Goal: Task Accomplishment & Management: Complete application form

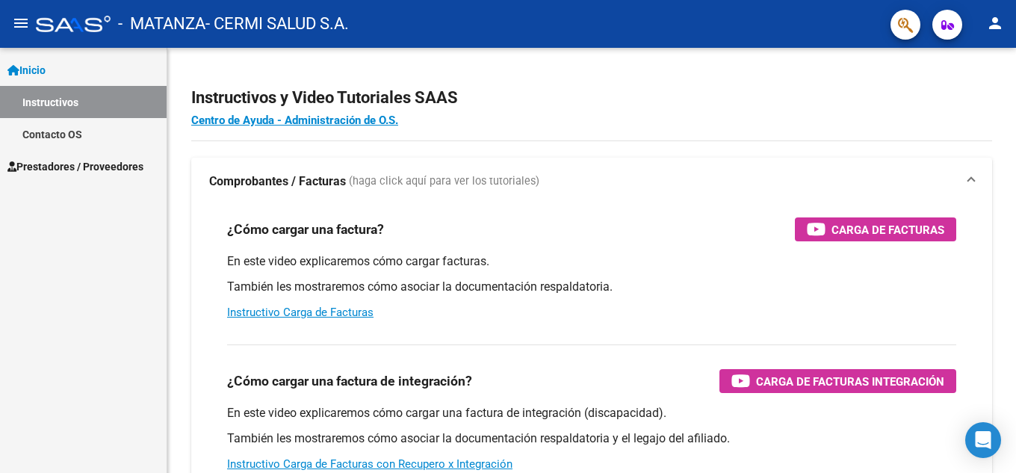
click at [77, 91] on link "Instructivos" at bounding box center [83, 102] width 167 height 32
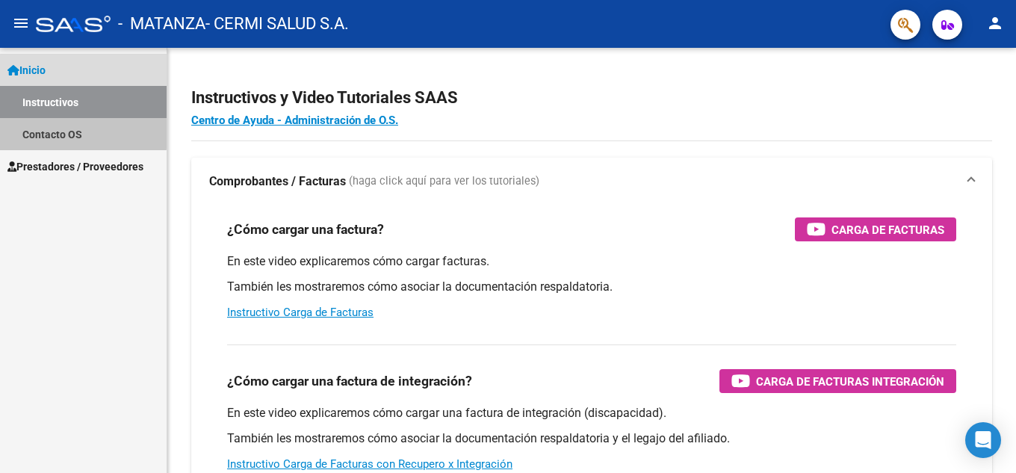
click at [63, 131] on link "Contacto OS" at bounding box center [83, 134] width 167 height 32
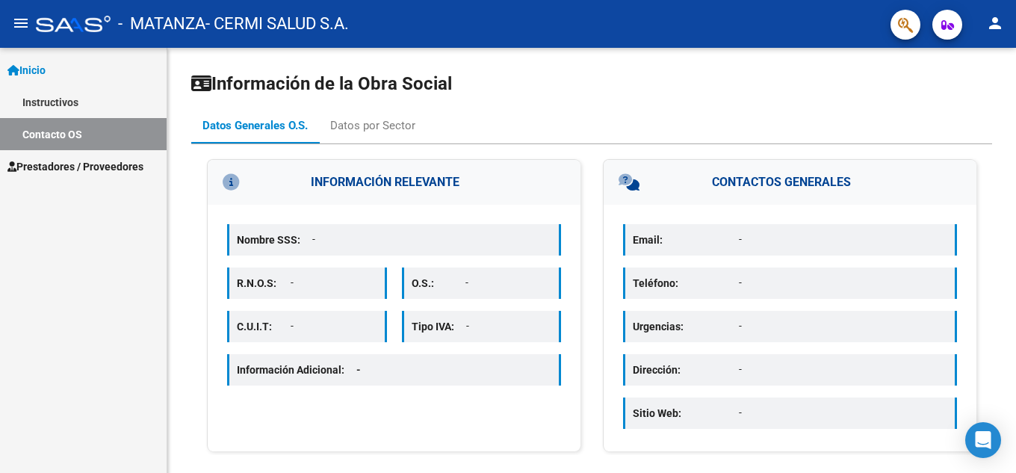
click at [93, 168] on span "Prestadores / Proveedores" at bounding box center [75, 166] width 136 height 16
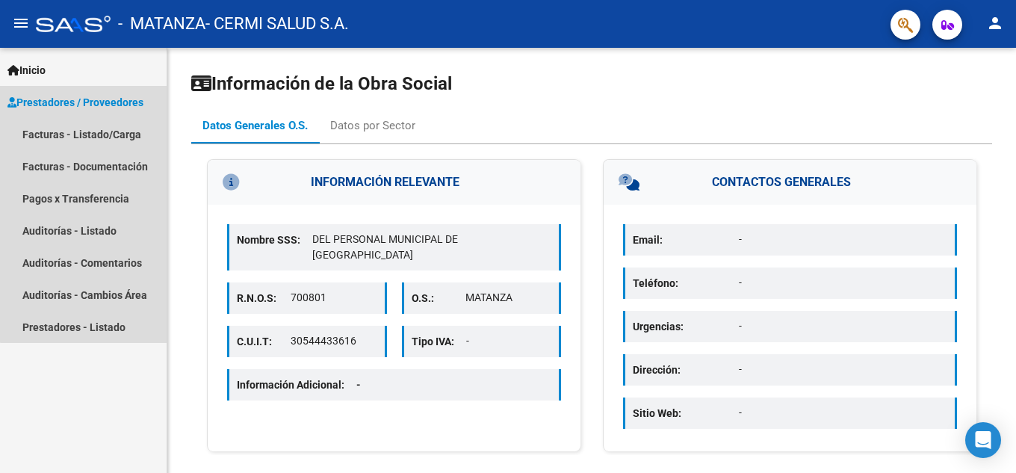
click at [105, 104] on span "Prestadores / Proveedores" at bounding box center [75, 102] width 136 height 16
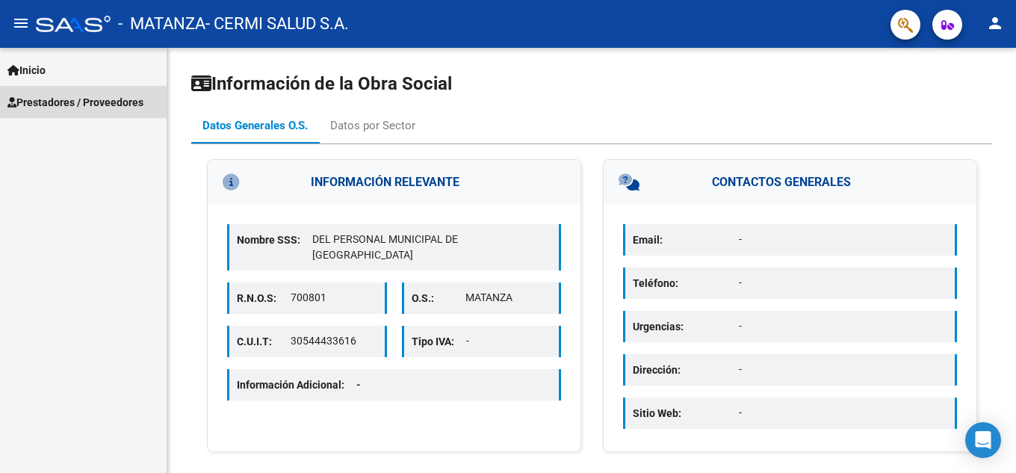
click at [105, 103] on span "Prestadores / Proveedores" at bounding box center [75, 102] width 136 height 16
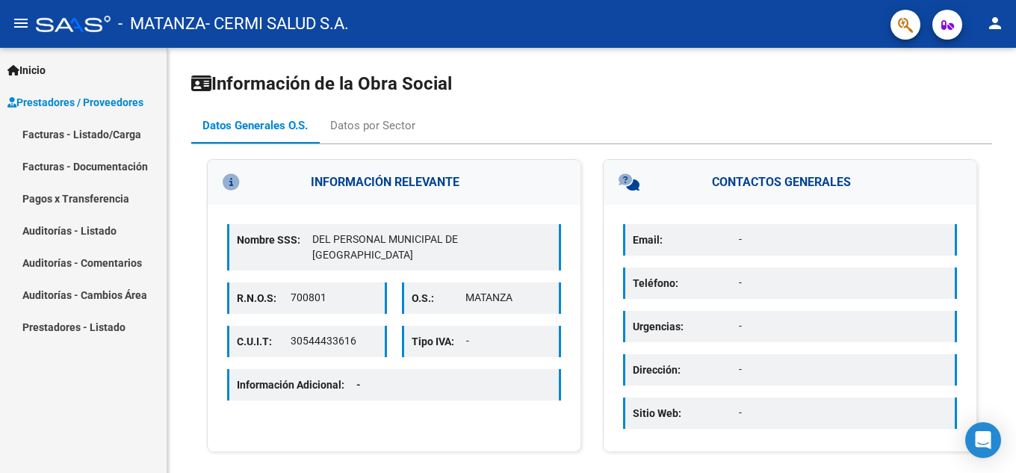
click at [96, 119] on link "Facturas - Listado/Carga" at bounding box center [83, 134] width 167 height 32
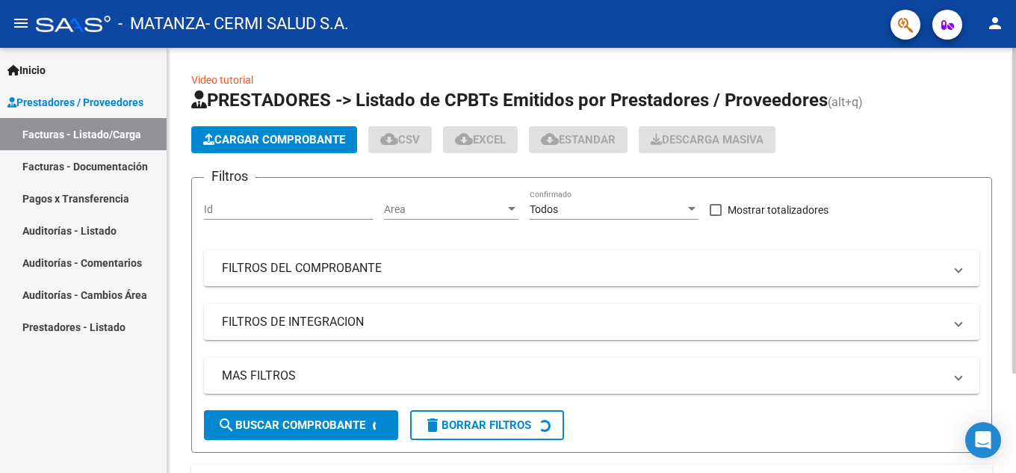
click at [261, 136] on span "Cargar Comprobante" at bounding box center [274, 139] width 142 height 13
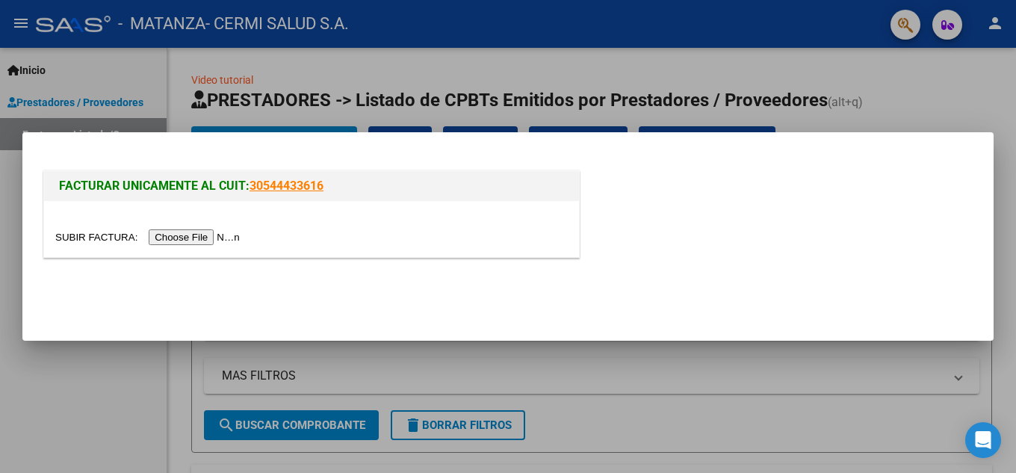
click at [158, 248] on div at bounding box center [311, 229] width 535 height 56
click at [157, 240] on input "file" at bounding box center [149, 237] width 189 height 16
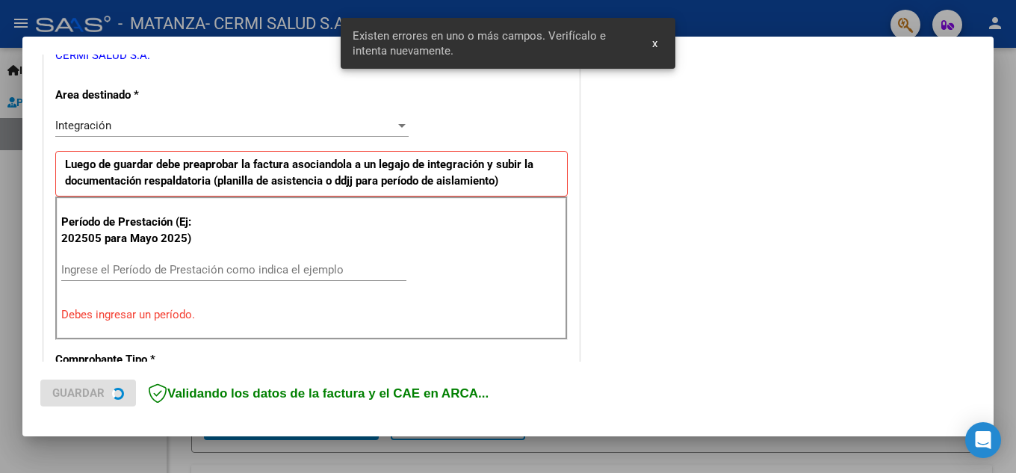
scroll to position [338, 0]
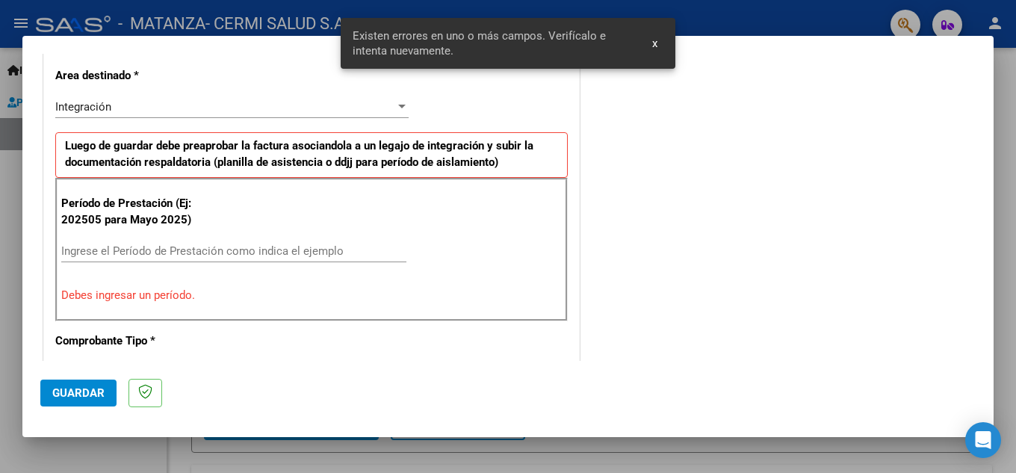
click at [323, 240] on div "Ingrese el Período de Prestación como indica el ejemplo" at bounding box center [233, 251] width 345 height 22
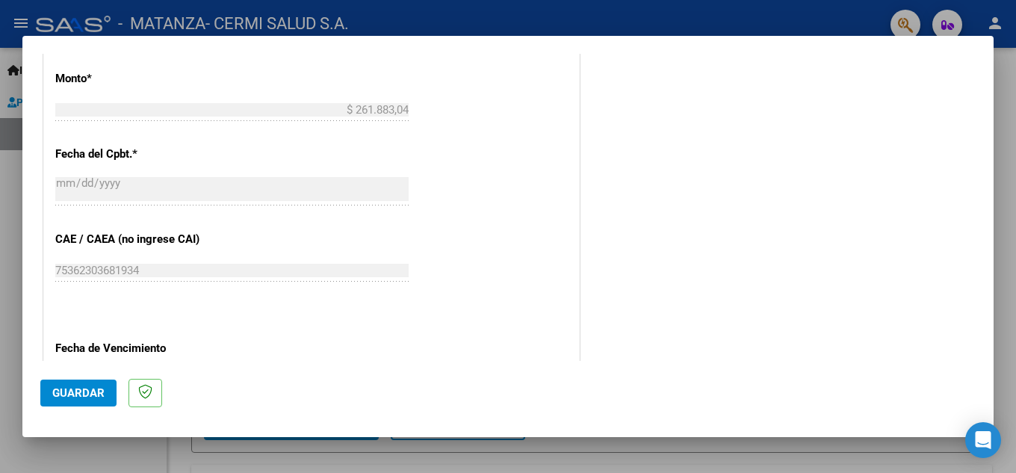
scroll to position [861, 0]
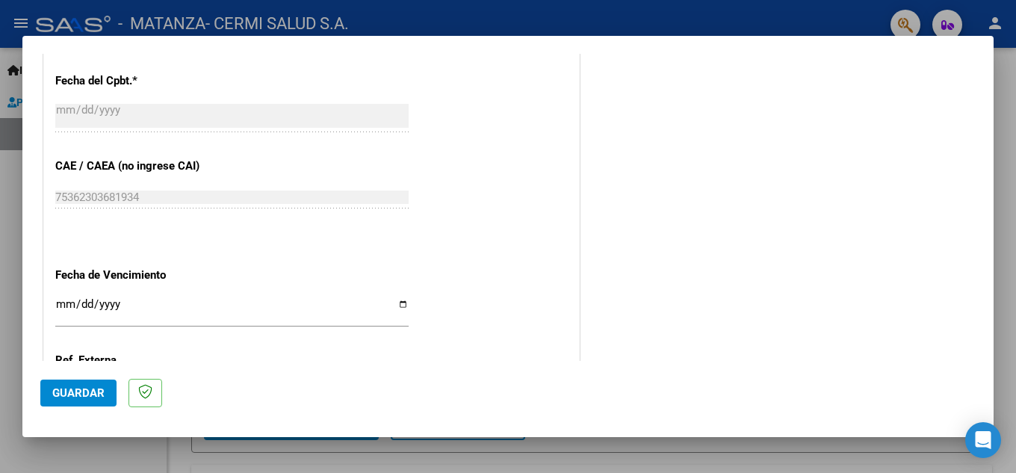
type input "202508"
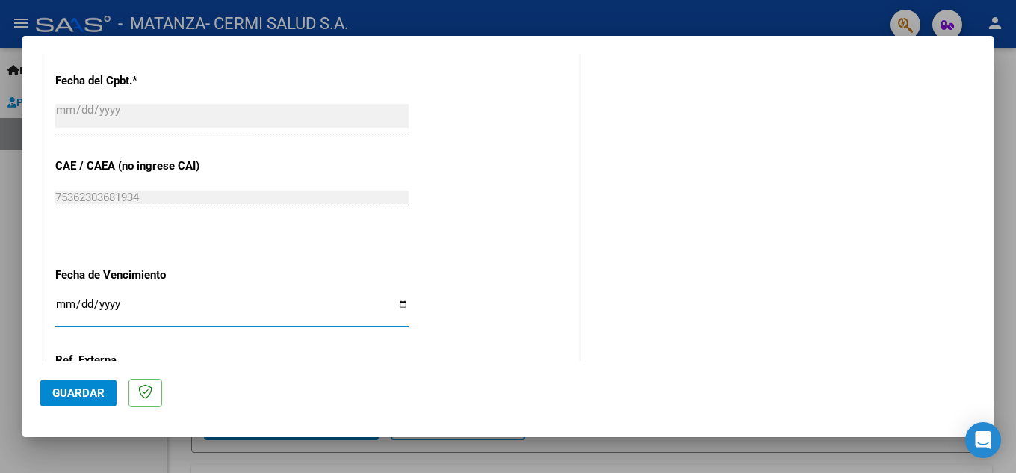
click at [258, 311] on input "Ingresar la fecha" at bounding box center [231, 310] width 353 height 24
type input "[DATE]"
click at [382, 212] on div "75362303681934 Ingresar el CAE o CAEA (no ingrese CAI)" at bounding box center [231, 204] width 353 height 37
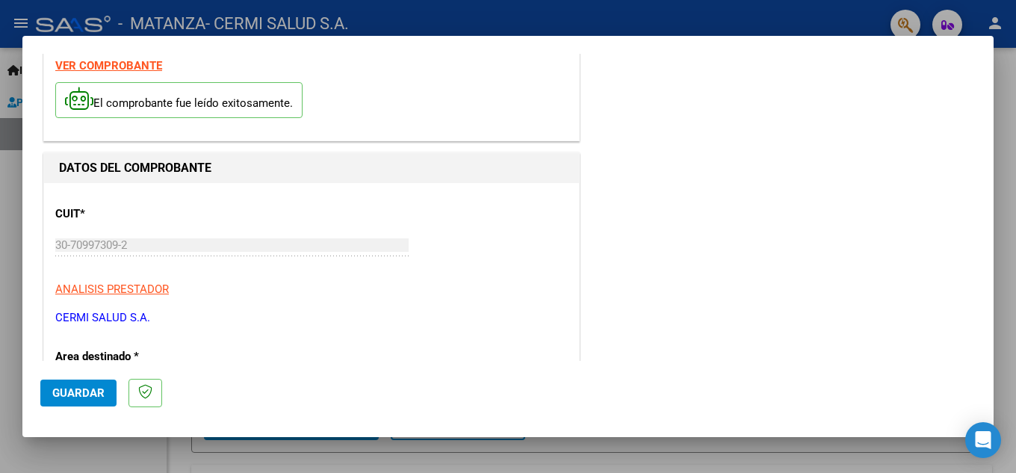
scroll to position [0, 0]
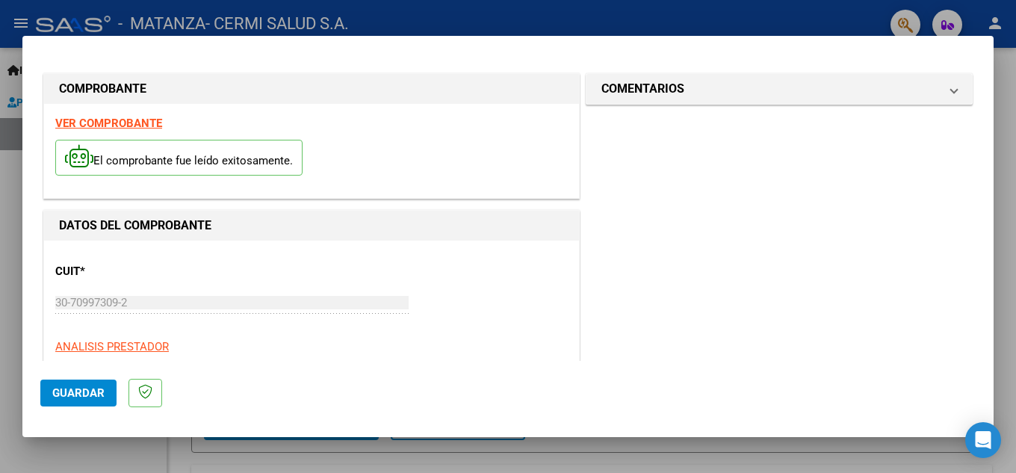
click at [94, 411] on mat-dialog-actions "Guardar" at bounding box center [507, 390] width 935 height 59
click at [100, 394] on span "Guardar" at bounding box center [78, 392] width 52 height 13
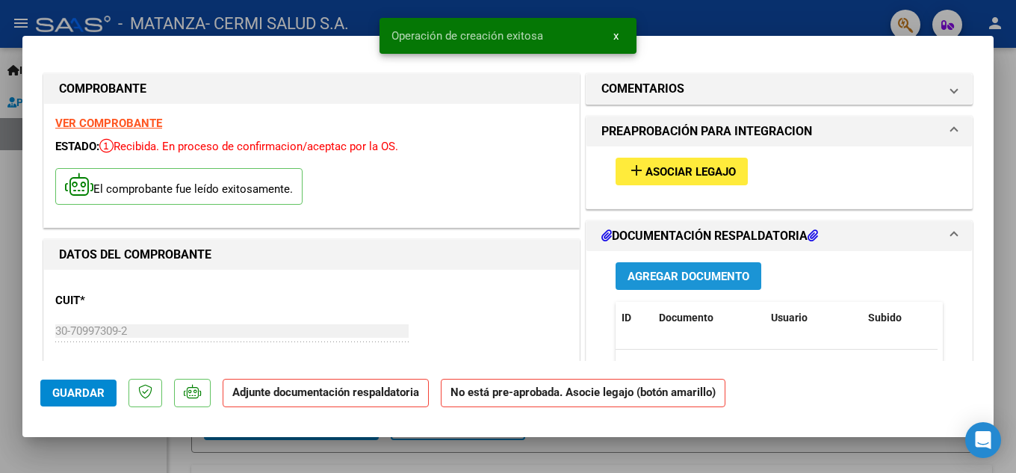
click at [680, 264] on button "Agregar Documento" at bounding box center [688, 276] width 146 height 28
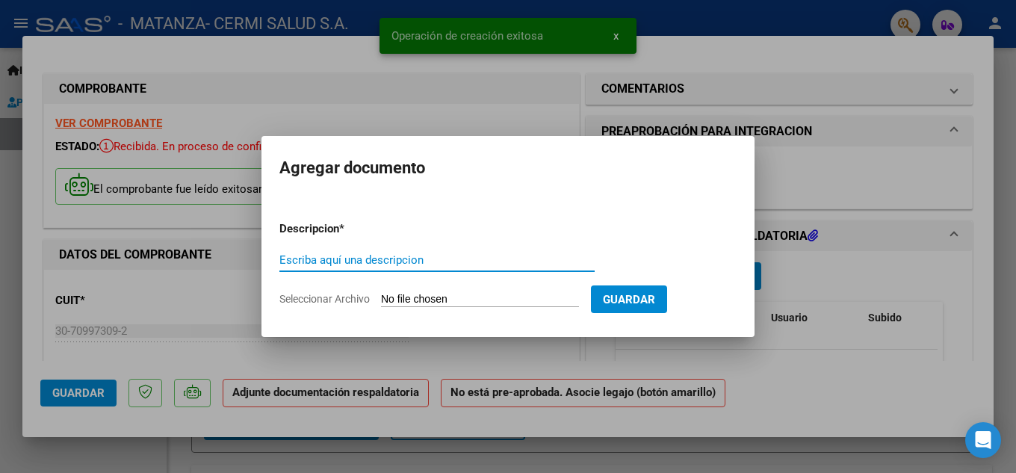
click at [539, 258] on input "Escriba aquí una descripcion" at bounding box center [436, 259] width 315 height 13
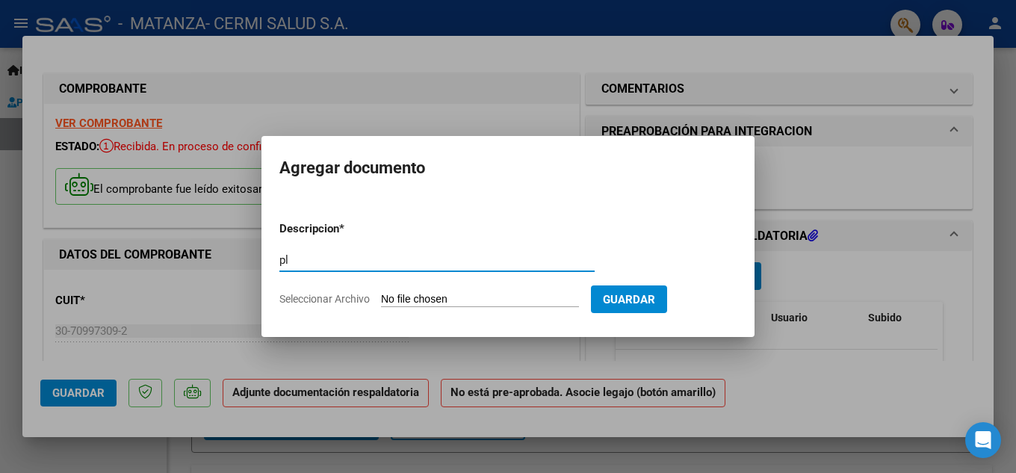
type input "p"
type input "planilla"
click at [497, 299] on input "Seleccionar Archivo" at bounding box center [480, 300] width 198 height 14
type input "C:\fakepath\[PERSON_NAME].pdf"
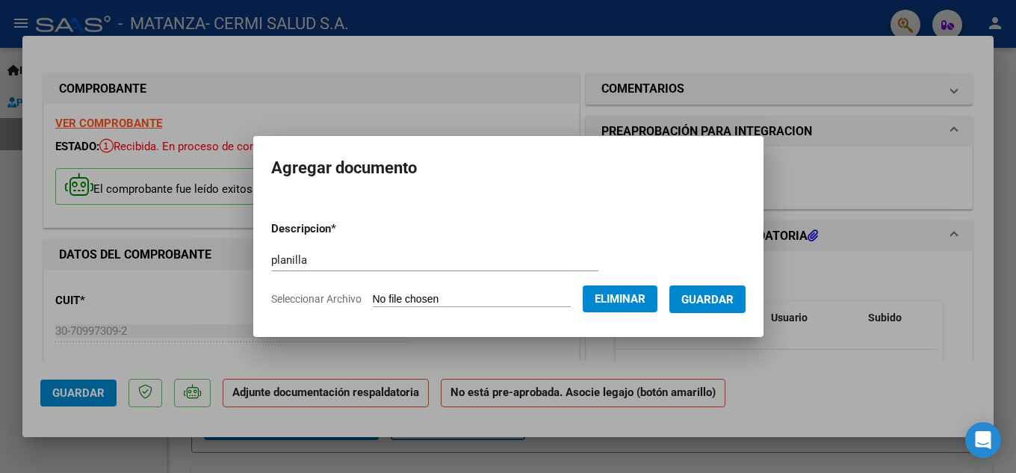
click at [397, 243] on form "Descripcion * planilla Escriba aquí una descripcion Seleccionar Archivo Elimina…" at bounding box center [508, 263] width 474 height 109
click at [387, 261] on input "planilla" at bounding box center [434, 259] width 327 height 13
click at [506, 214] on form "Descripcion * planilla Escriba aquí una descripcion Seleccionar Archivo Elimina…" at bounding box center [508, 263] width 474 height 109
click at [710, 287] on button "Guardar" at bounding box center [707, 299] width 76 height 28
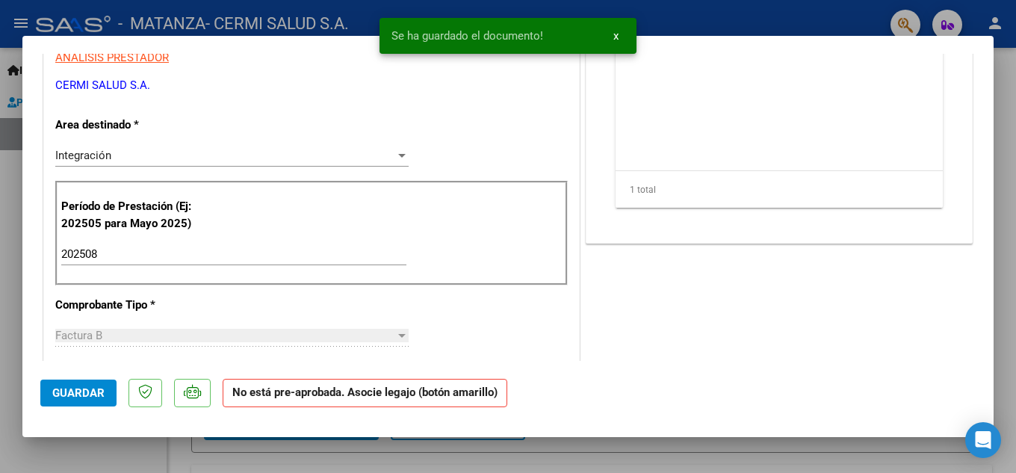
scroll to position [19, 0]
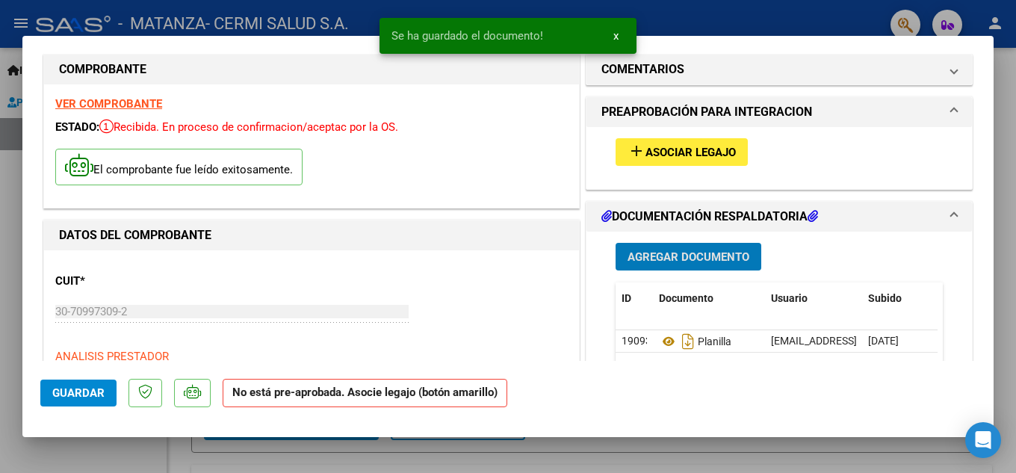
click at [645, 156] on span "Asociar Legajo" at bounding box center [690, 152] width 90 height 13
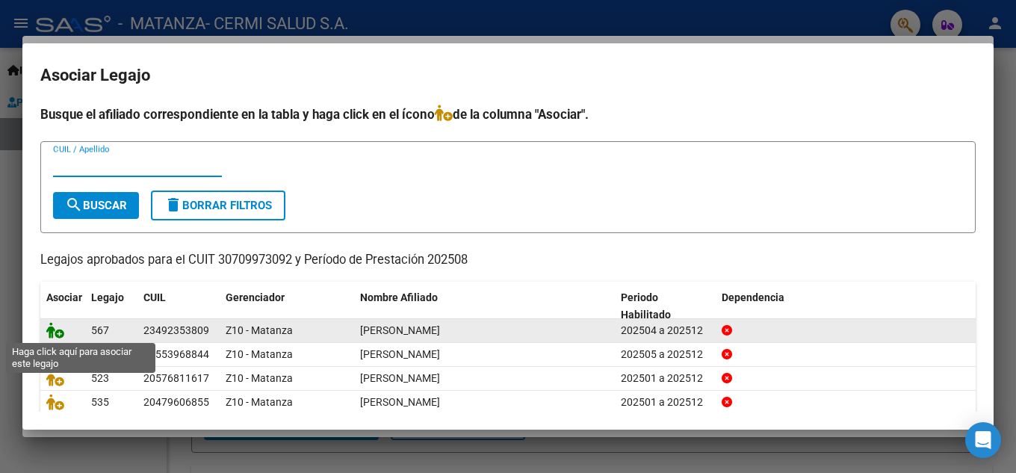
click at [63, 326] on span at bounding box center [57, 330] width 22 height 12
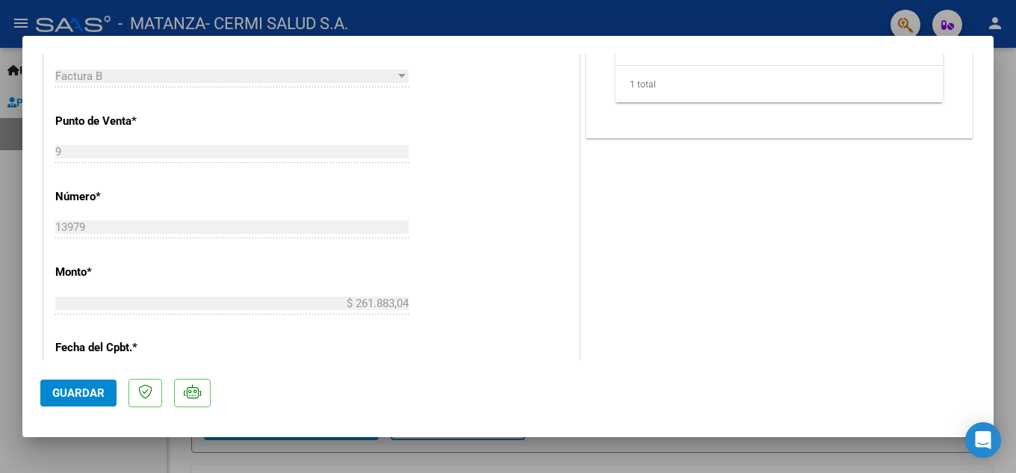
scroll to position [916, 0]
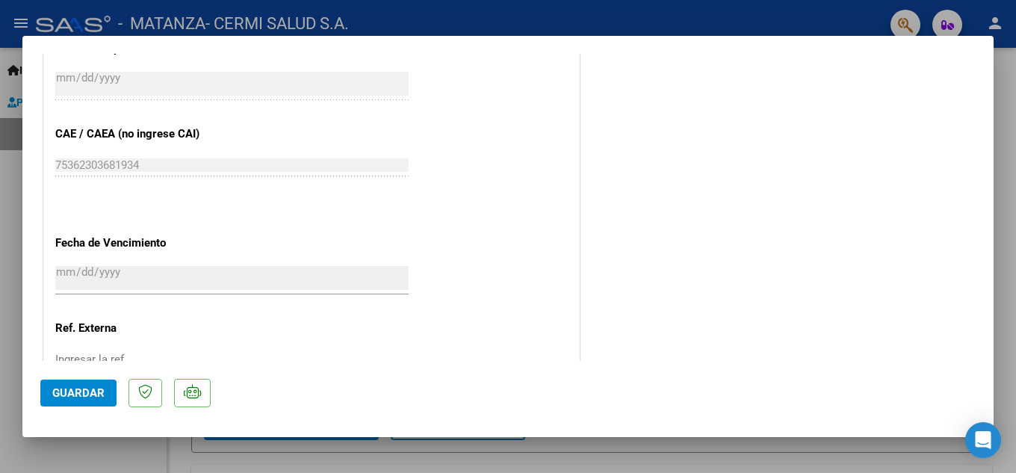
click at [85, 388] on span "Guardar" at bounding box center [78, 392] width 52 height 13
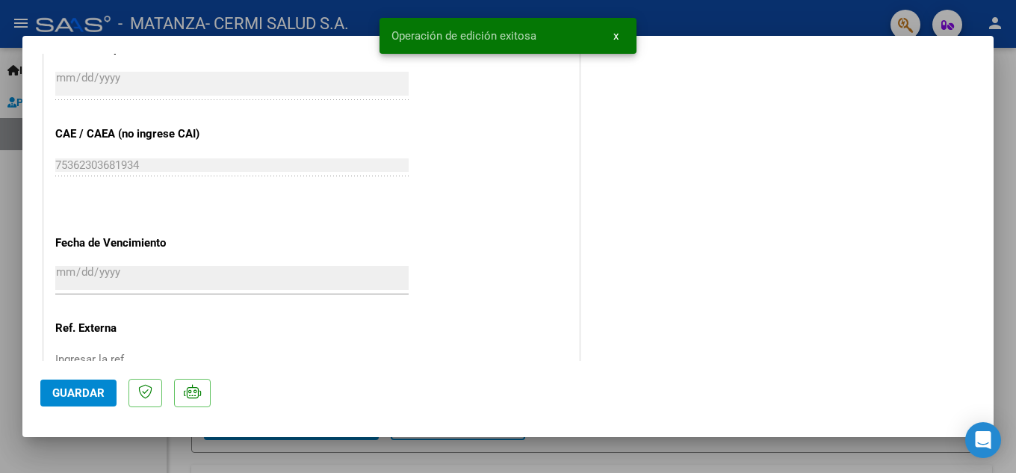
click at [0, 394] on div at bounding box center [508, 236] width 1016 height 473
type input "$ 0,00"
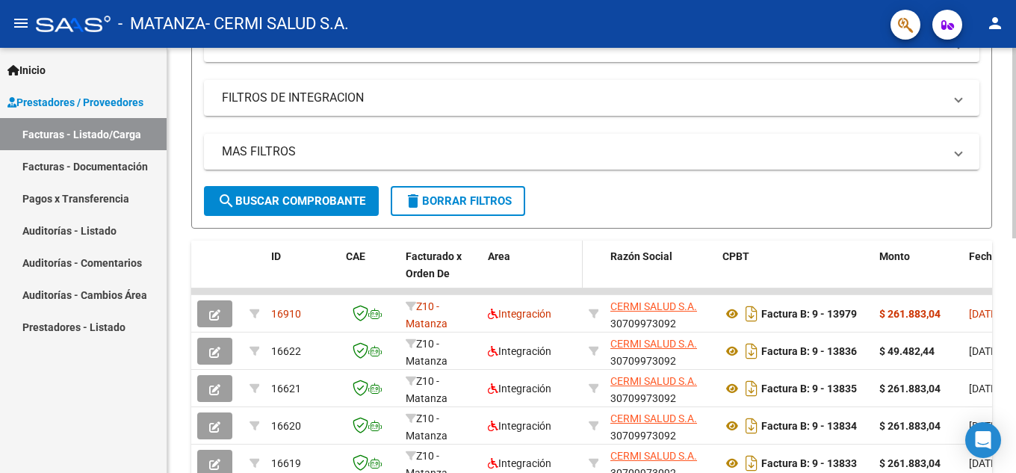
scroll to position [0, 0]
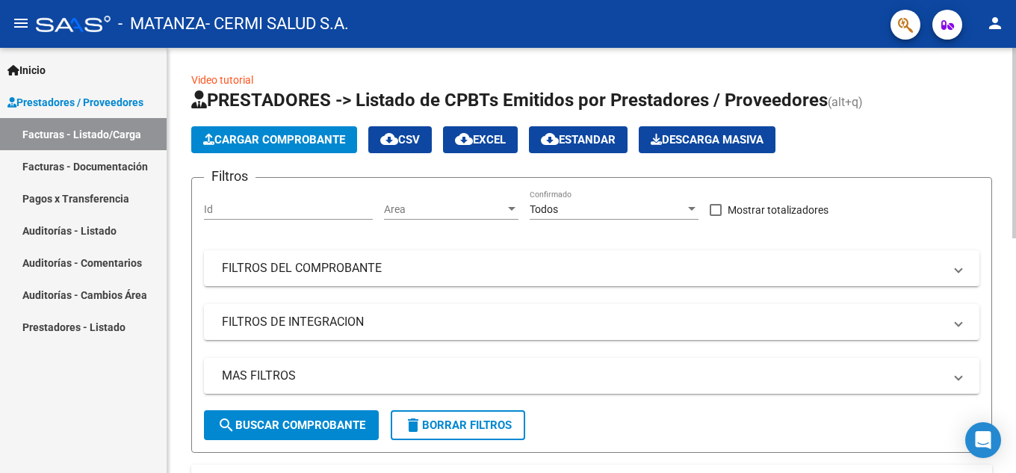
click at [345, 139] on span "Cargar Comprobante" at bounding box center [274, 139] width 142 height 13
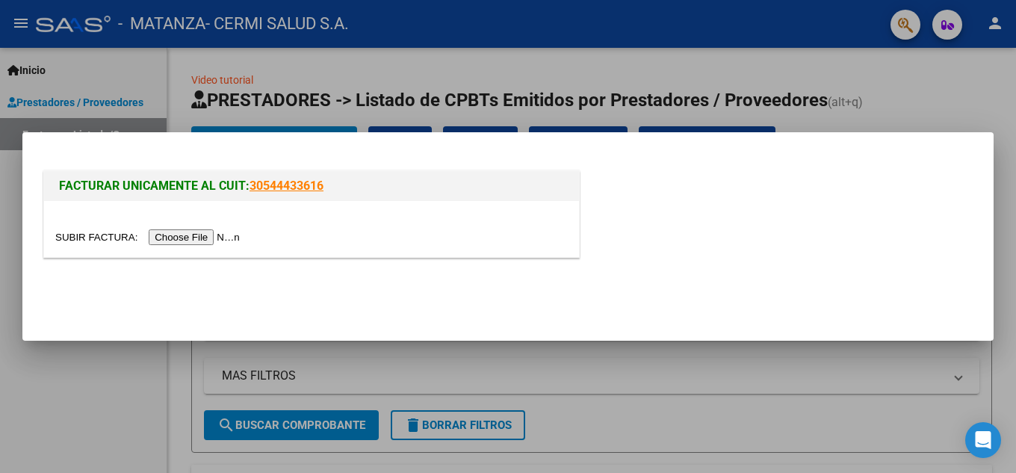
click at [226, 239] on input "file" at bounding box center [149, 237] width 189 height 16
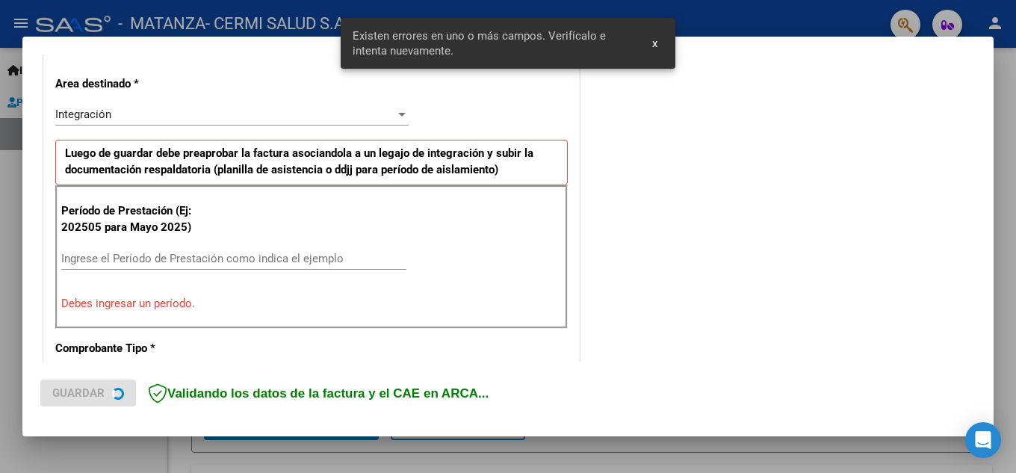
scroll to position [338, 0]
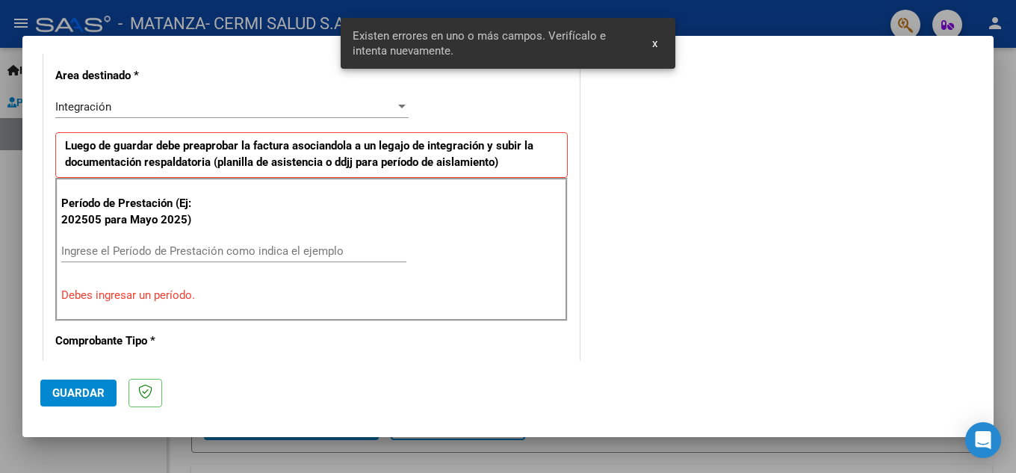
click at [653, 48] on span "x" at bounding box center [654, 43] width 5 height 13
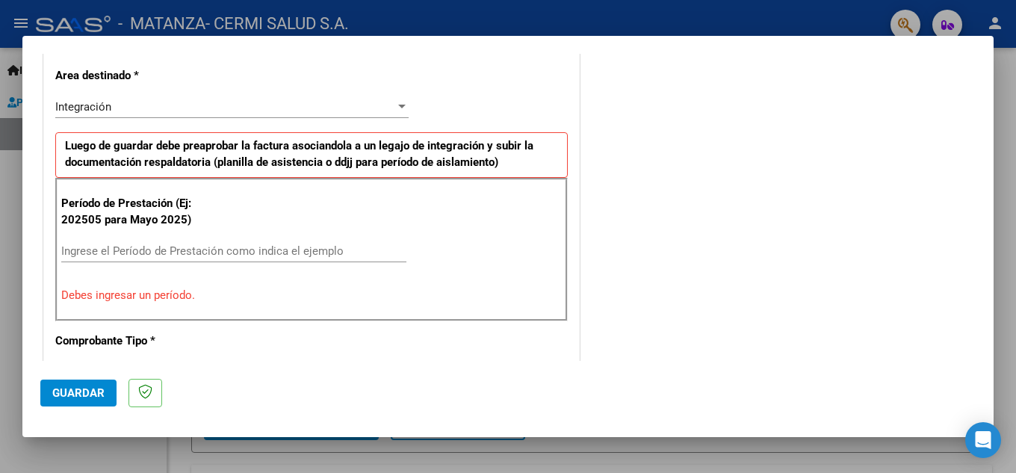
click at [255, 238] on div "Período de Prestación (Ej: 202505 para [DATE]) Ingrese el Período de Prestación…" at bounding box center [311, 249] width 512 height 143
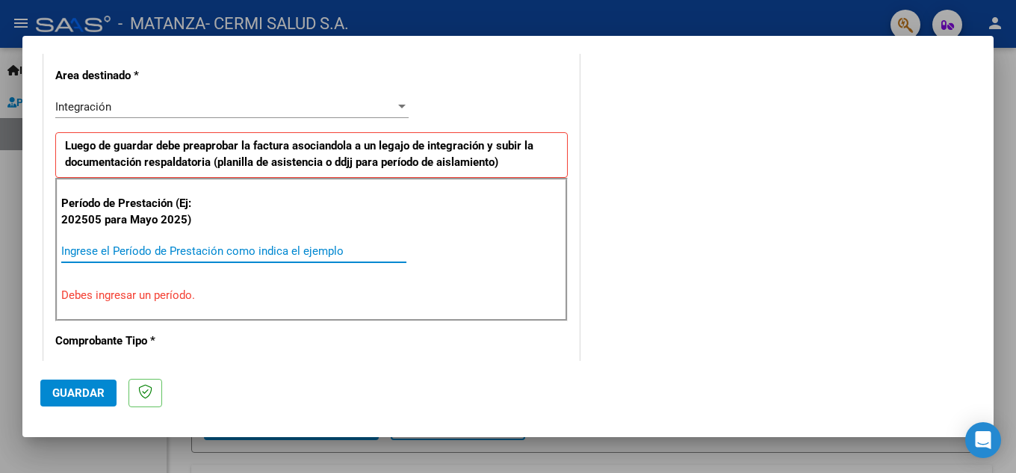
click at [249, 252] on input "Ingrese el Período de Prestación como indica el ejemplo" at bounding box center [233, 250] width 345 height 13
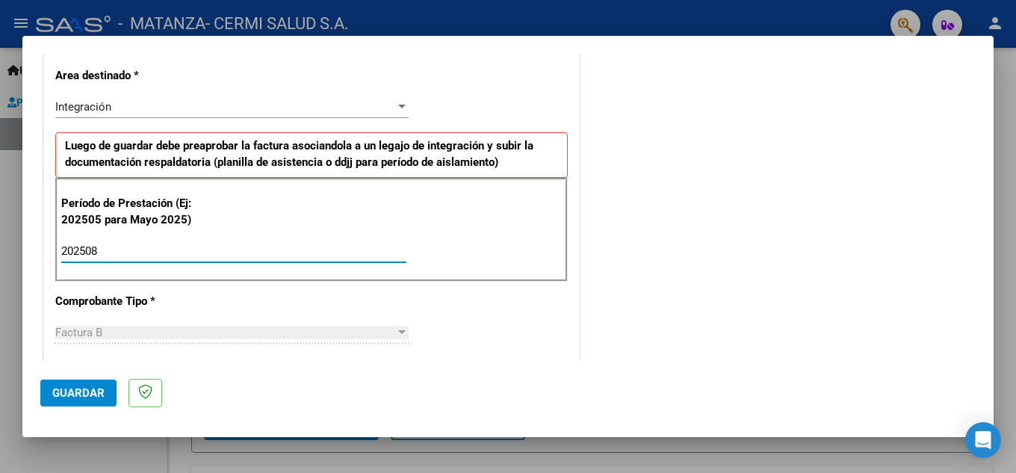
type input "202508"
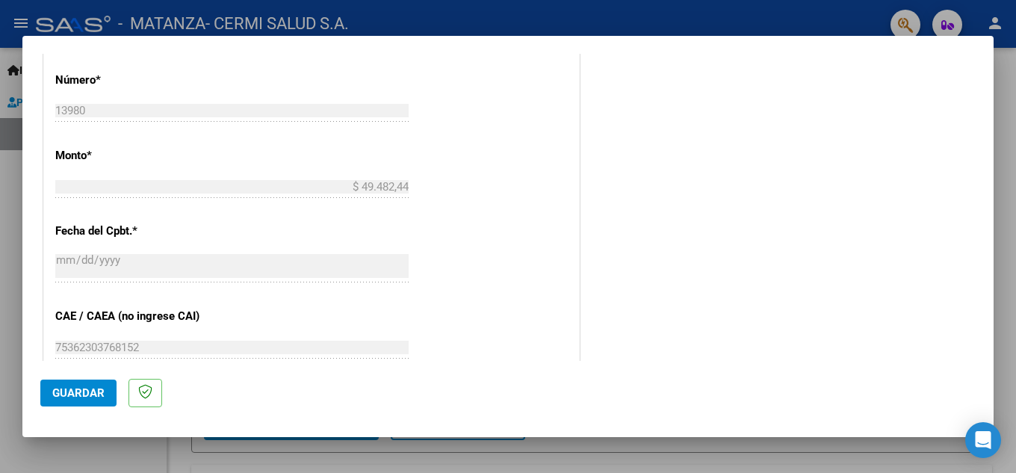
scroll to position [861, 0]
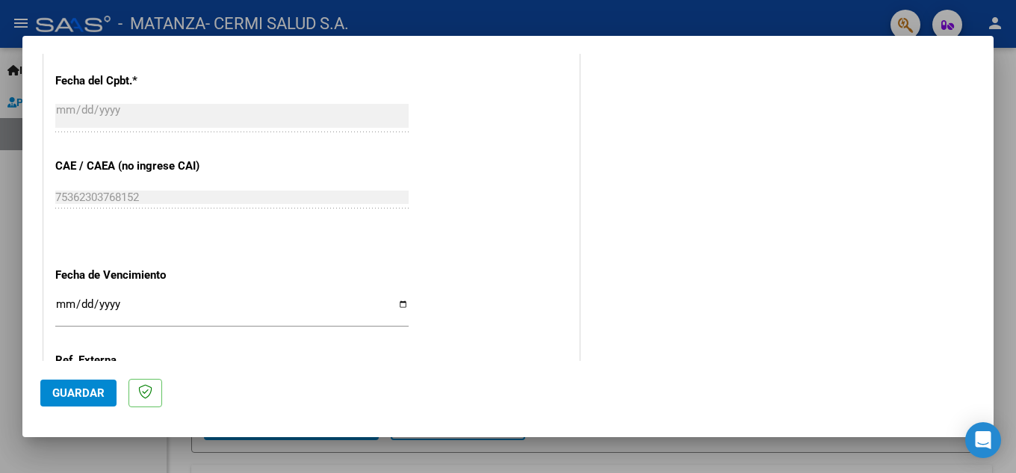
click at [175, 331] on div "Ingresar la fecha" at bounding box center [231, 318] width 353 height 46
click at [191, 303] on input "Ingresar la fecha" at bounding box center [231, 310] width 353 height 24
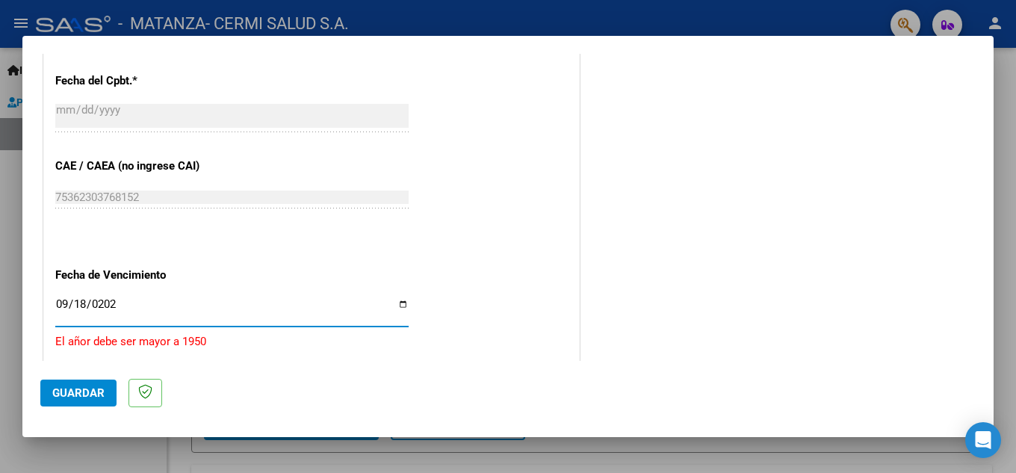
type input "[DATE]"
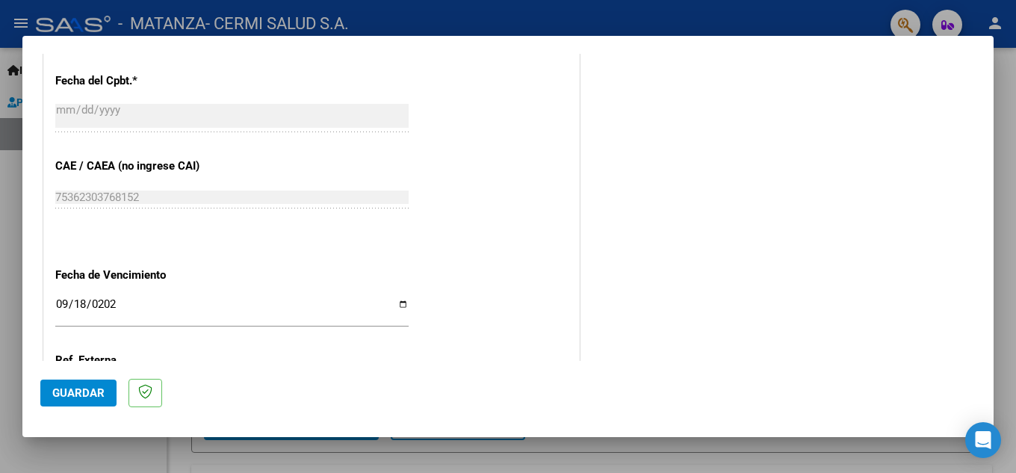
click at [94, 397] on span "Guardar" at bounding box center [78, 392] width 52 height 13
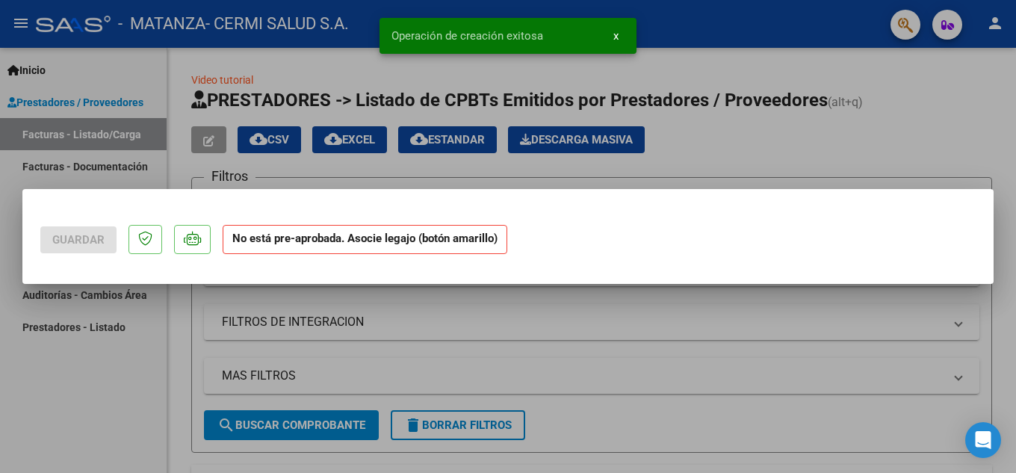
scroll to position [0, 0]
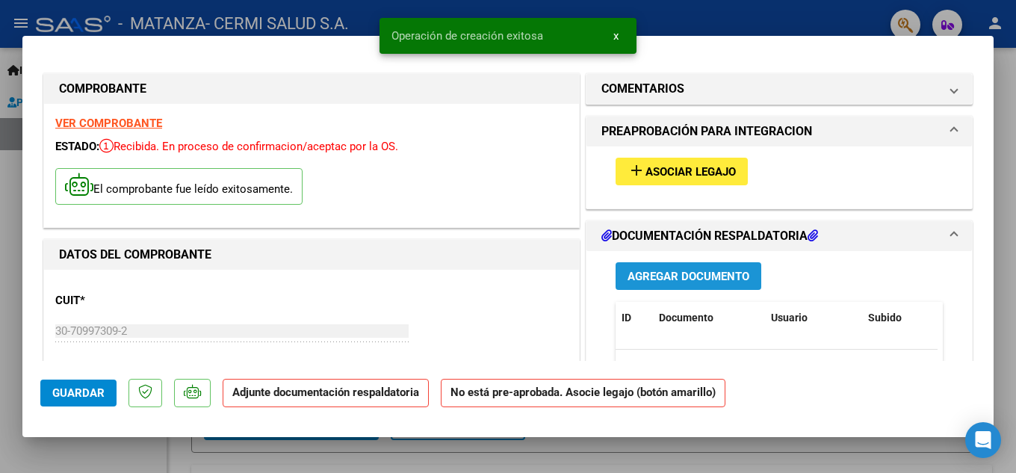
click at [648, 263] on button "Agregar Documento" at bounding box center [688, 276] width 146 height 28
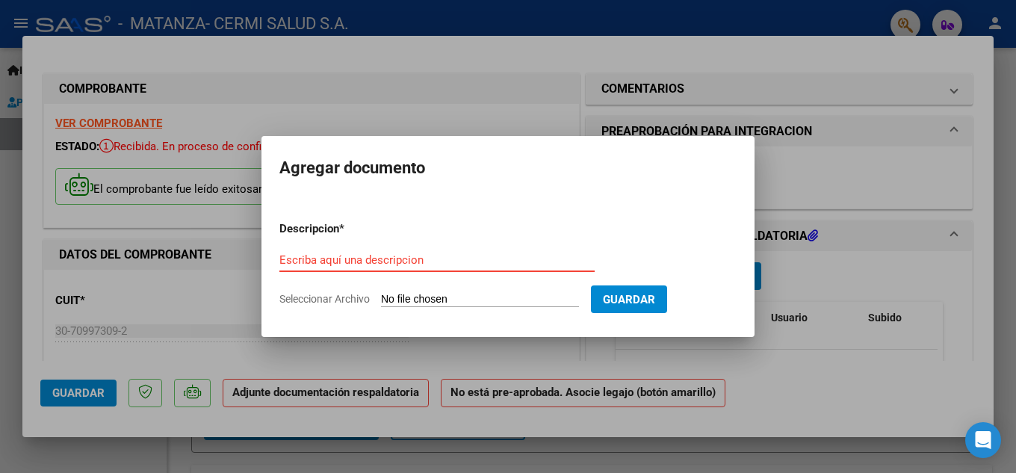
paste input "planilla"
type input "planilla"
click at [511, 293] on input "Seleccionar Archivo" at bounding box center [480, 300] width 198 height 14
type input "C:\fakepath\[PERSON_NAME].pdf"
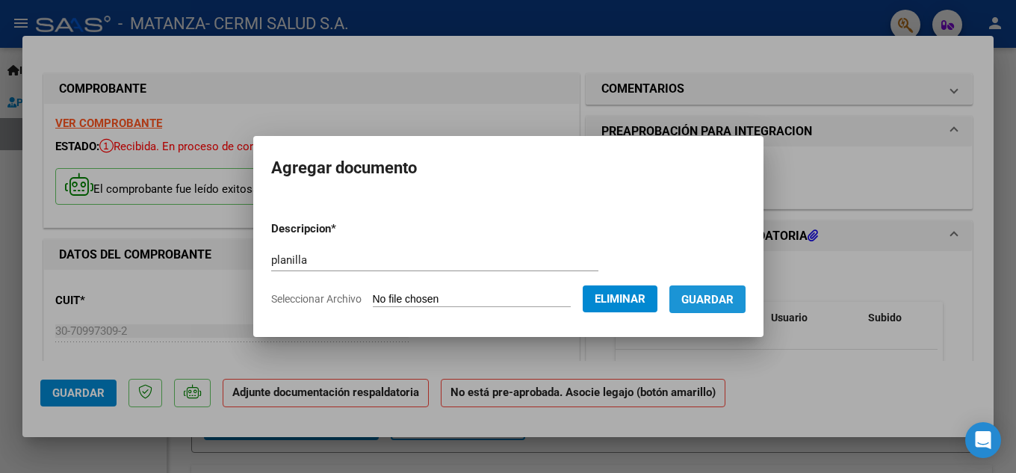
click at [722, 308] on button "Guardar" at bounding box center [707, 299] width 76 height 28
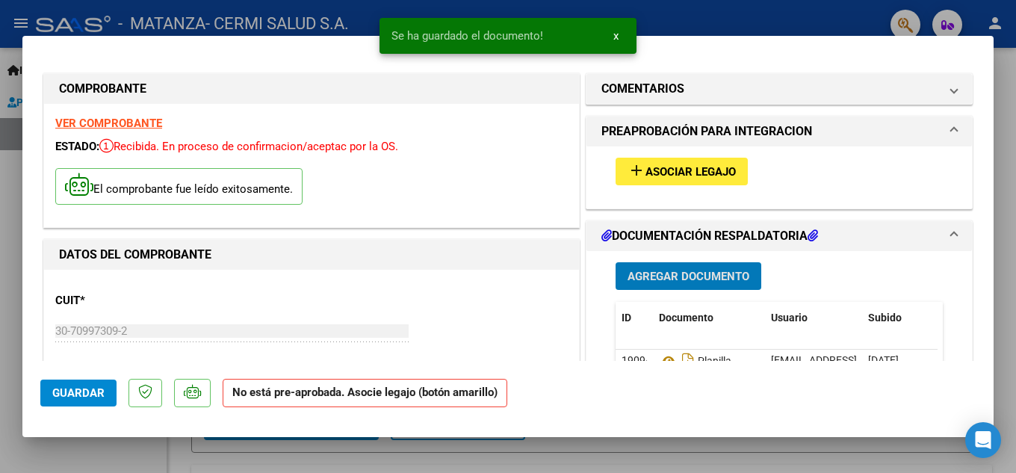
click at [651, 190] on div "add Asociar Legajo" at bounding box center [778, 171] width 349 height 50
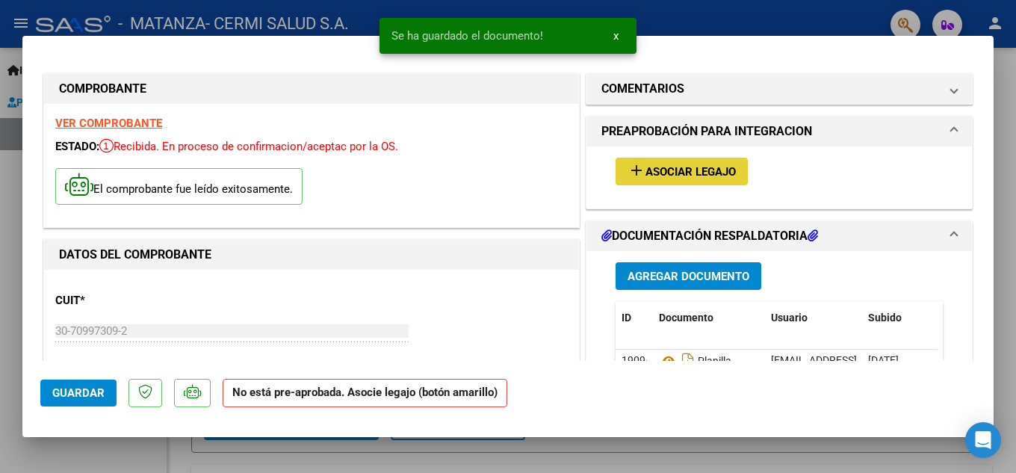
click at [648, 185] on button "add Asociar Legajo" at bounding box center [681, 172] width 132 height 28
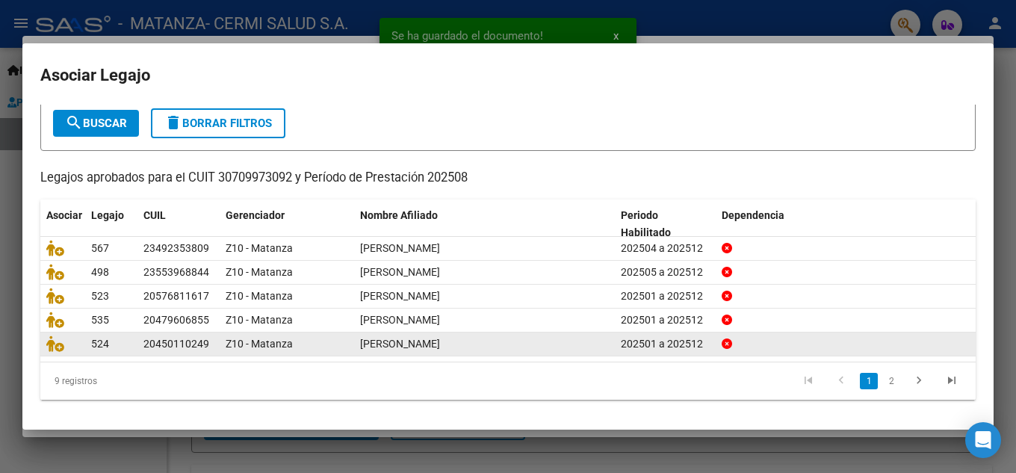
scroll to position [86, 0]
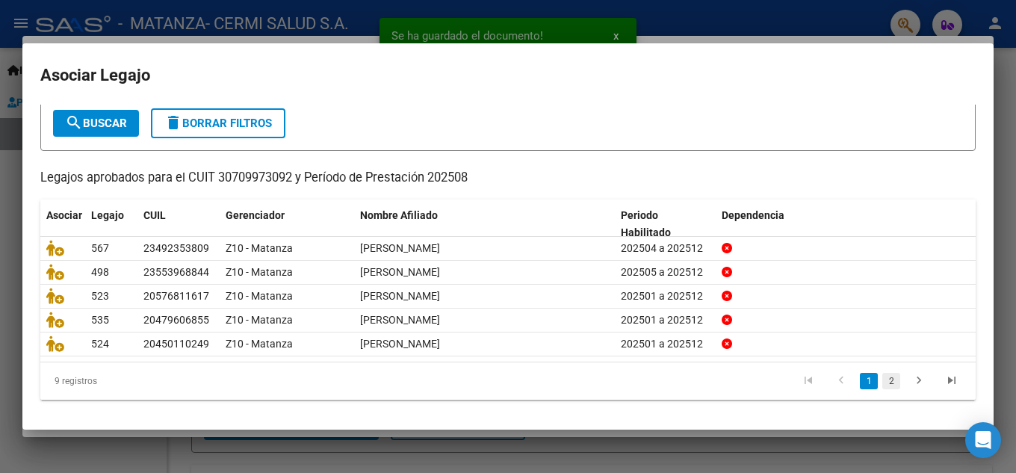
click at [882, 382] on link "2" at bounding box center [891, 381] width 18 height 16
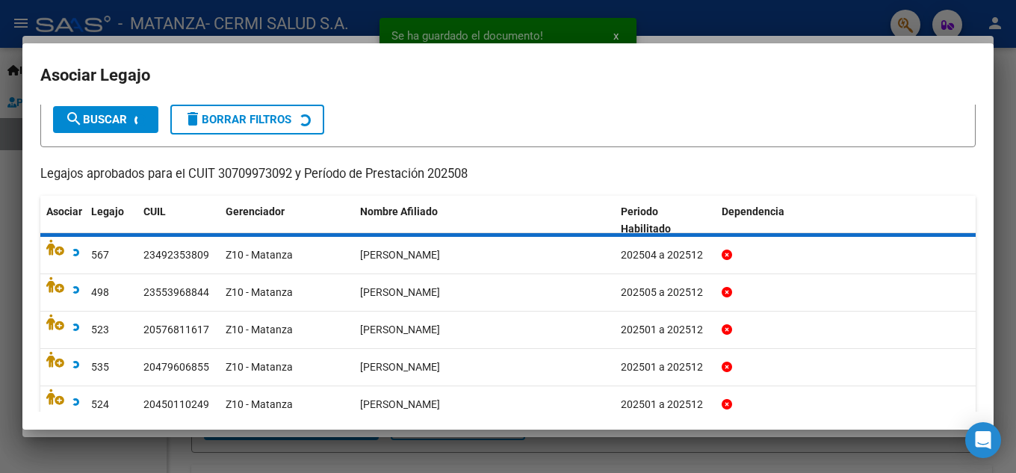
scroll to position [61, 0]
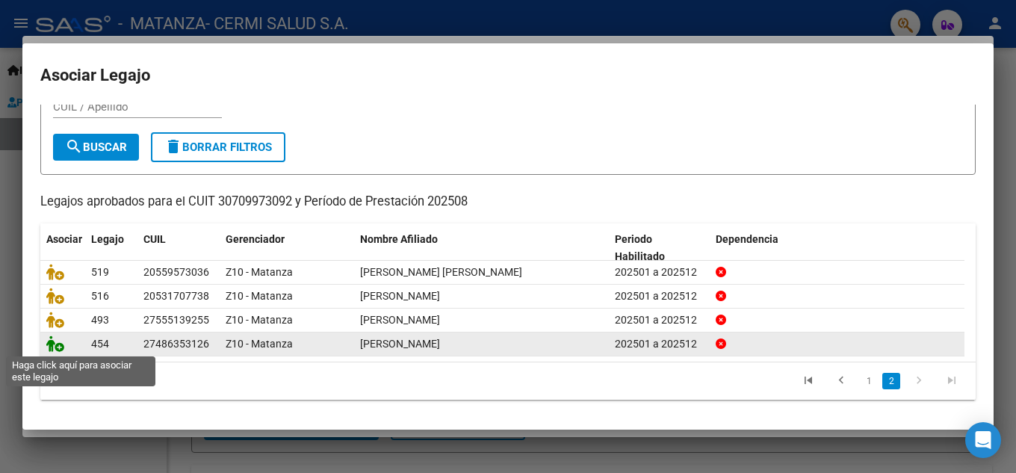
click at [52, 344] on icon at bounding box center [55, 343] width 18 height 16
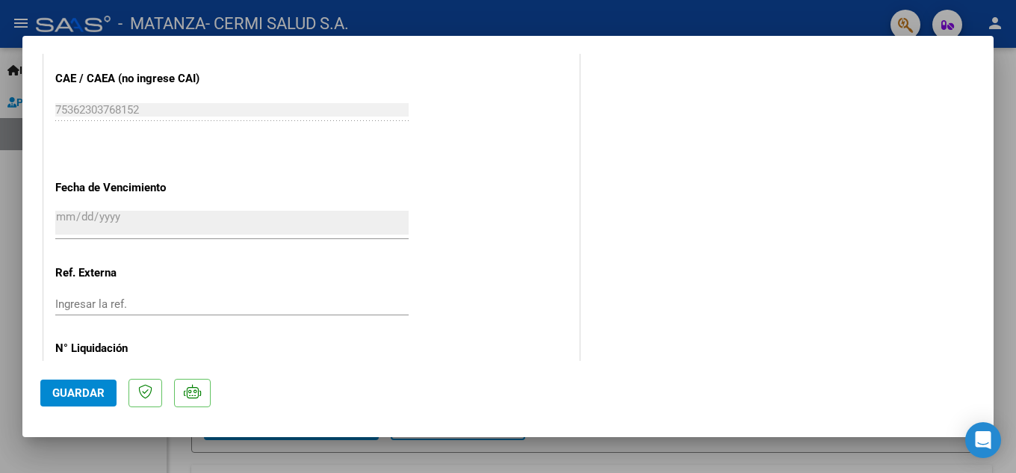
scroll to position [1030, 0]
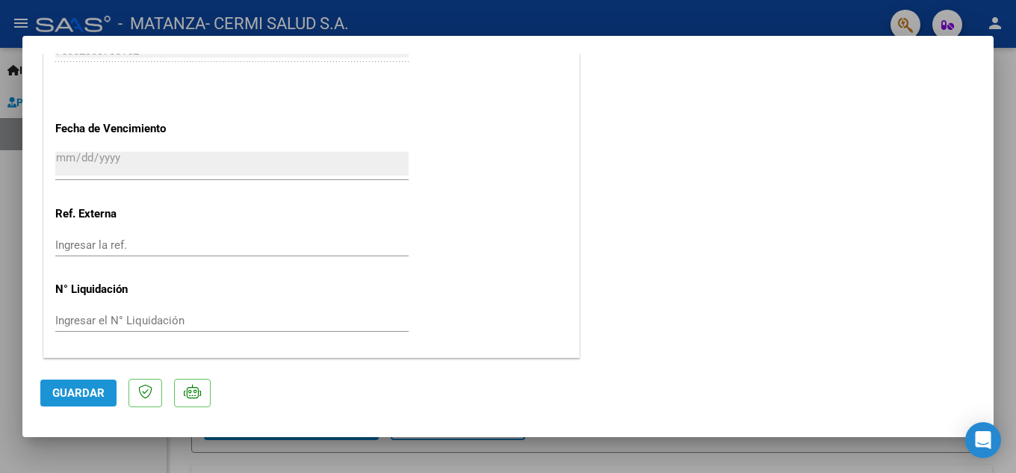
click at [101, 393] on span "Guardar" at bounding box center [78, 392] width 52 height 13
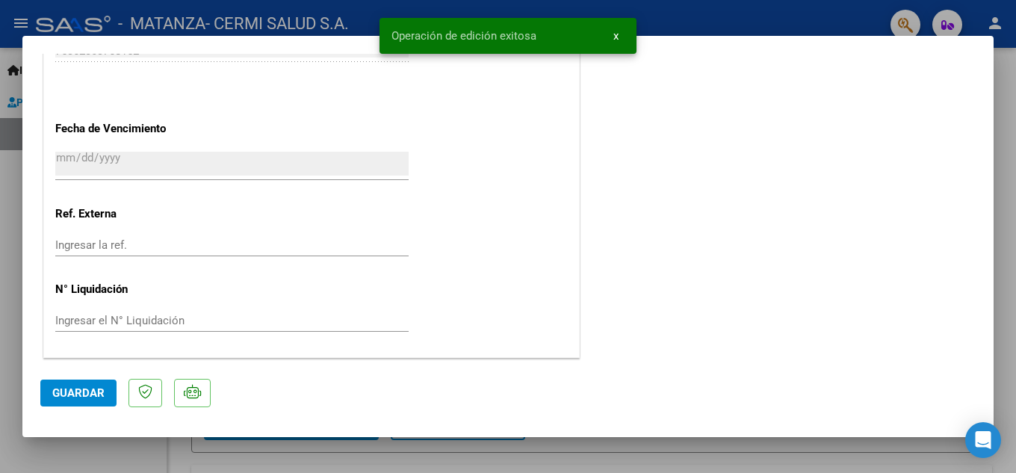
click at [22, 335] on mat-dialog-content "COMPROBANTE VER COMPROBANTE ESTADO: Recibida. En proceso de confirmacion/acepta…" at bounding box center [507, 207] width 971 height 307
click at [15, 322] on div at bounding box center [508, 236] width 1016 height 473
type input "$ 0,00"
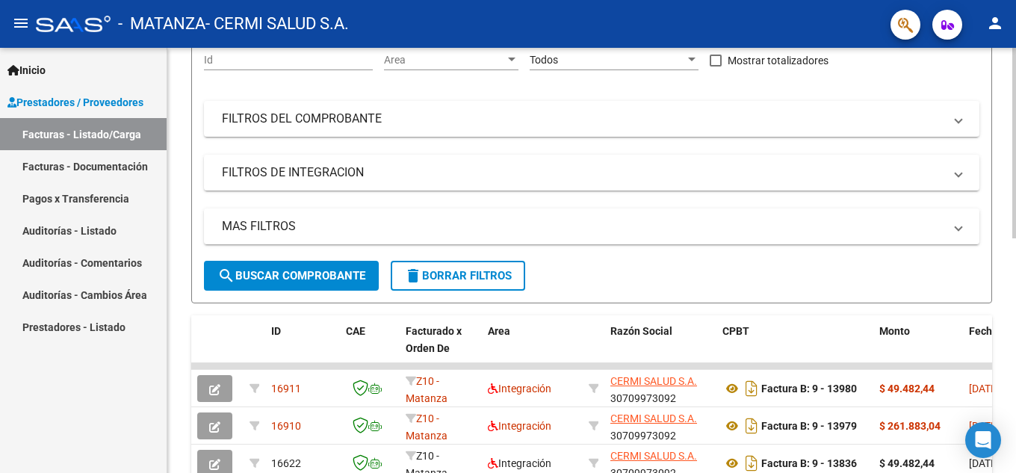
scroll to position [0, 0]
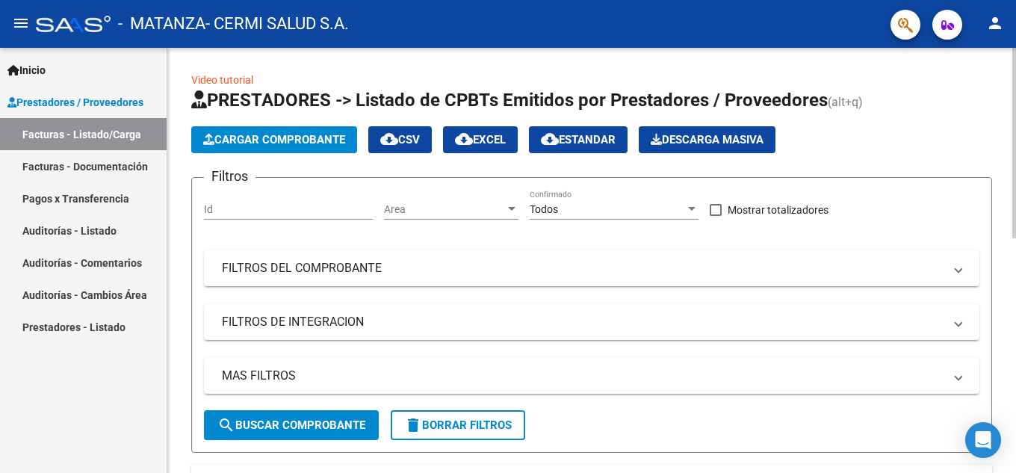
click at [216, 144] on span "Cargar Comprobante" at bounding box center [274, 139] width 142 height 13
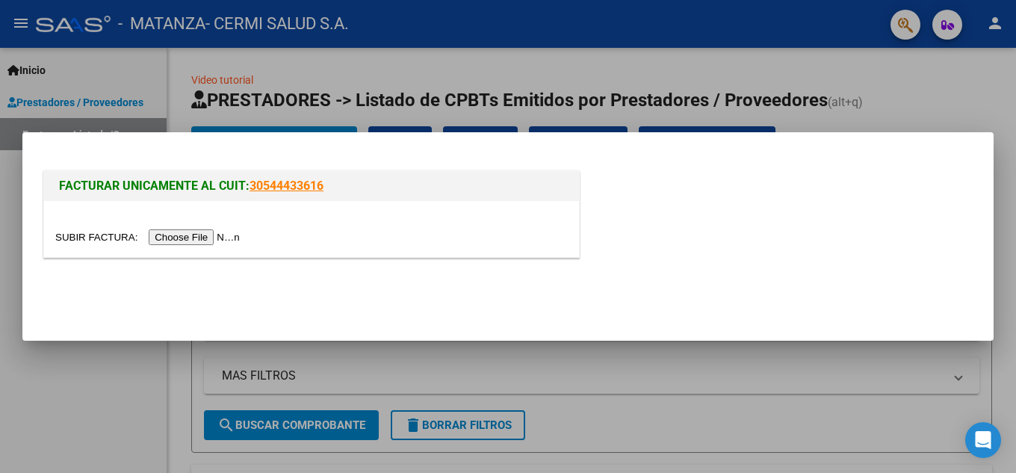
click at [244, 233] on input "file" at bounding box center [149, 237] width 189 height 16
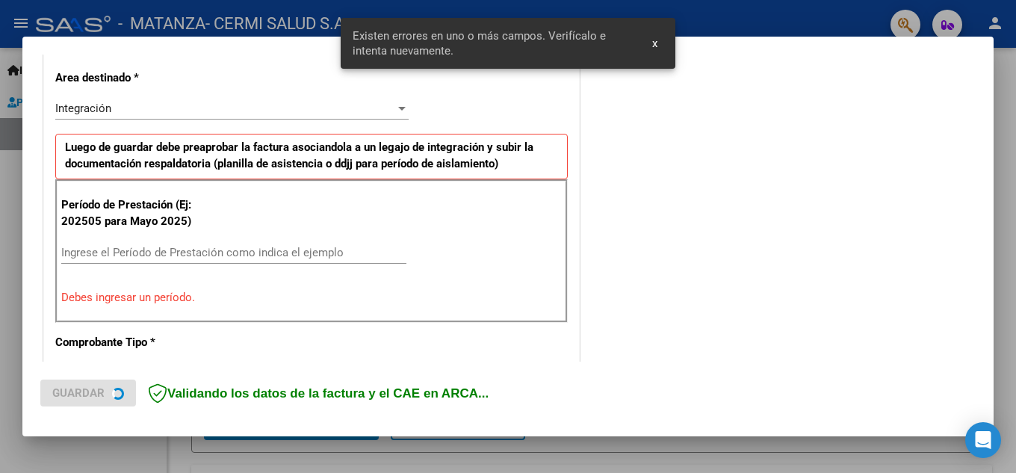
scroll to position [338, 0]
click at [312, 264] on div "Ingrese el Período de Prestación como indica el ejemplo" at bounding box center [233, 258] width 345 height 37
click at [317, 254] on input "Ingrese el Período de Prestación como indica el ejemplo" at bounding box center [233, 251] width 345 height 13
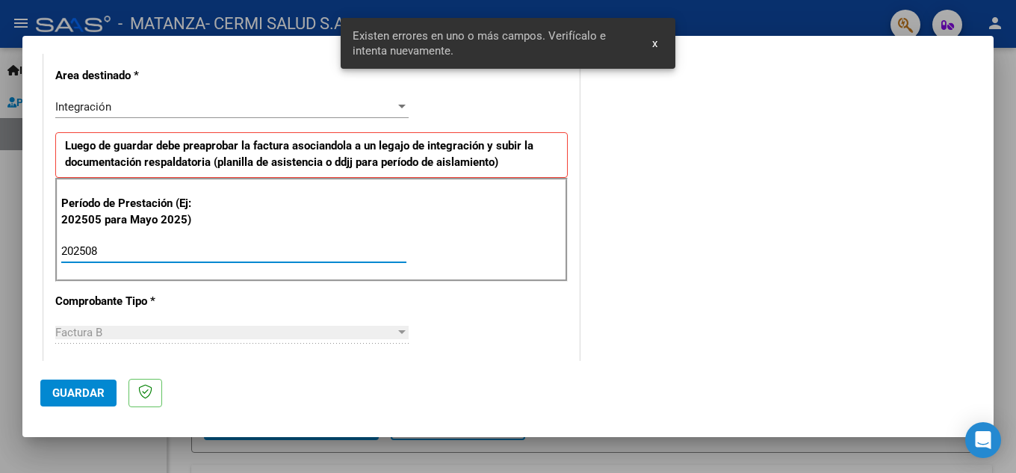
type input "202508"
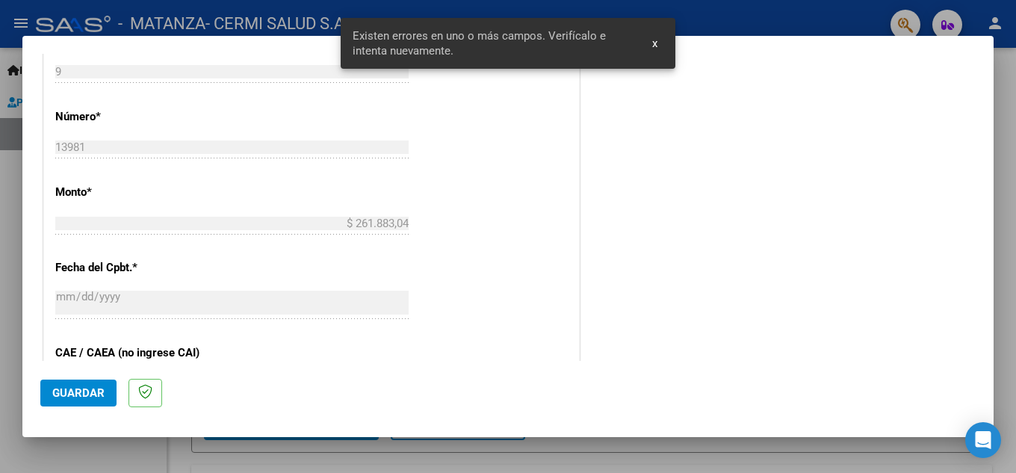
scroll to position [861, 0]
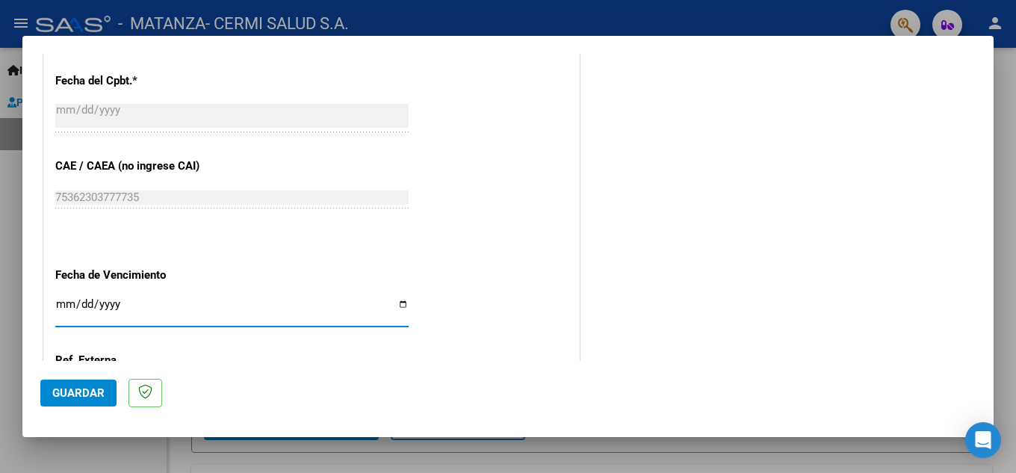
click at [290, 299] on input "Ingresar la fecha" at bounding box center [231, 310] width 353 height 24
type input "[DATE]"
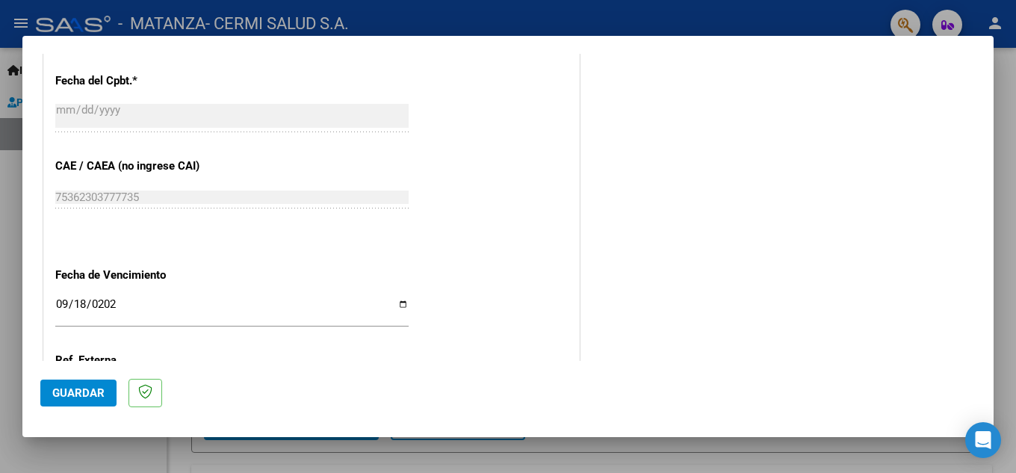
click at [102, 388] on span "Guardar" at bounding box center [78, 392] width 52 height 13
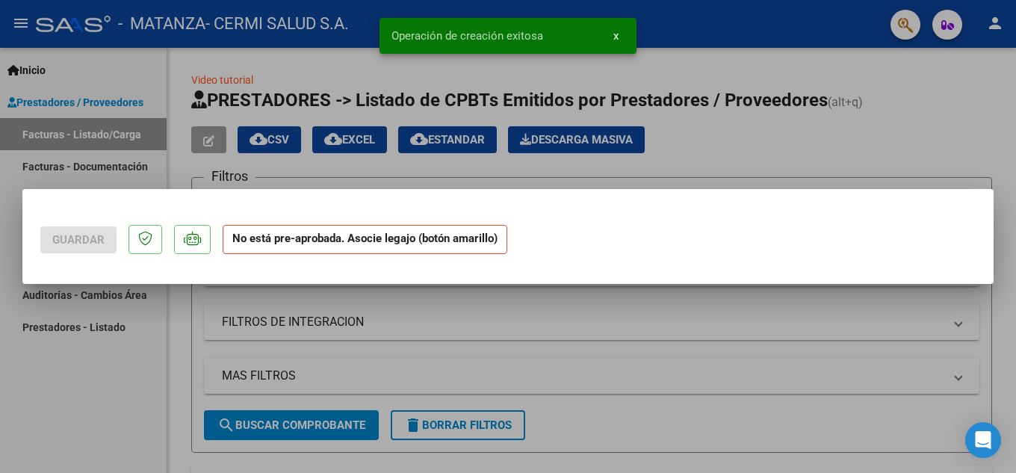
scroll to position [0, 0]
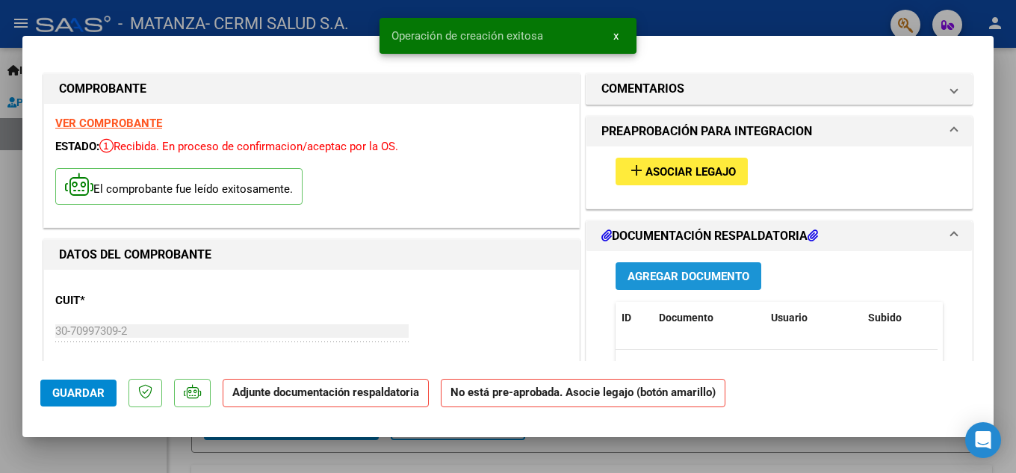
click at [632, 276] on span "Agregar Documento" at bounding box center [688, 276] width 122 height 13
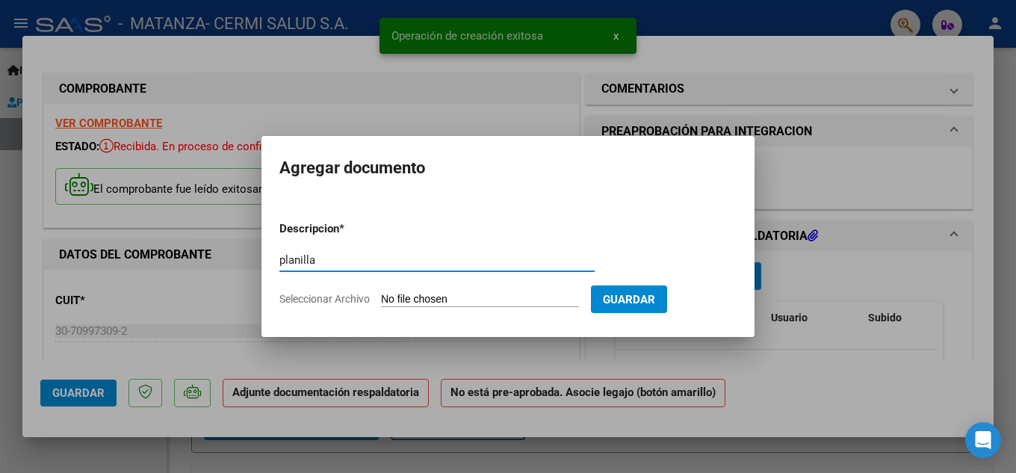
type input "planilla"
click at [456, 285] on div "planilla Escriba aquí una descripcion" at bounding box center [436, 267] width 315 height 37
click at [432, 315] on form "Descripcion * planilla Escriba aquí una descripcion Seleccionar Archivo Guardar" at bounding box center [507, 263] width 457 height 109
click at [439, 303] on input "Seleccionar Archivo" at bounding box center [480, 300] width 198 height 14
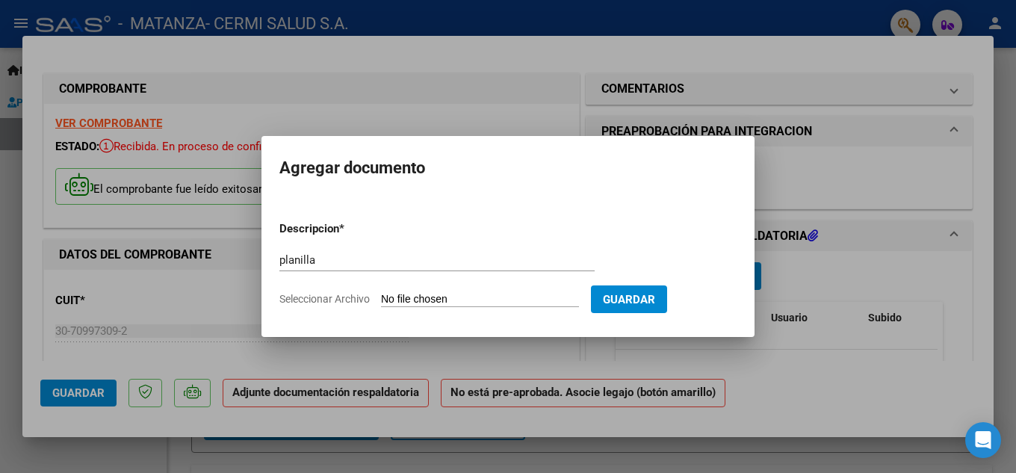
type input "C:\fakepath\[PERSON_NAME].pdf"
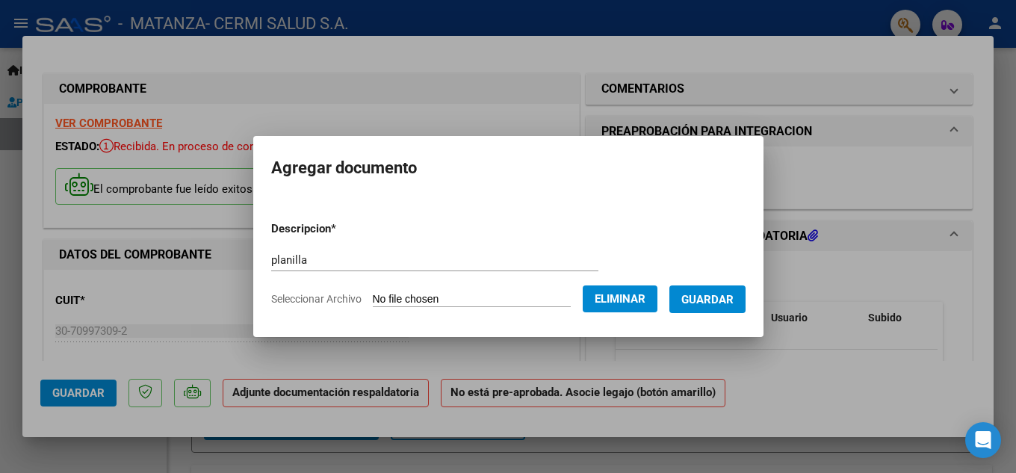
click at [696, 308] on button "Guardar" at bounding box center [707, 299] width 76 height 28
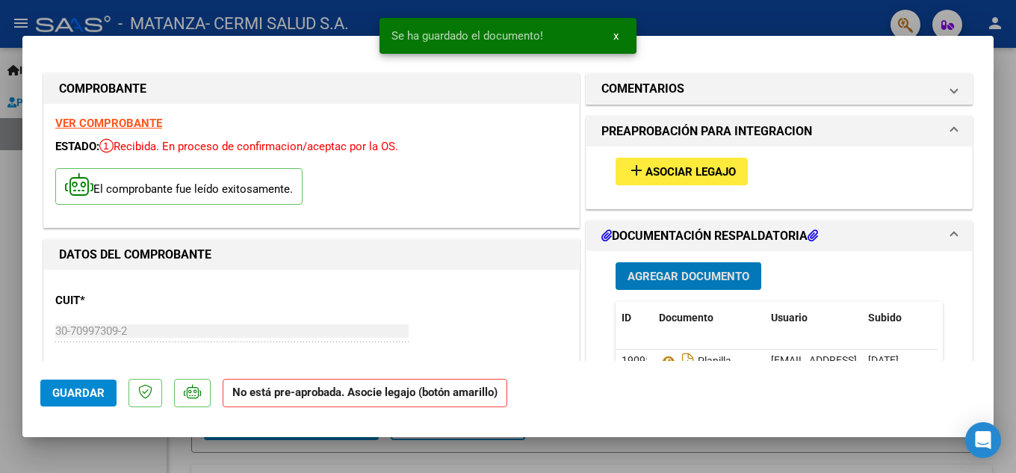
click at [692, 173] on span "Asociar Legajo" at bounding box center [690, 171] width 90 height 13
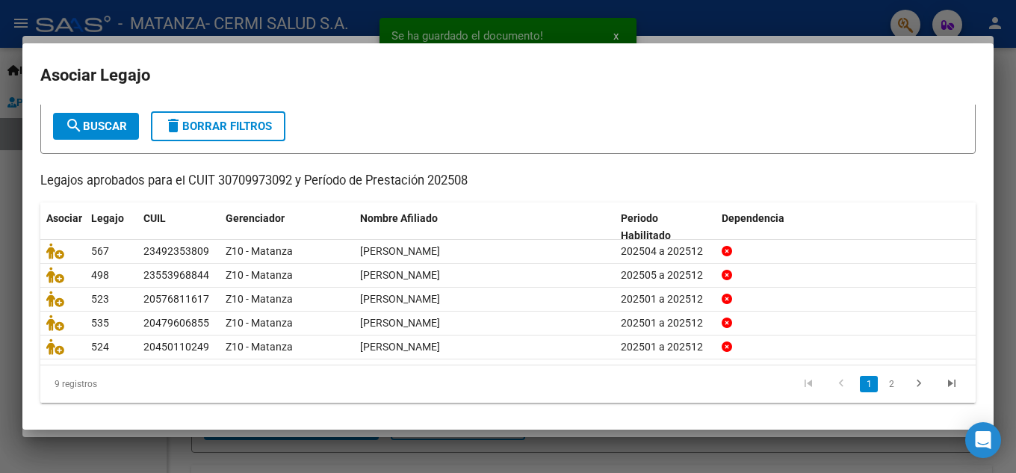
scroll to position [86, 0]
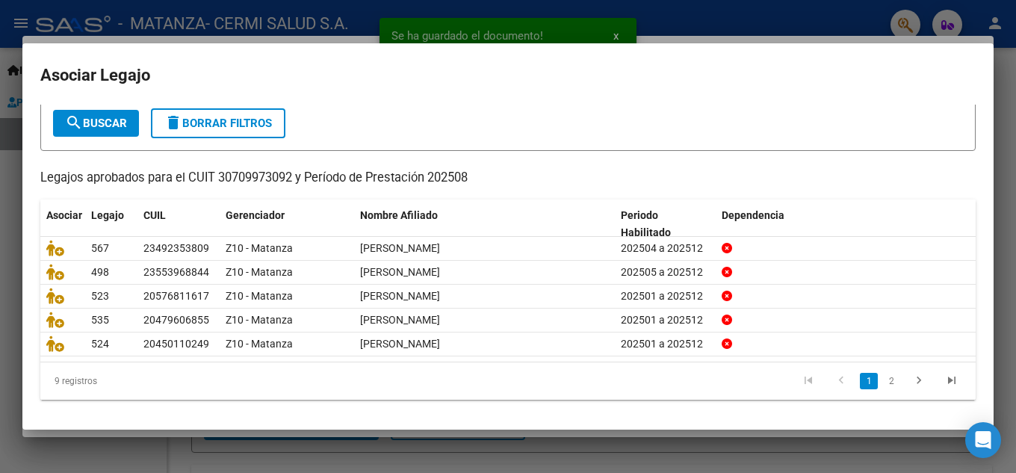
click at [890, 381] on li "2" at bounding box center [891, 380] width 22 height 25
click at [884, 380] on link "2" at bounding box center [891, 381] width 18 height 16
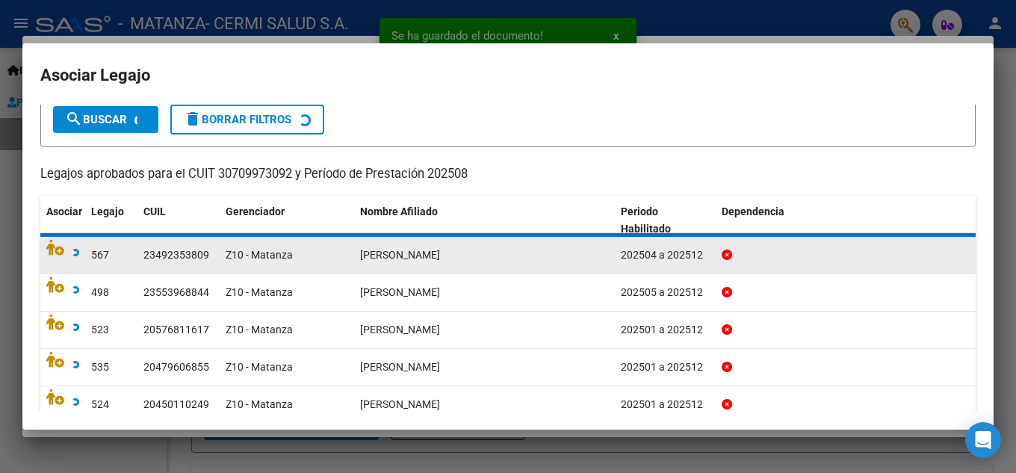
scroll to position [61, 0]
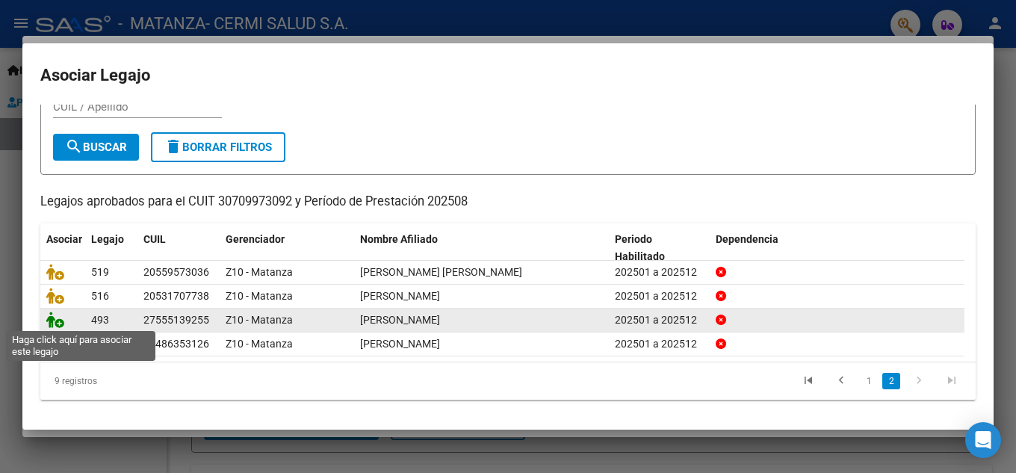
click at [60, 313] on icon at bounding box center [55, 319] width 18 height 16
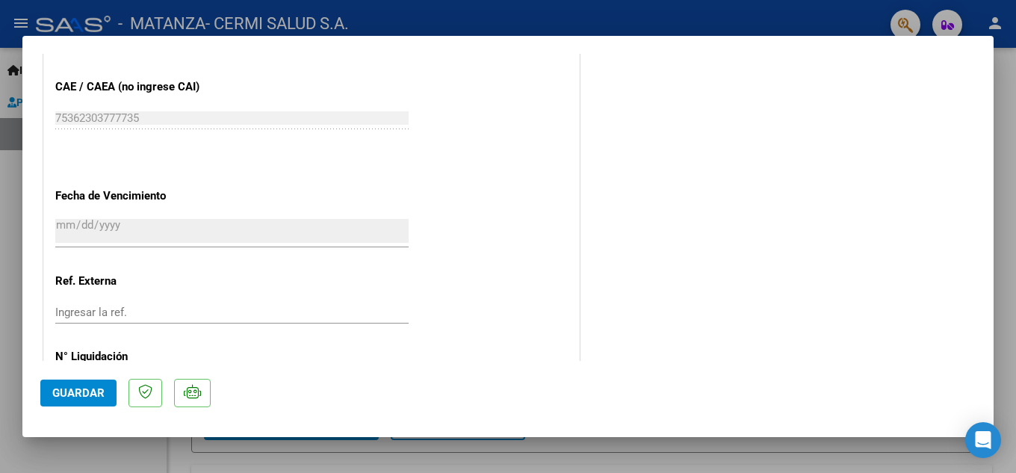
scroll to position [1030, 0]
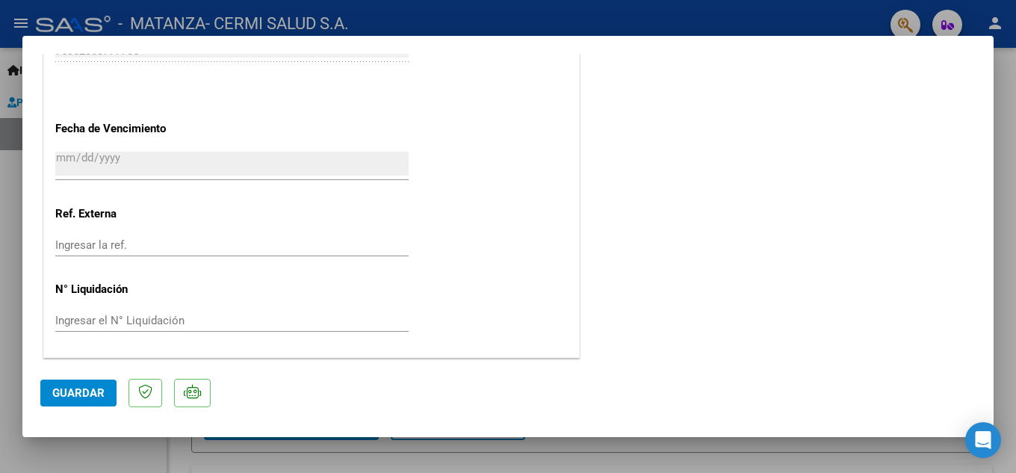
click at [72, 408] on mat-dialog-actions "Guardar" at bounding box center [507, 390] width 935 height 59
click at [66, 392] on span "Guardar" at bounding box center [78, 392] width 52 height 13
click at [0, 326] on div at bounding box center [508, 236] width 1016 height 473
type input "$ 0,00"
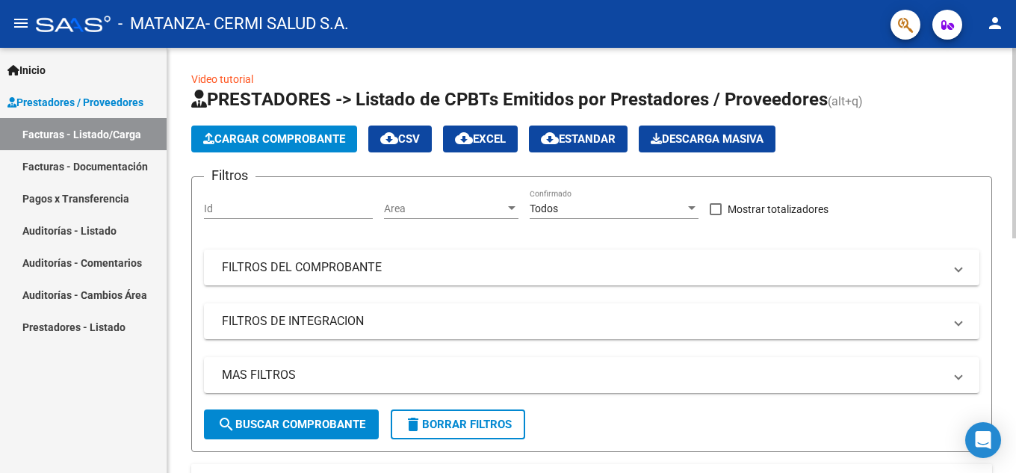
scroll to position [0, 0]
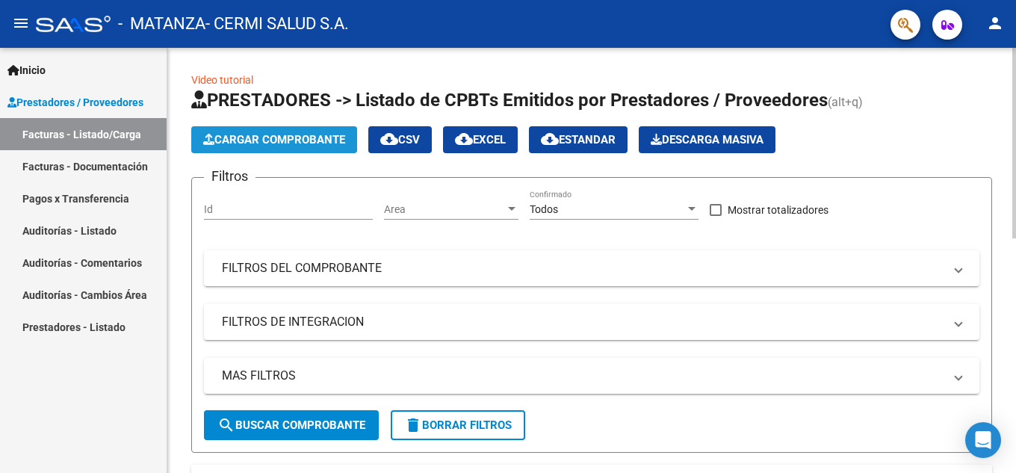
click at [270, 130] on button "Cargar Comprobante" at bounding box center [274, 139] width 166 height 27
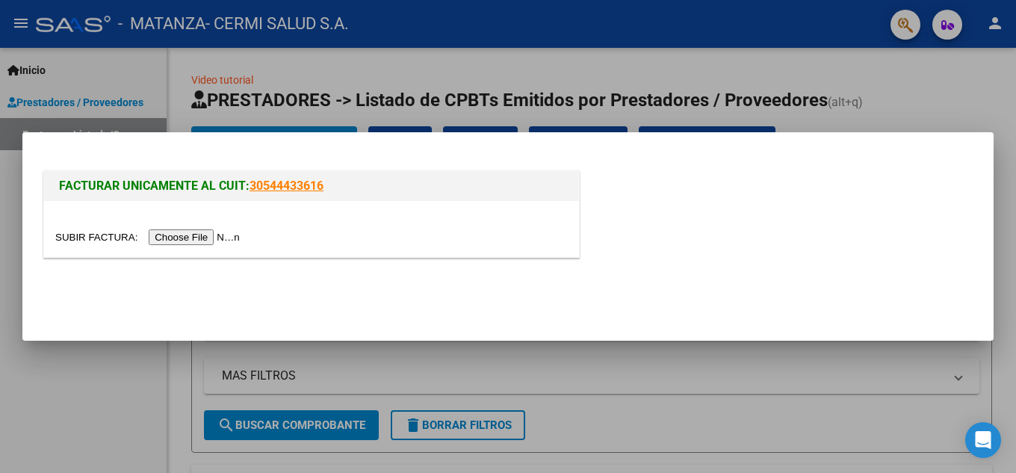
click at [181, 237] on input "file" at bounding box center [149, 237] width 189 height 16
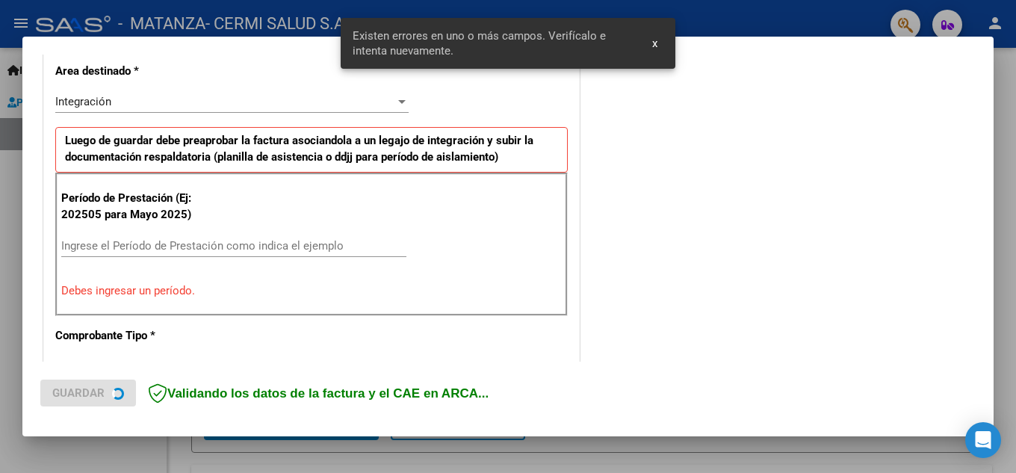
scroll to position [367, 0]
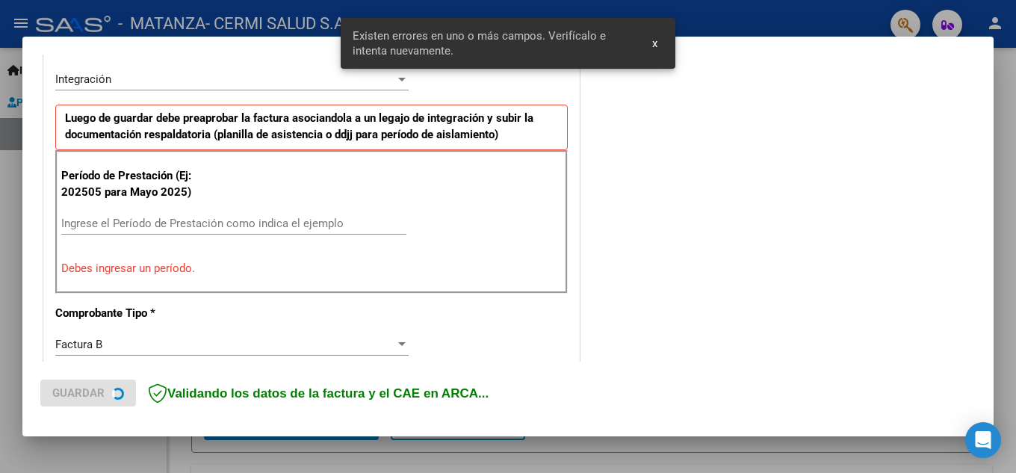
click at [243, 236] on div "Ingrese el Período de Prestación como indica el ejemplo" at bounding box center [233, 230] width 345 height 37
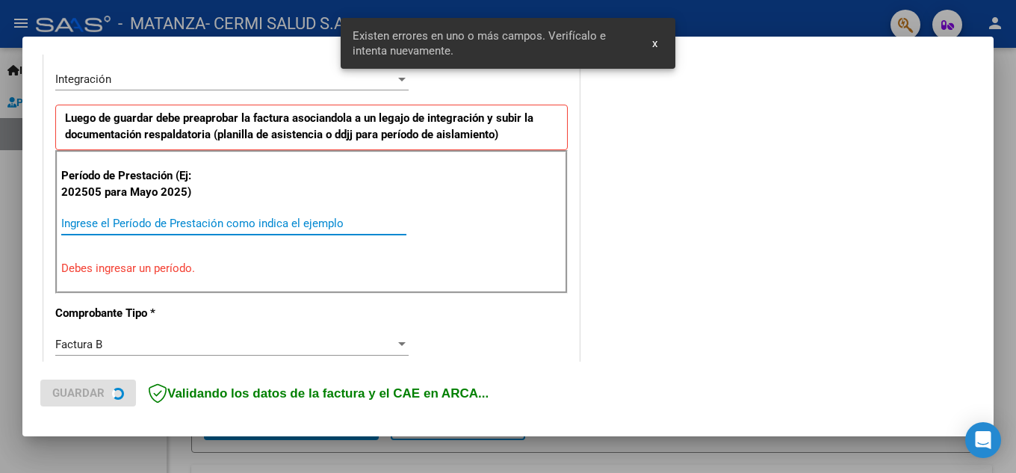
click at [250, 223] on input "Ingrese el Período de Prestación como indica el ejemplo" at bounding box center [233, 223] width 345 height 13
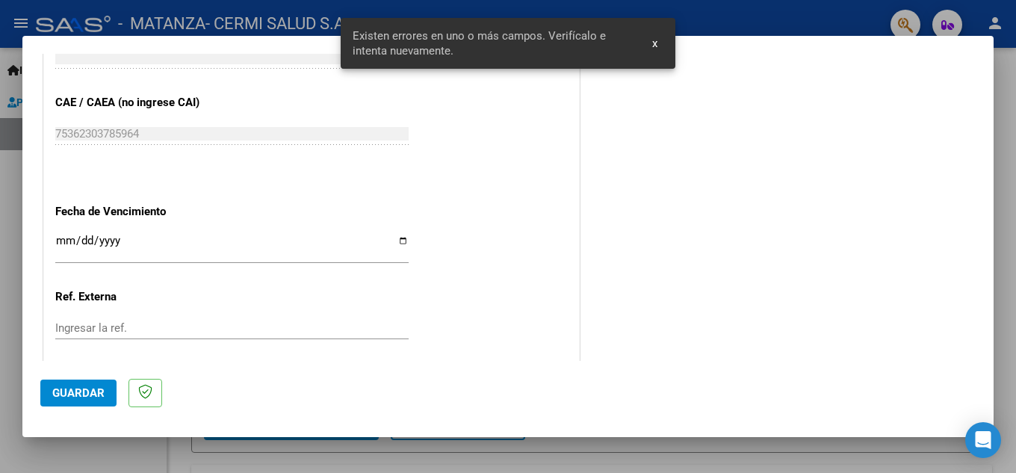
scroll to position [1007, 0]
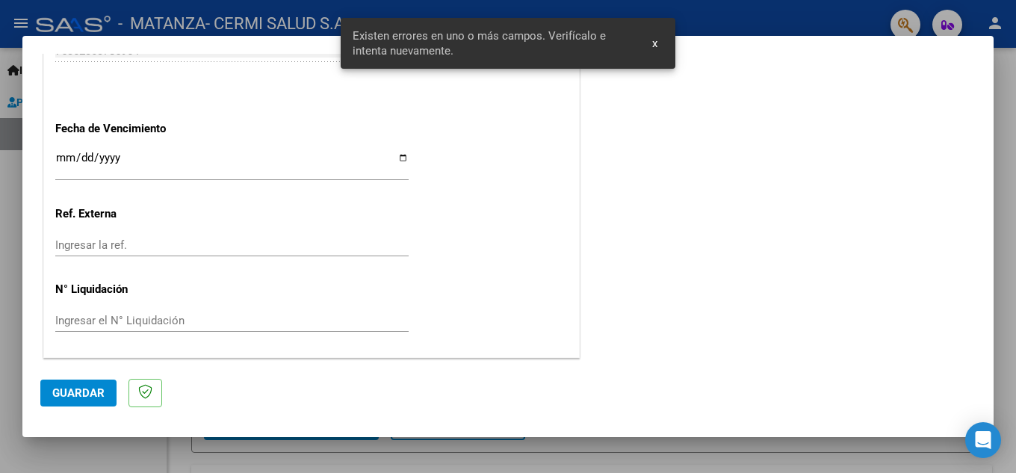
type input "202508"
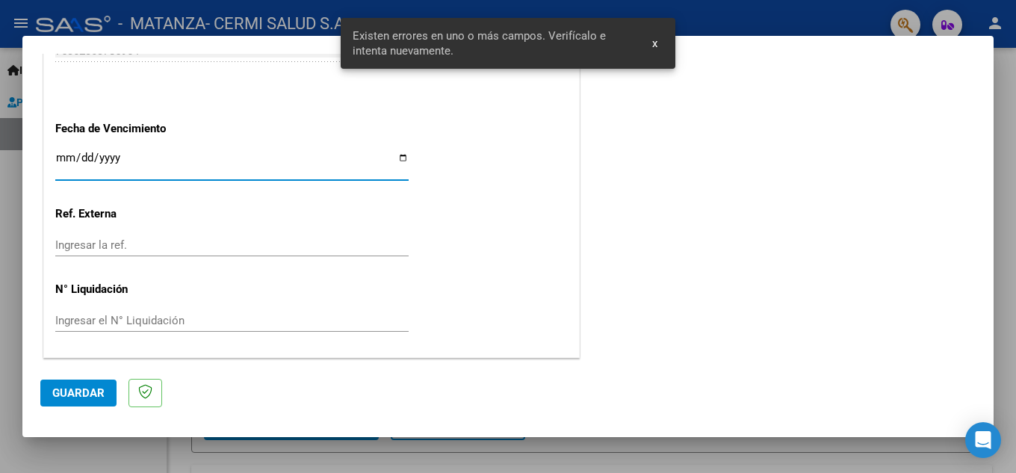
click at [216, 161] on input "Ingresar la fecha" at bounding box center [231, 164] width 353 height 24
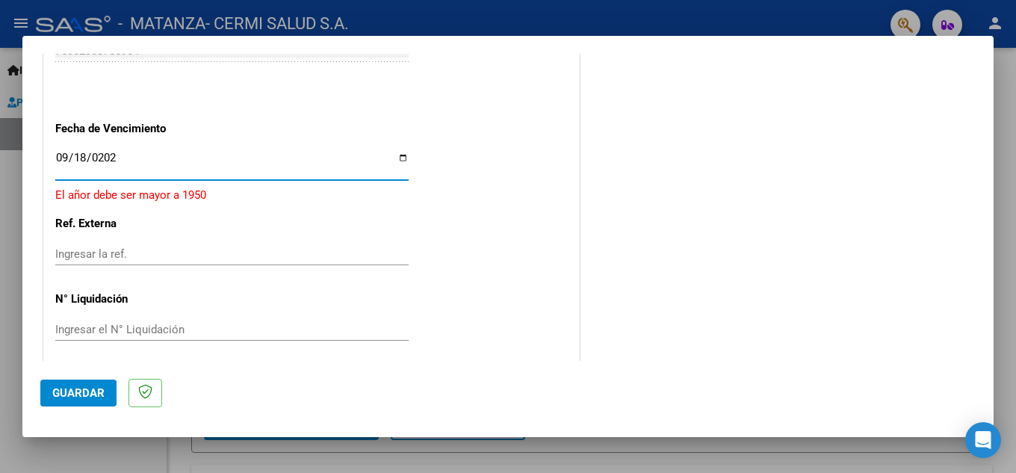
type input "[DATE]"
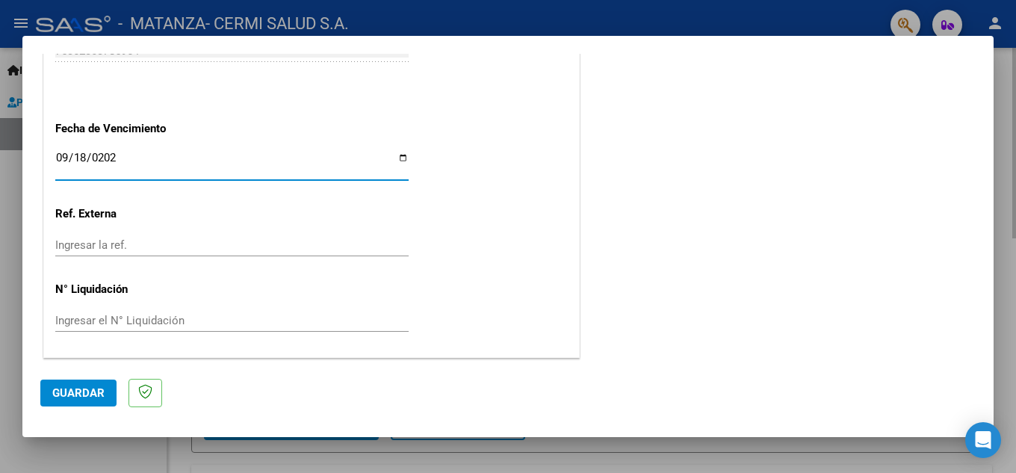
drag, startPoint x: 333, startPoint y: 28, endPoint x: 322, endPoint y: 69, distance: 41.9
click at [334, 28] on div at bounding box center [508, 236] width 1016 height 473
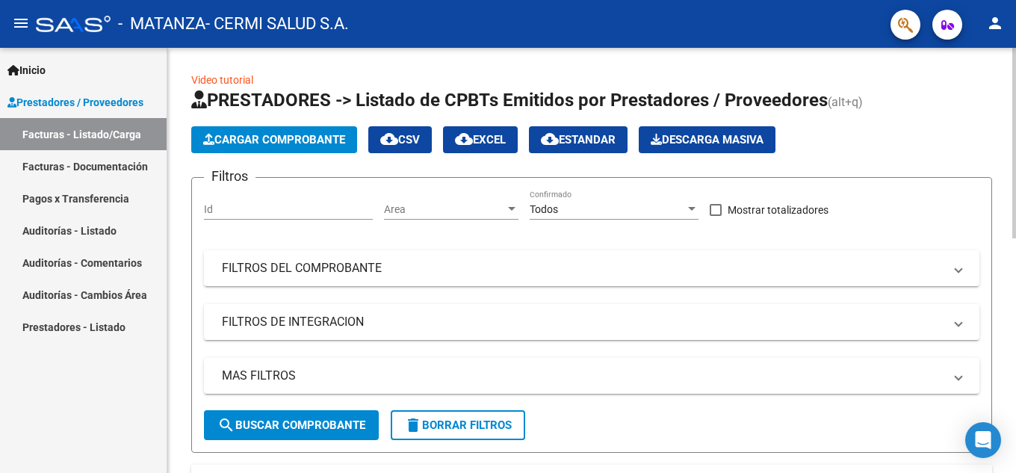
click at [228, 131] on button "Cargar Comprobante" at bounding box center [274, 139] width 166 height 27
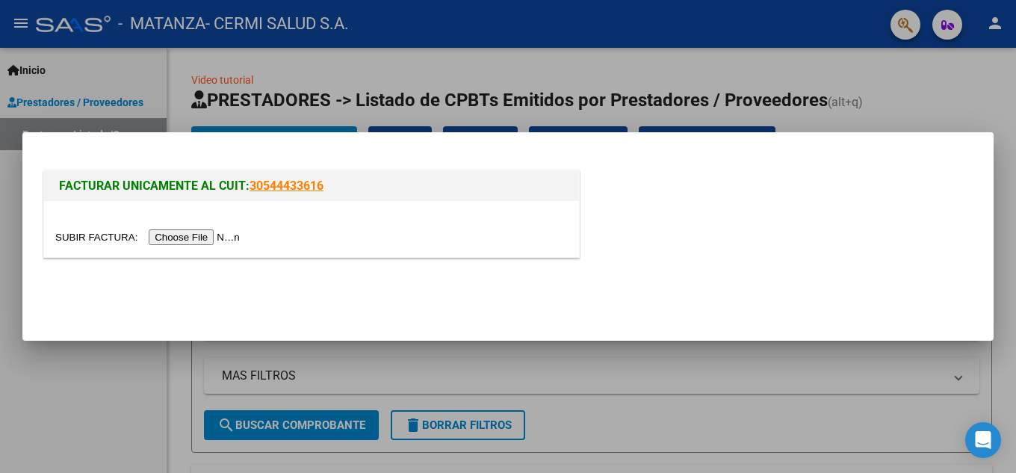
click at [169, 239] on input "file" at bounding box center [149, 237] width 189 height 16
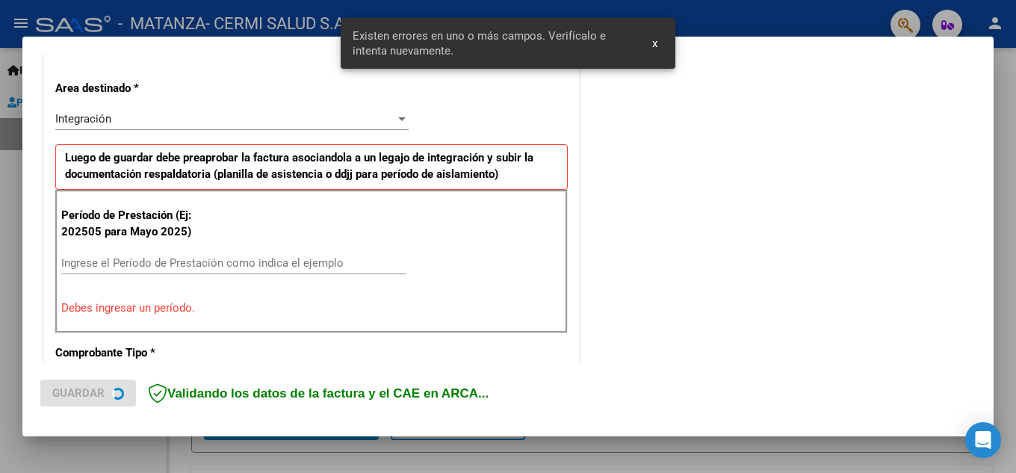
scroll to position [338, 0]
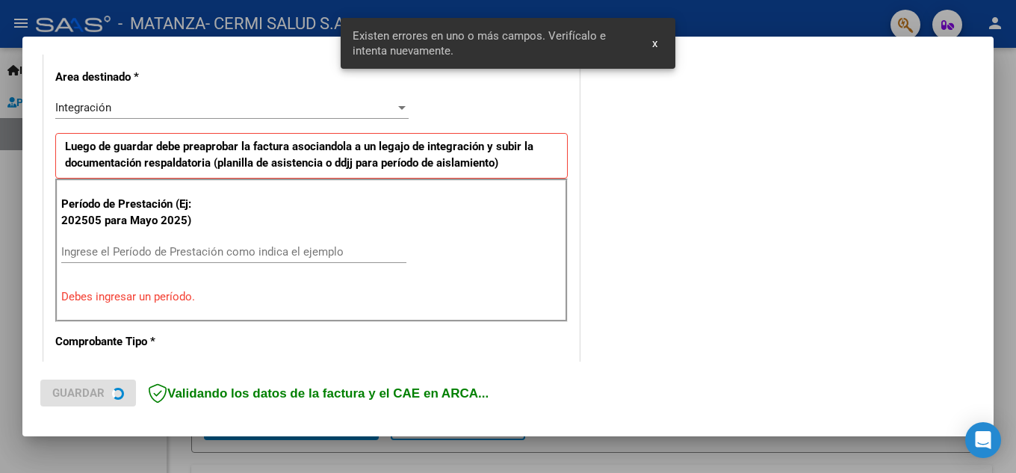
click at [158, 248] on input "Ingrese el Período de Prestación como indica el ejemplo" at bounding box center [233, 251] width 345 height 13
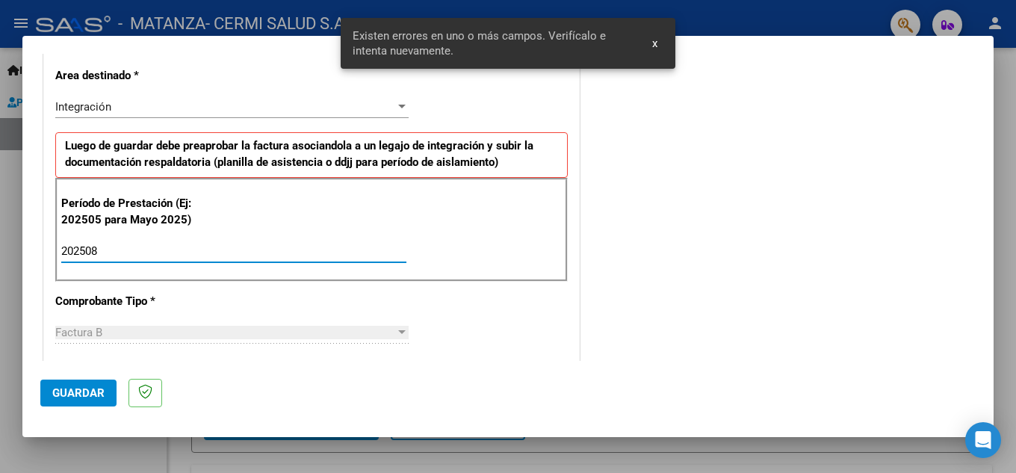
type input "202508"
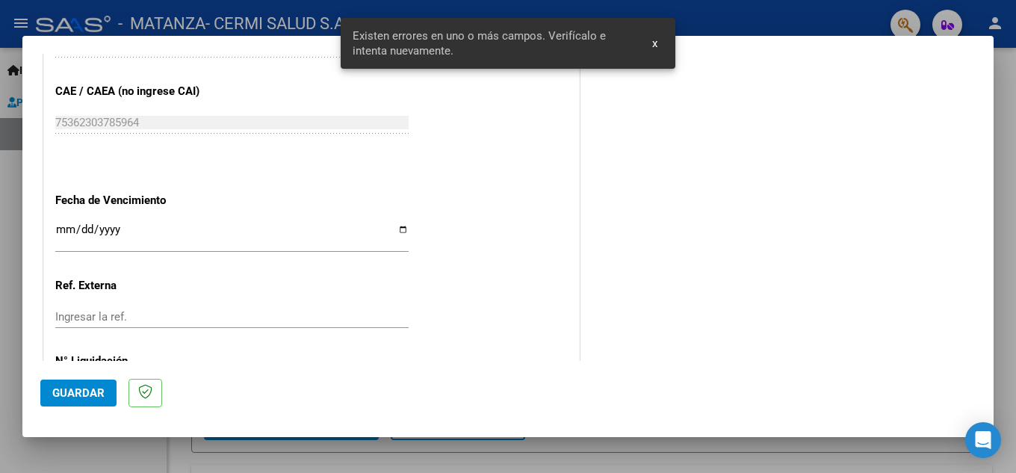
click at [163, 243] on input "Ingresar la fecha" at bounding box center [231, 235] width 353 height 24
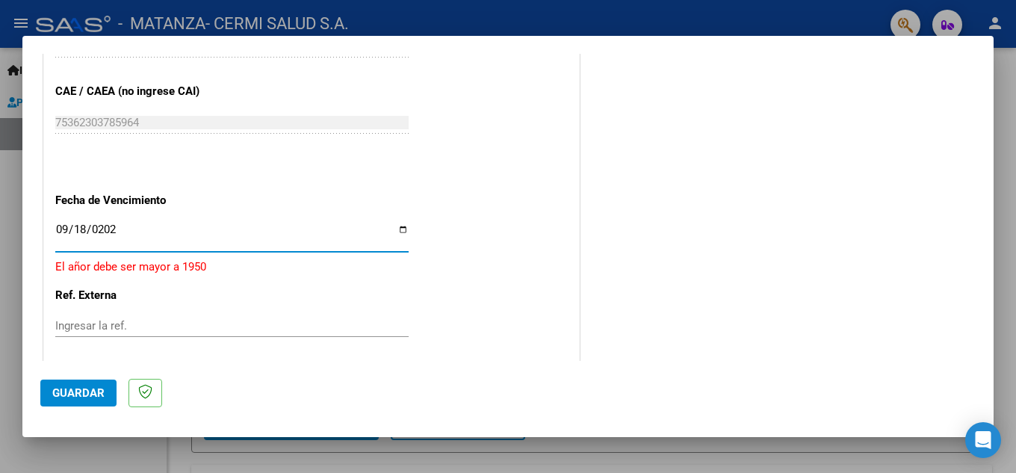
type input "[DATE]"
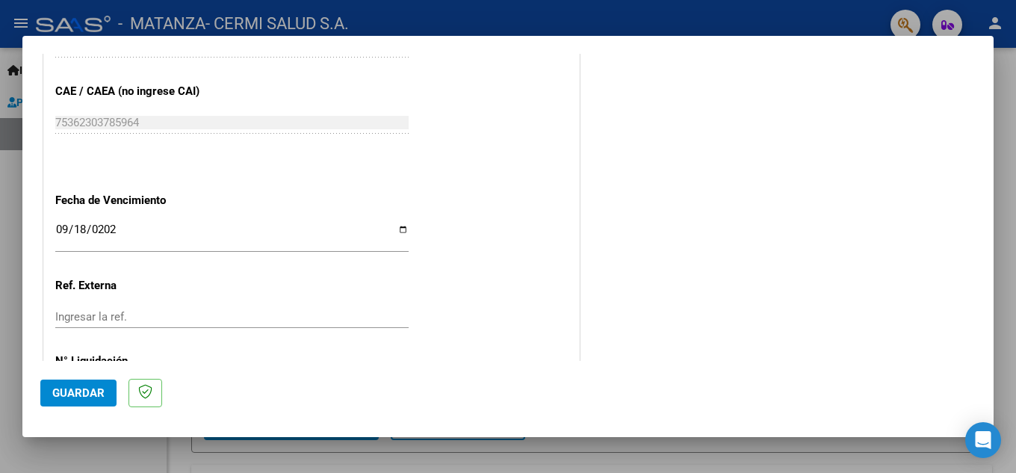
click at [69, 400] on button "Guardar" at bounding box center [78, 392] width 76 height 27
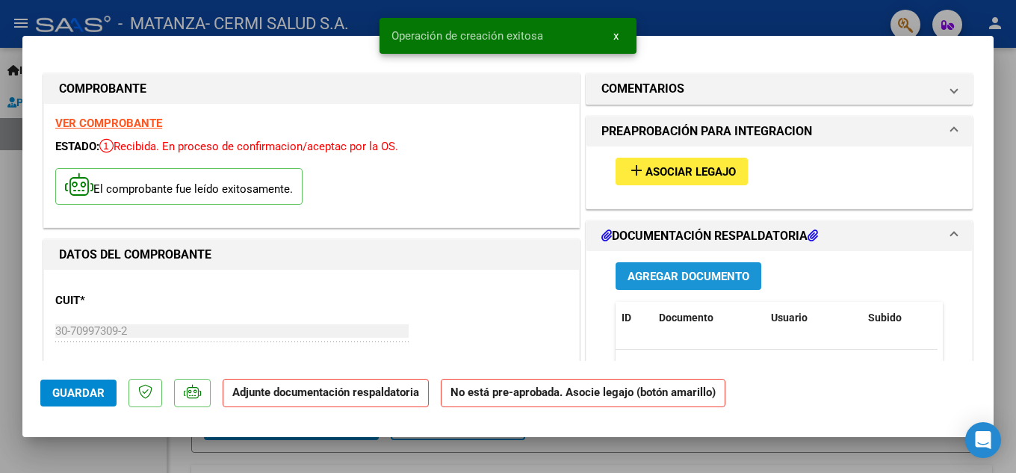
click at [627, 270] on span "Agregar Documento" at bounding box center [688, 276] width 122 height 13
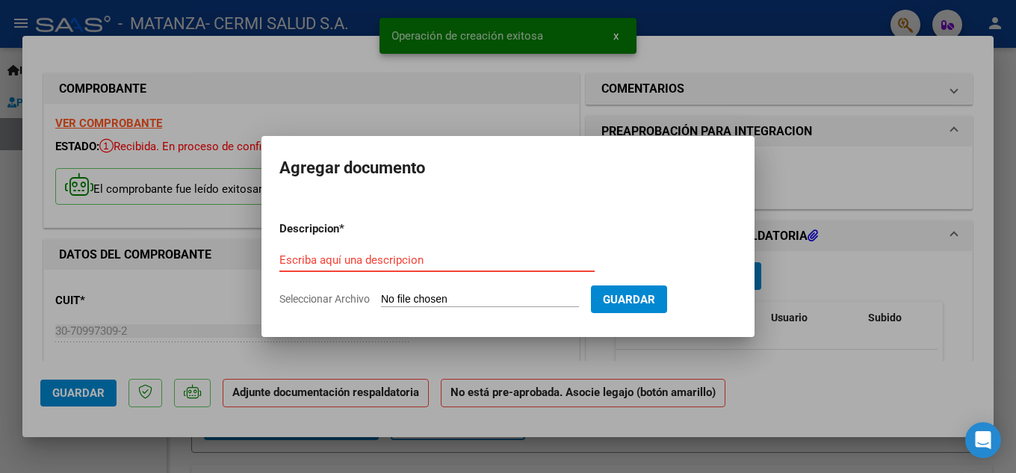
drag, startPoint x: 438, startPoint y: 270, endPoint x: 387, endPoint y: 266, distance: 50.9
paste input "planilla"
type input "planilla"
click at [417, 285] on form "Descripcion * planilla Escriba aquí una descripcion Seleccionar Archivo Guardar" at bounding box center [507, 263] width 457 height 109
click at [410, 301] on input "Seleccionar Archivo" at bounding box center [480, 300] width 198 height 14
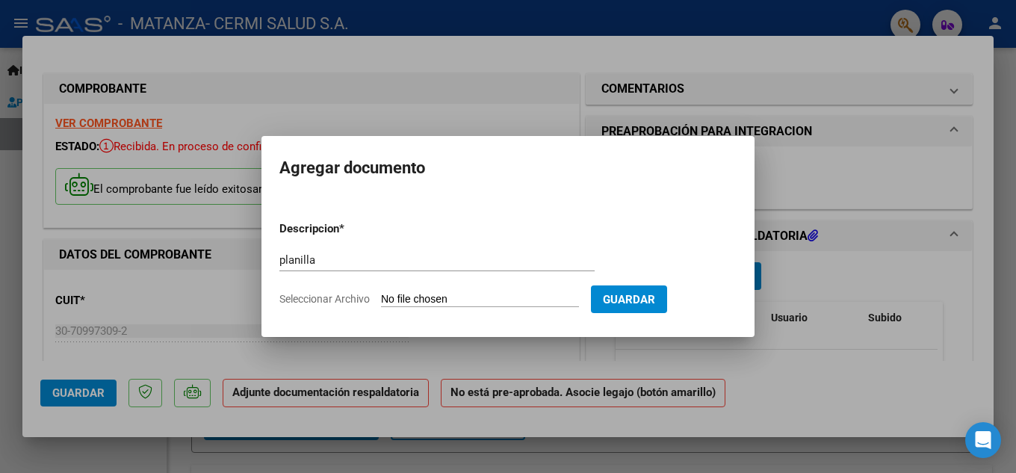
type input "C:\fakepath\[PERSON_NAME].pdf"
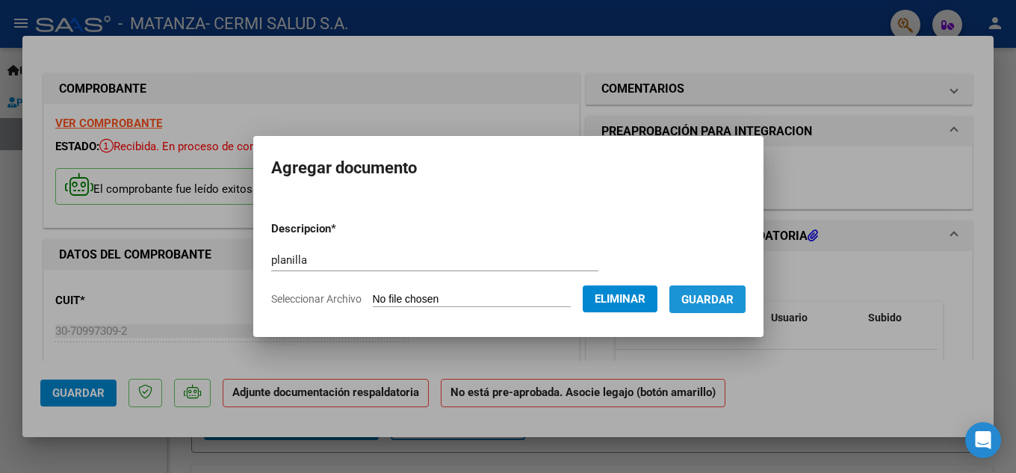
click at [718, 311] on button "Guardar" at bounding box center [707, 299] width 76 height 28
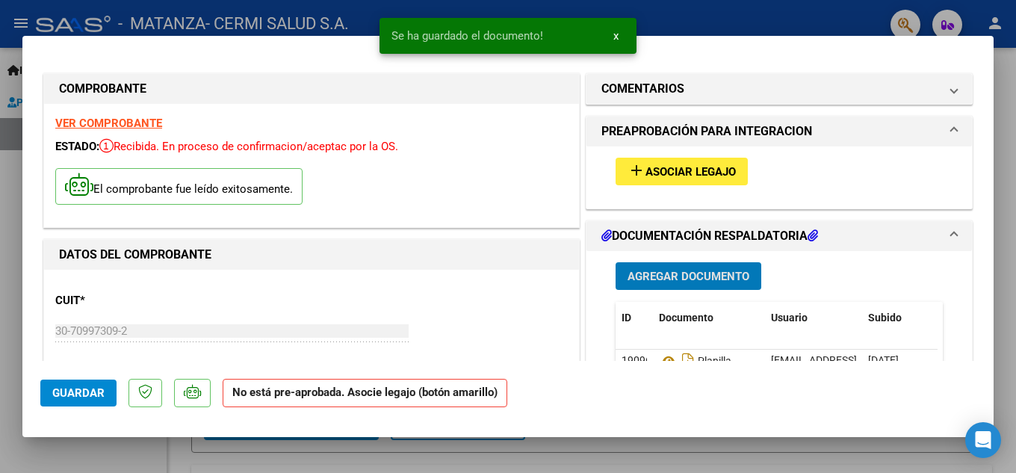
click at [629, 168] on mat-icon "add" at bounding box center [636, 170] width 18 height 18
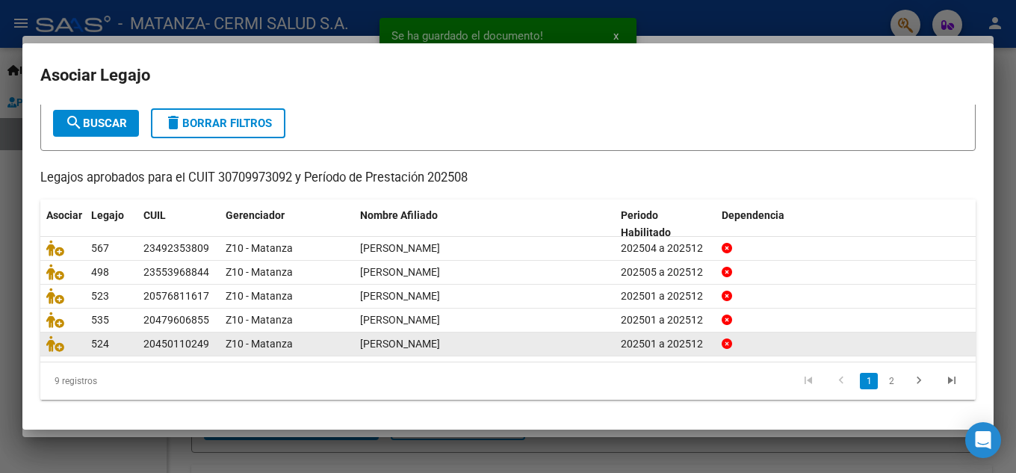
scroll to position [86, 0]
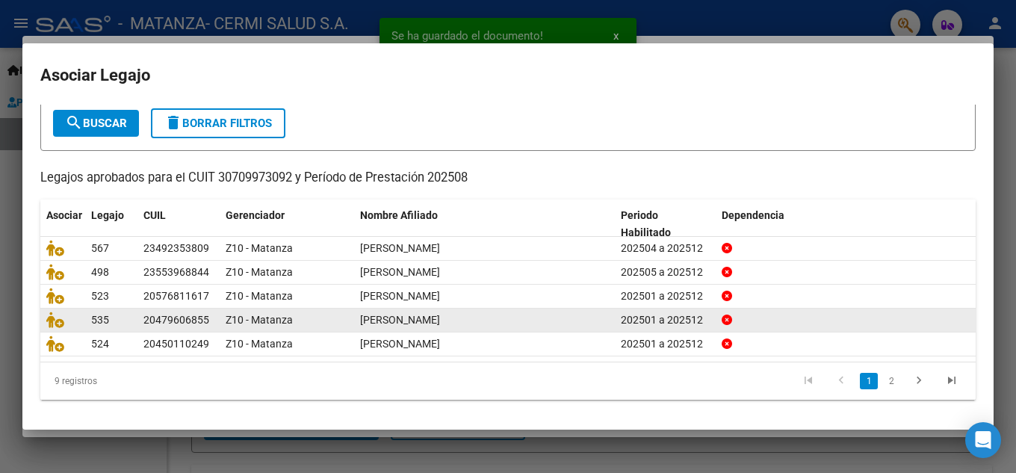
click at [882, 381] on link "2" at bounding box center [891, 381] width 18 height 16
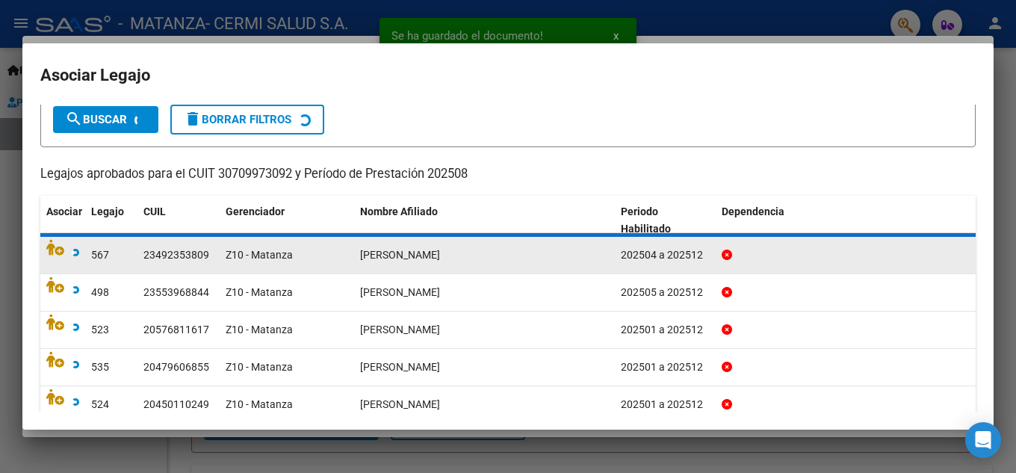
scroll to position [61, 0]
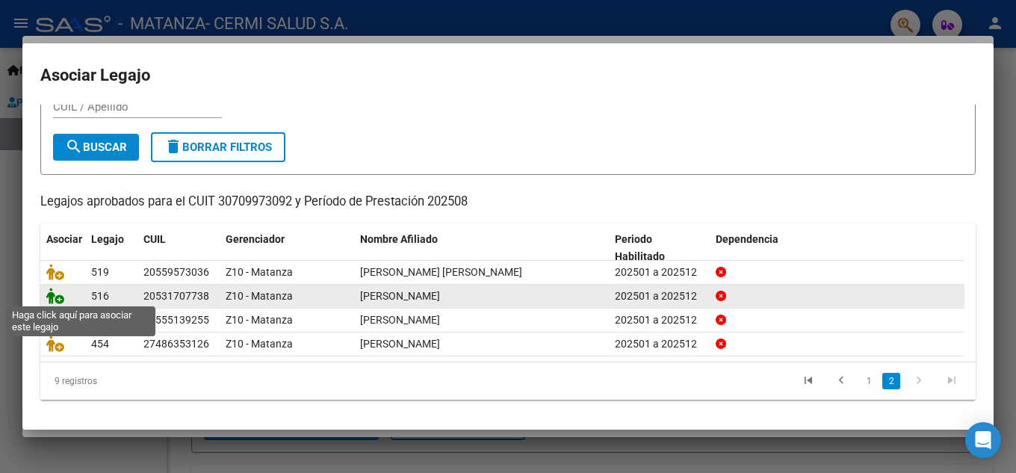
click at [62, 294] on icon at bounding box center [55, 296] width 18 height 16
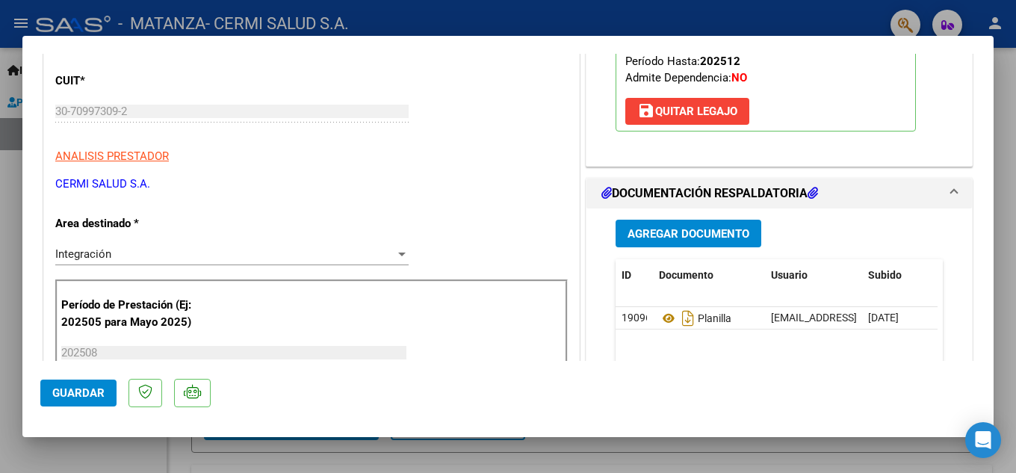
scroll to position [224, 0]
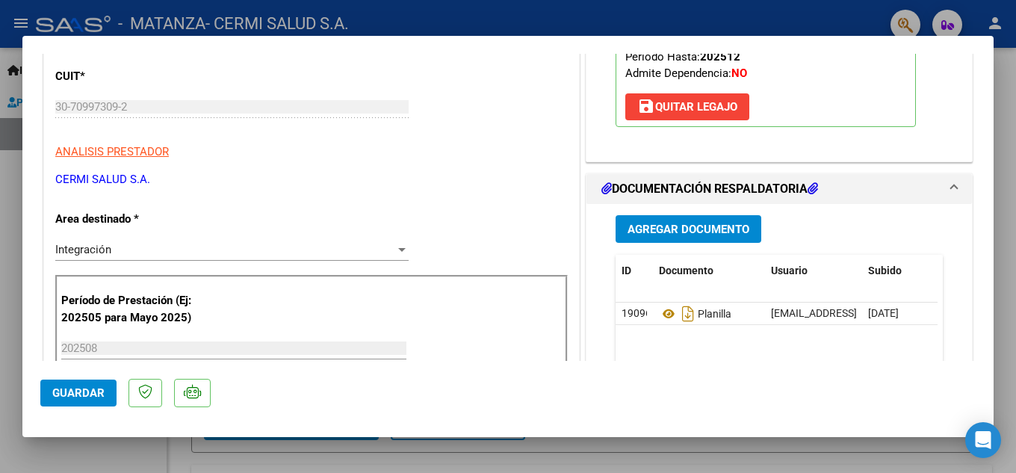
click at [0, 352] on div at bounding box center [508, 236] width 1016 height 473
type input "$ 0,00"
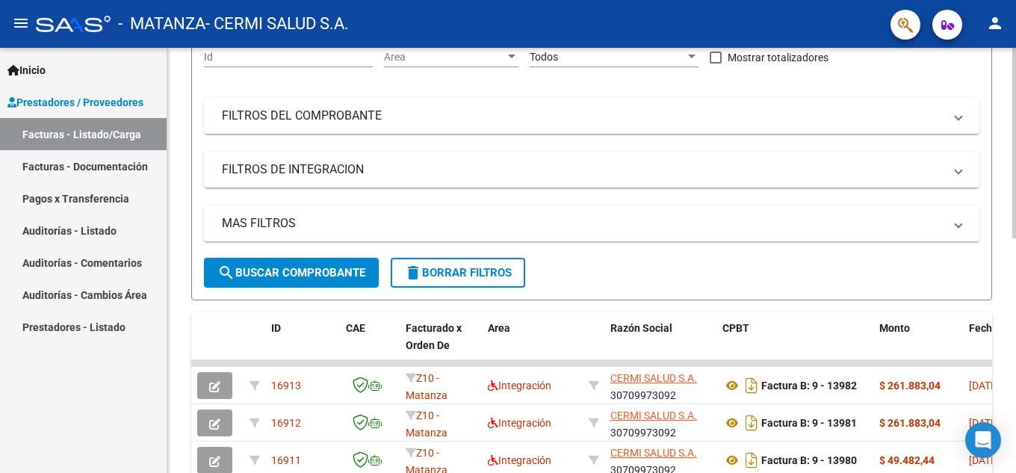
scroll to position [75, 0]
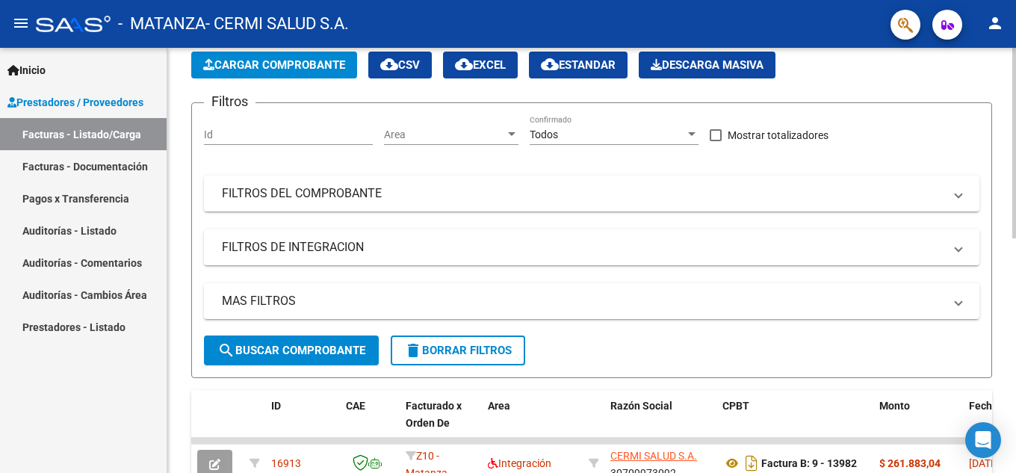
click at [242, 78] on button "Cargar Comprobante" at bounding box center [274, 65] width 166 height 27
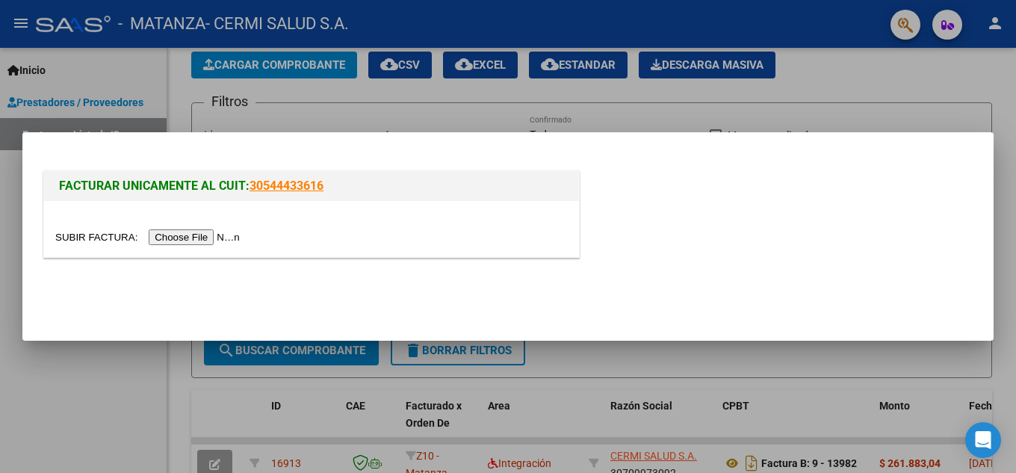
click at [225, 231] on input "file" at bounding box center [149, 237] width 189 height 16
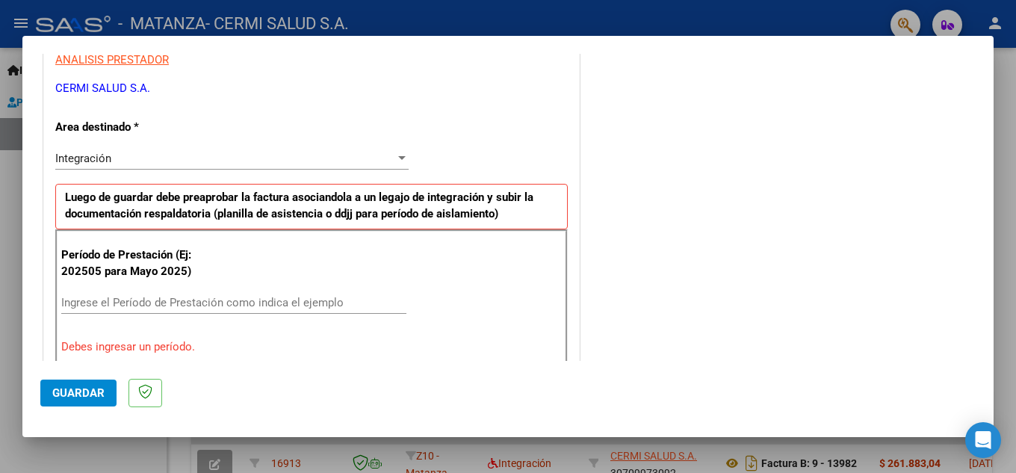
scroll to position [292, 0]
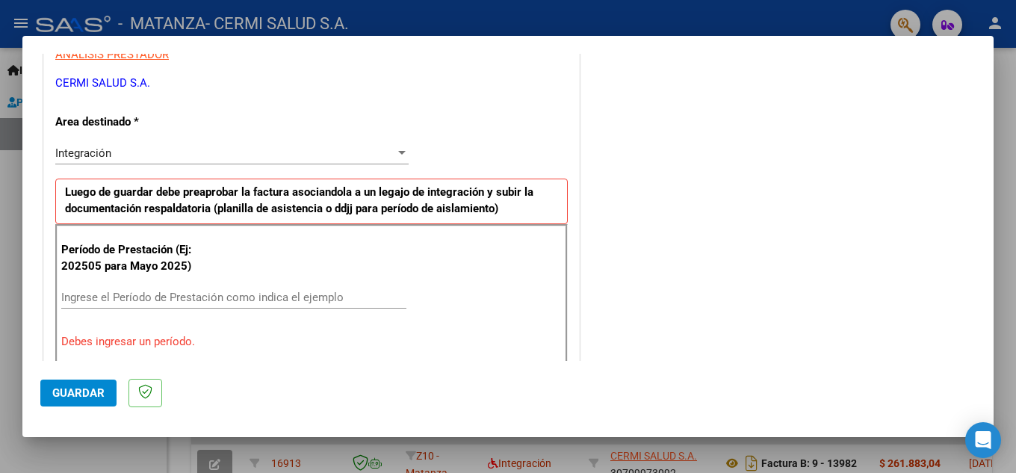
click at [240, 281] on div "Período de Prestación (Ej: 202505 para [DATE]) Ingrese el Período de Prestación…" at bounding box center [311, 295] width 512 height 143
click at [233, 295] on input "Ingrese el Período de Prestación como indica el ejemplo" at bounding box center [233, 296] width 345 height 13
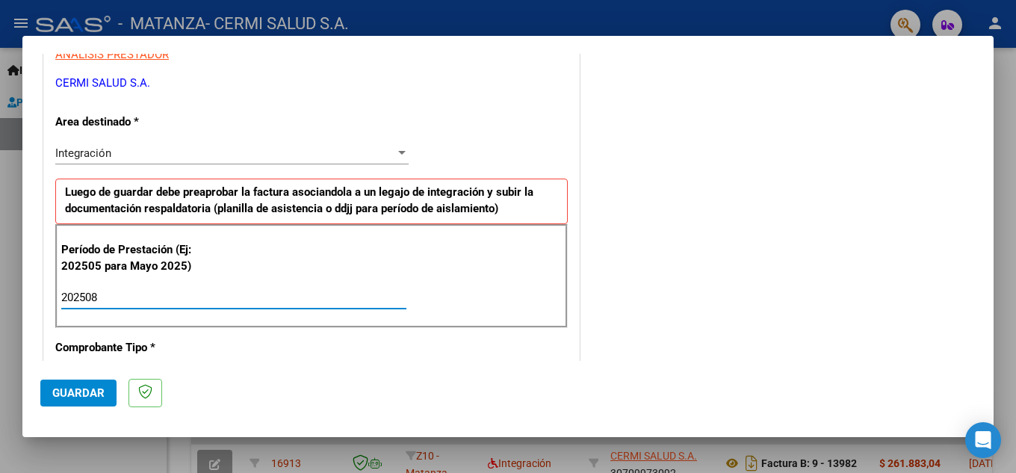
type input "202508"
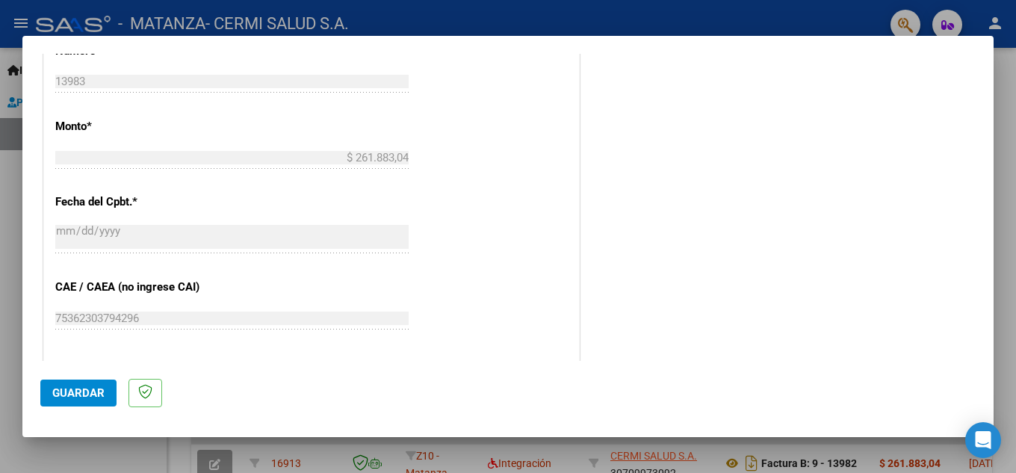
scroll to position [964, 0]
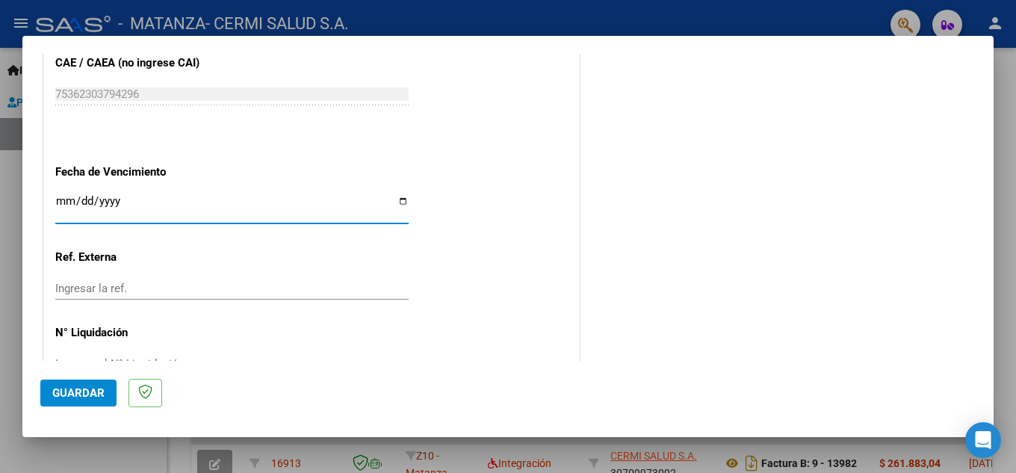
click at [237, 202] on input "Ingresar la fecha" at bounding box center [231, 207] width 353 height 24
click at [87, 193] on div "Ingresar la fecha" at bounding box center [231, 208] width 353 height 32
click at [82, 199] on input "Ingresar la fecha" at bounding box center [231, 207] width 353 height 24
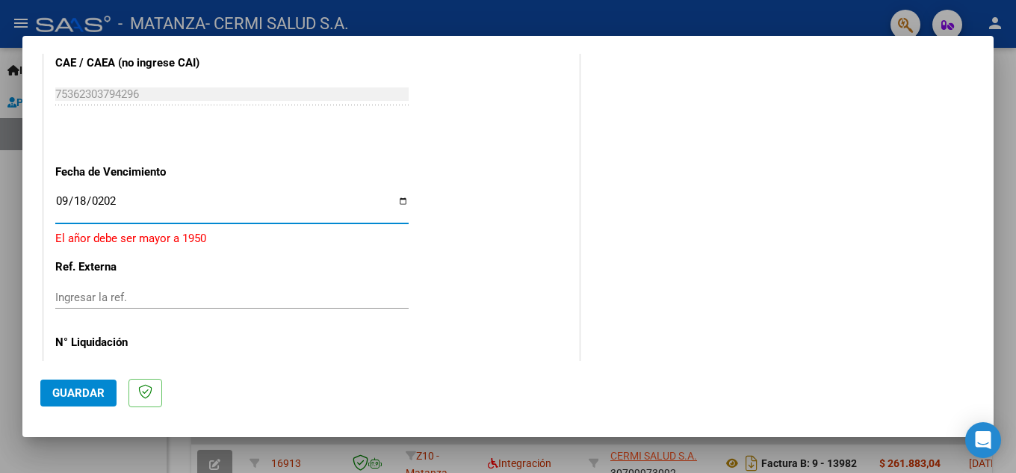
type input "[DATE]"
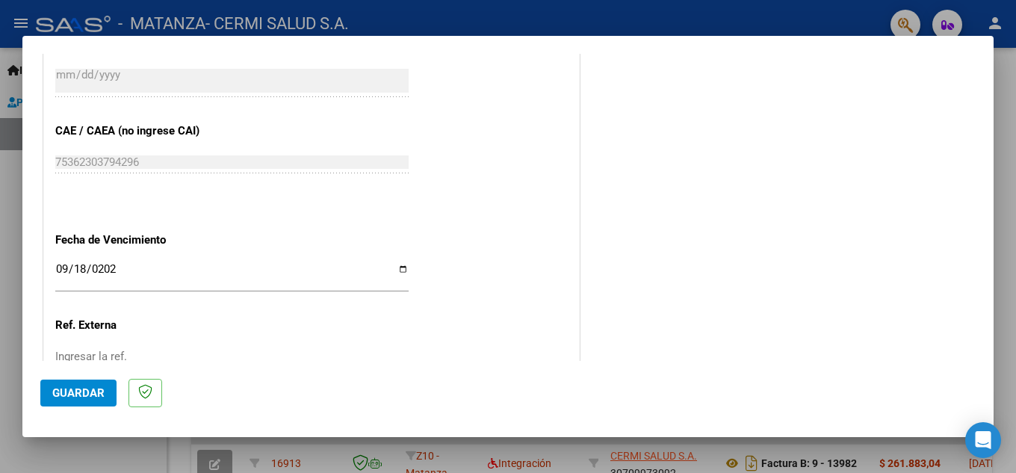
scroll to position [1007, 0]
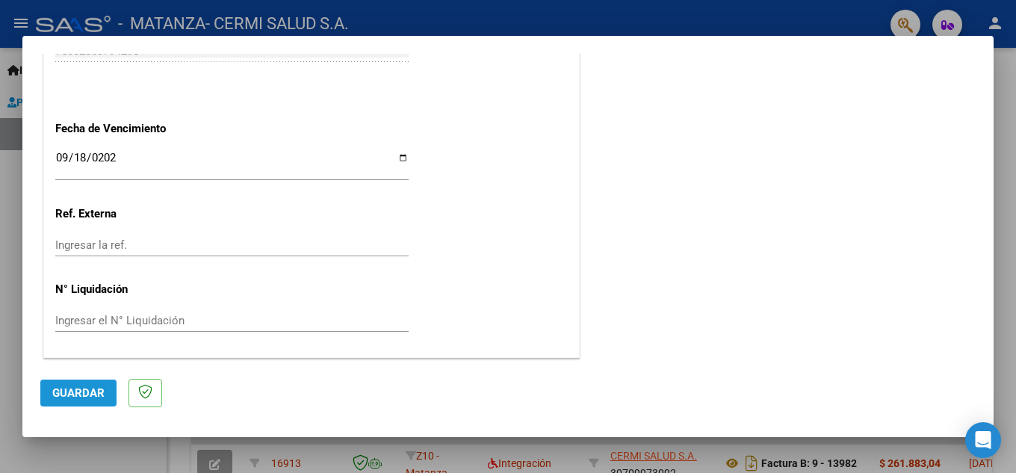
click at [69, 394] on span "Guardar" at bounding box center [78, 392] width 52 height 13
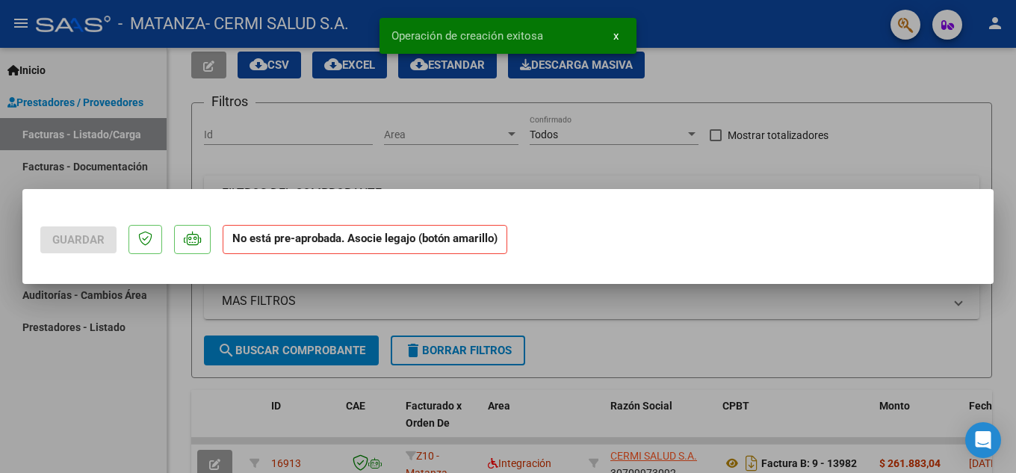
scroll to position [0, 0]
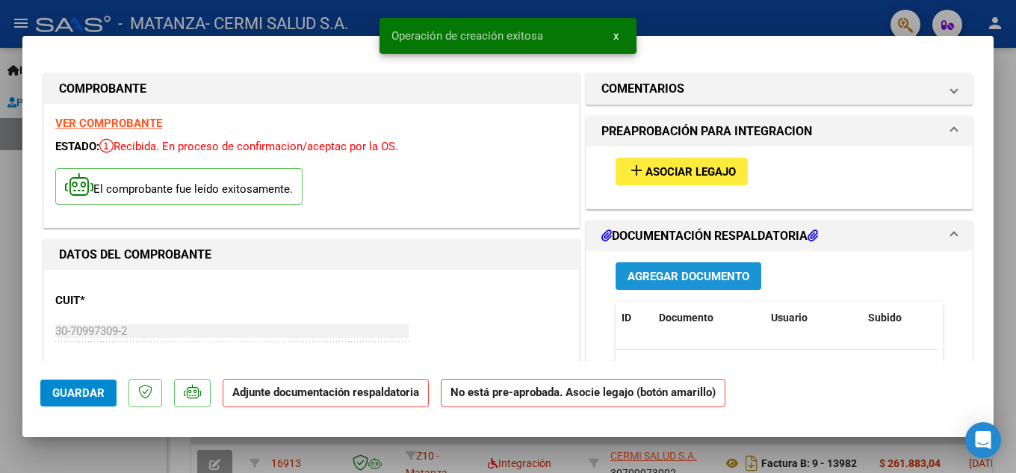
click at [647, 270] on span "Agregar Documento" at bounding box center [688, 275] width 122 height 13
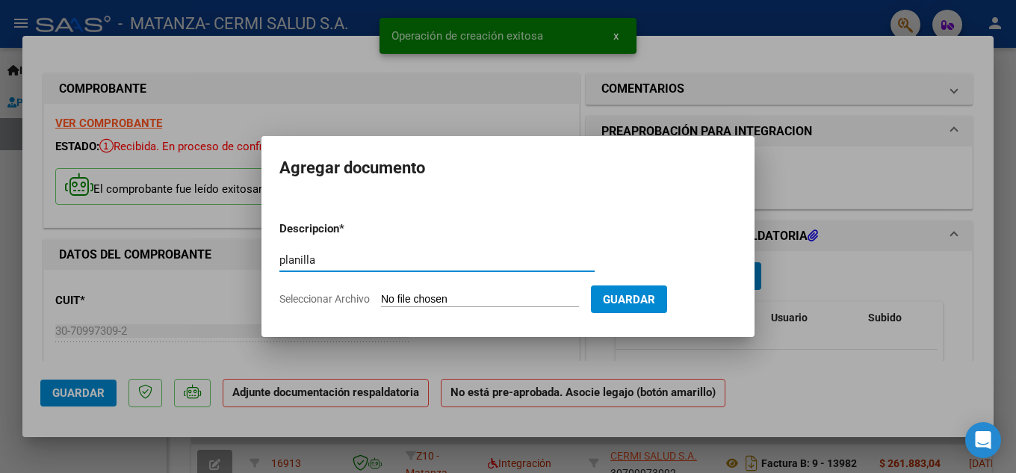
type input "planilla"
click at [467, 300] on input "Seleccionar Archivo" at bounding box center [480, 300] width 198 height 14
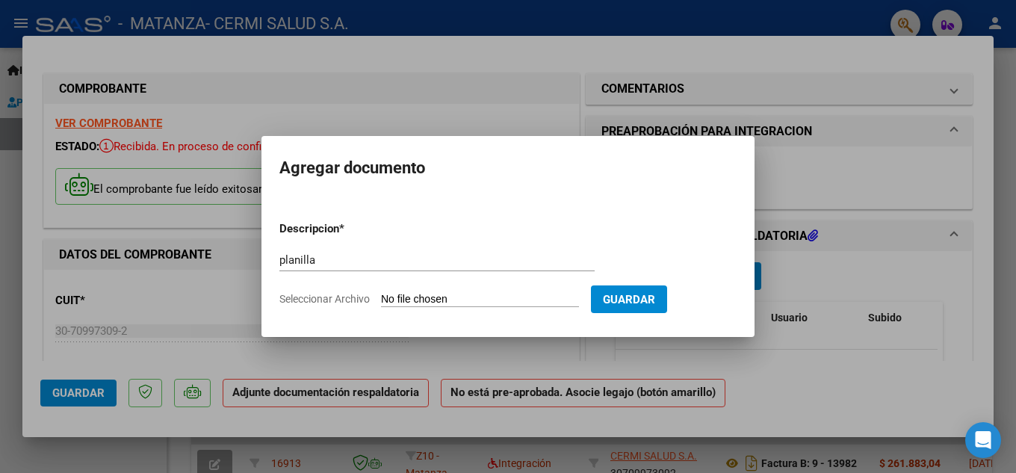
type input "C:\fakepath\[PERSON_NAME] [PERSON_NAME].pdf"
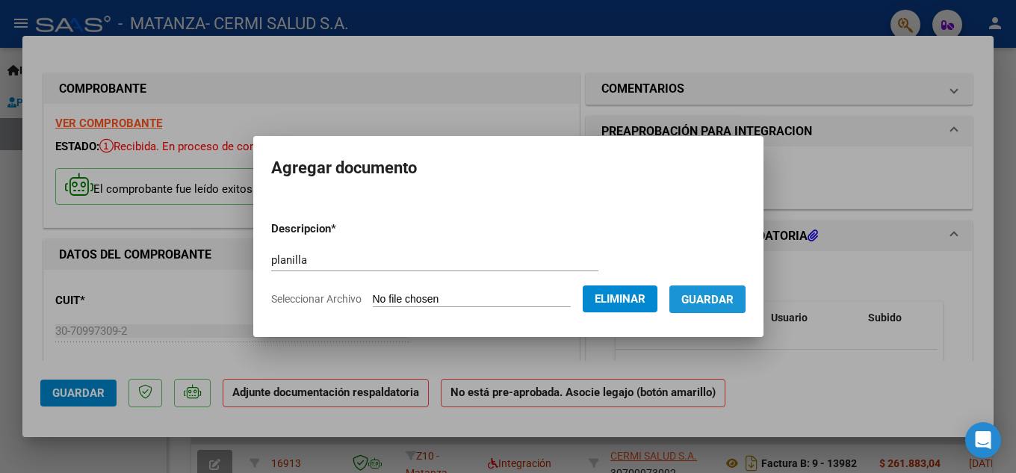
click at [717, 302] on span "Guardar" at bounding box center [707, 299] width 52 height 13
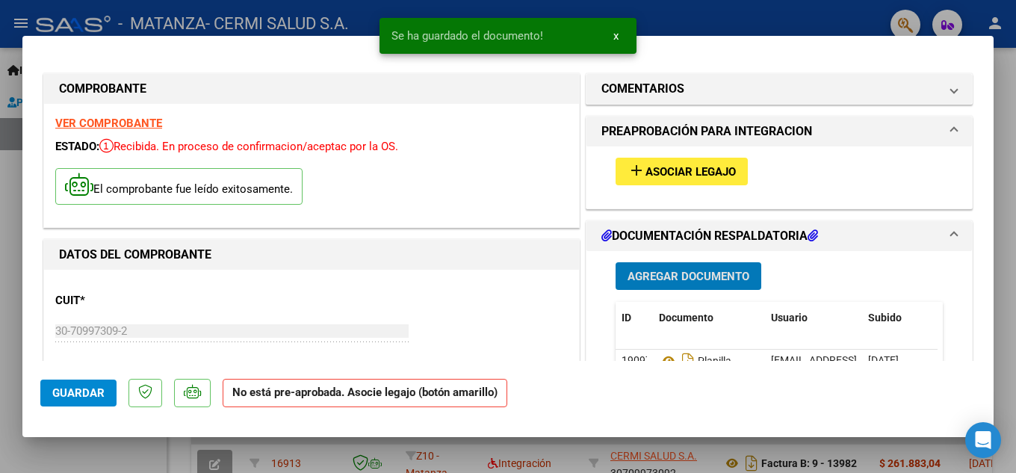
click at [657, 178] on span "Asociar Legajo" at bounding box center [690, 171] width 90 height 13
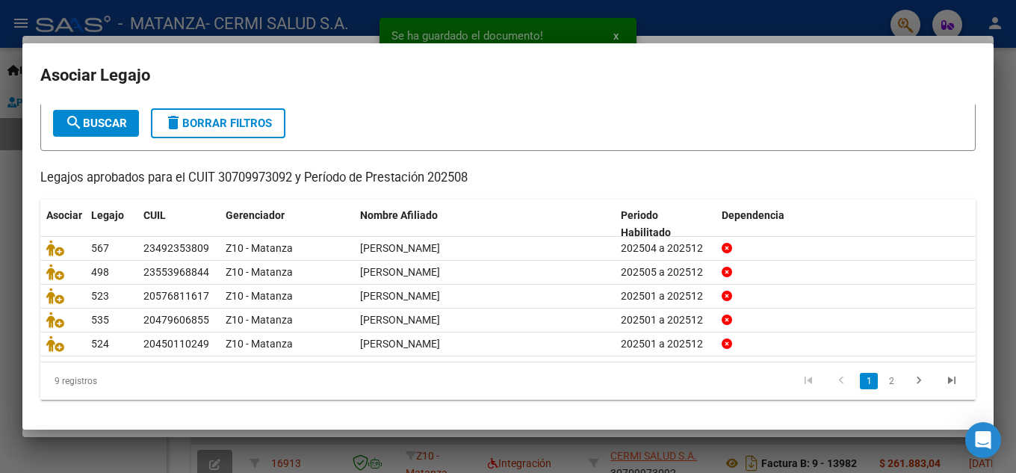
scroll to position [86, 0]
click at [882, 383] on link "2" at bounding box center [891, 381] width 18 height 16
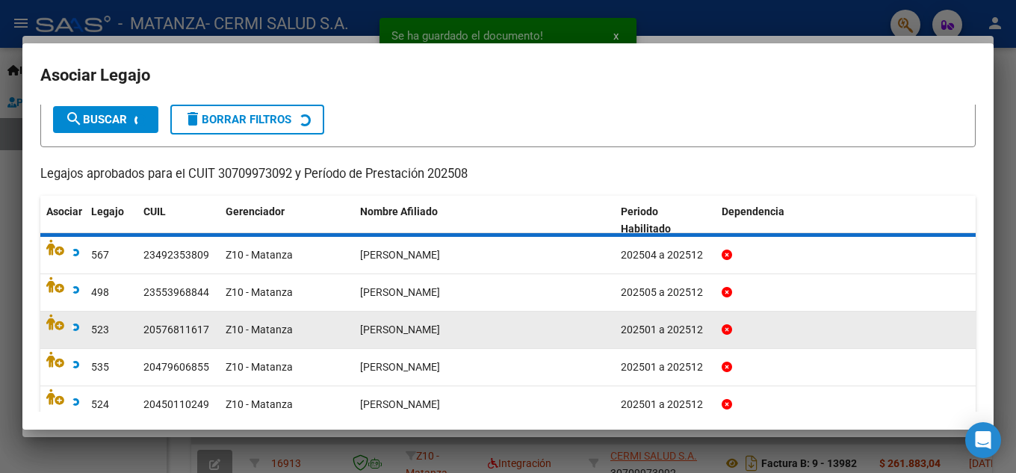
scroll to position [61, 0]
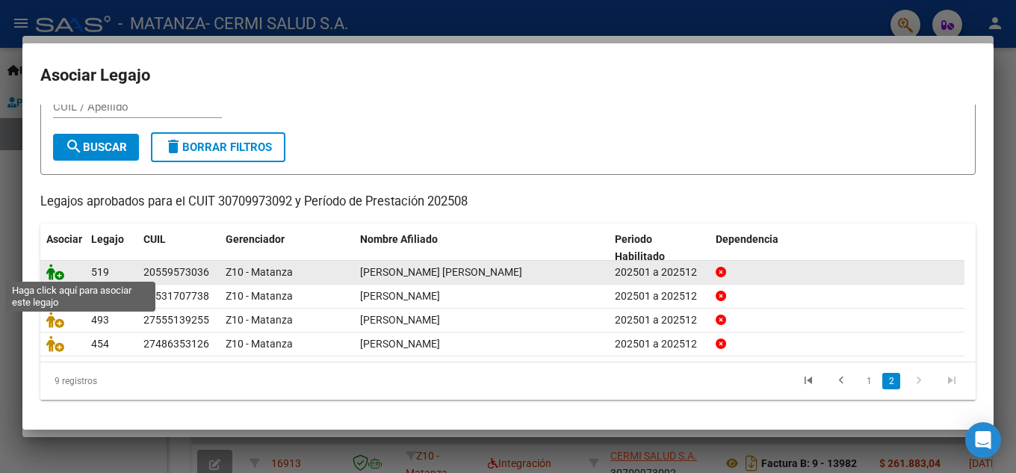
click at [50, 275] on icon at bounding box center [55, 272] width 18 height 16
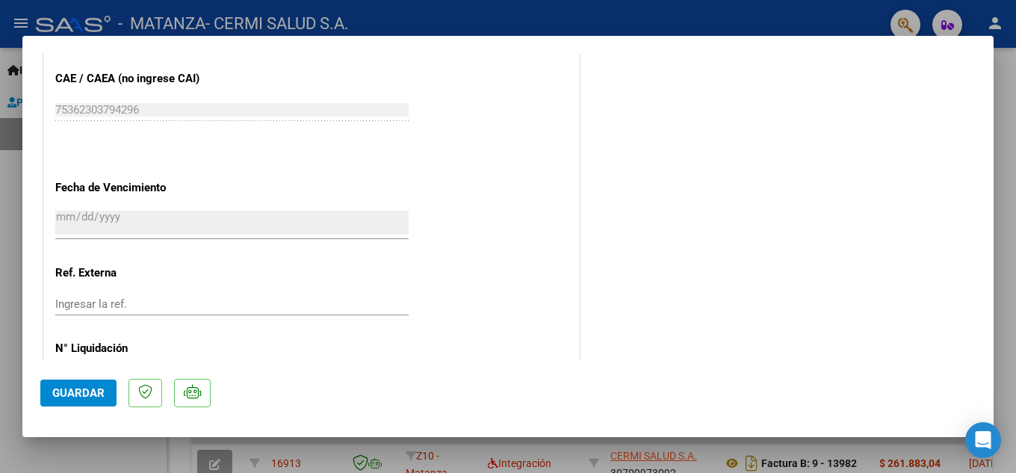
scroll to position [1030, 0]
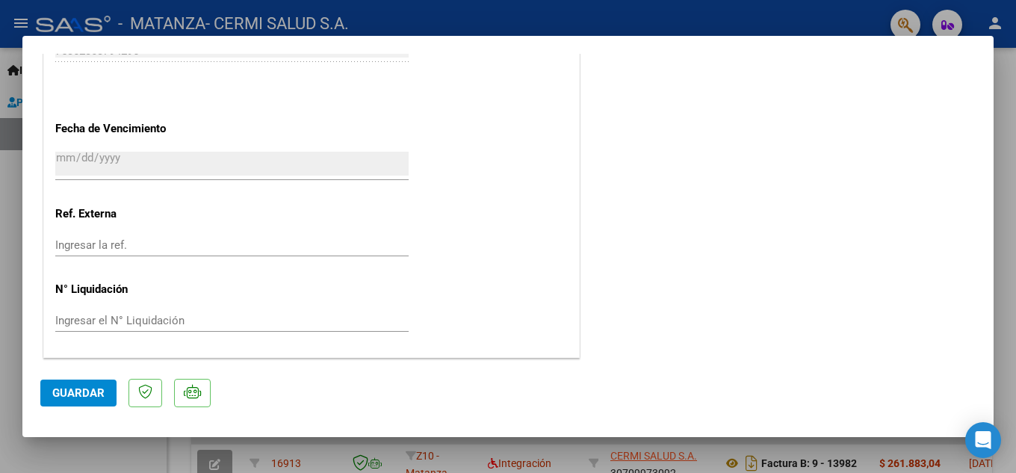
click at [69, 392] on span "Guardar" at bounding box center [78, 392] width 52 height 13
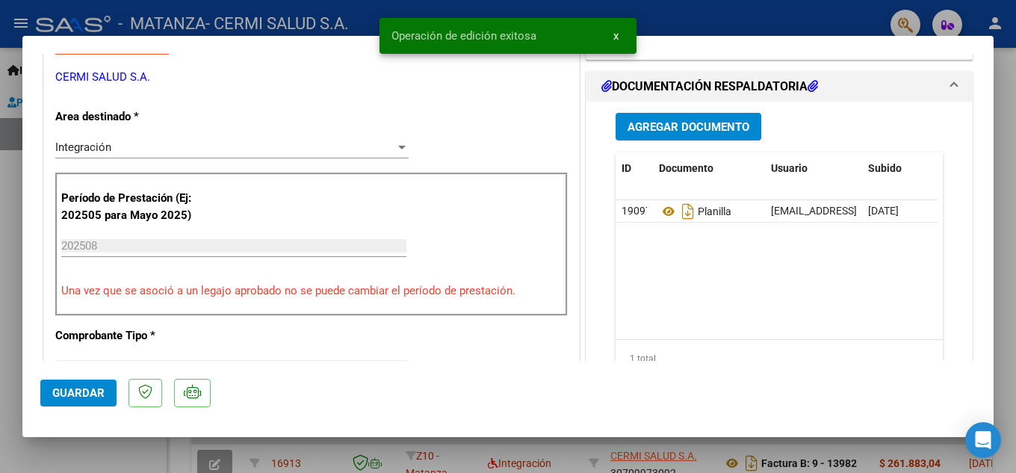
scroll to position [208, 0]
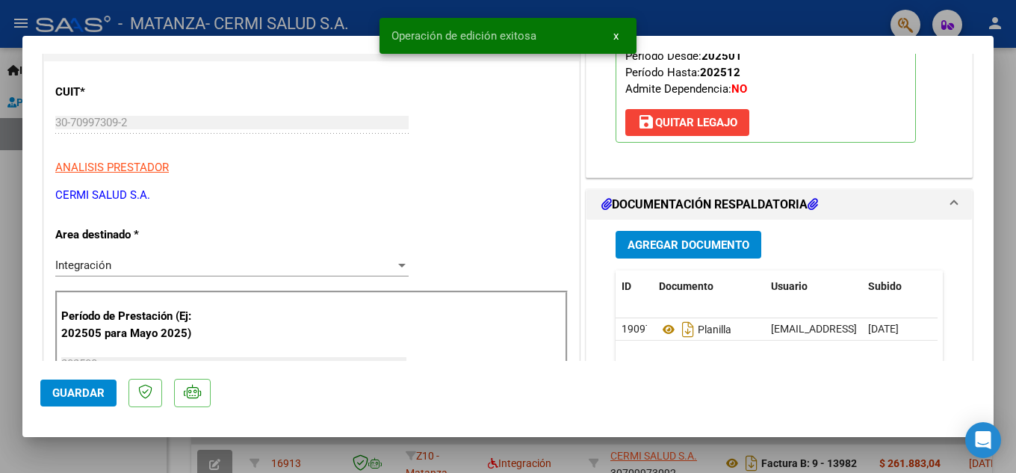
click at [0, 298] on div at bounding box center [508, 236] width 1016 height 473
type input "$ 0,00"
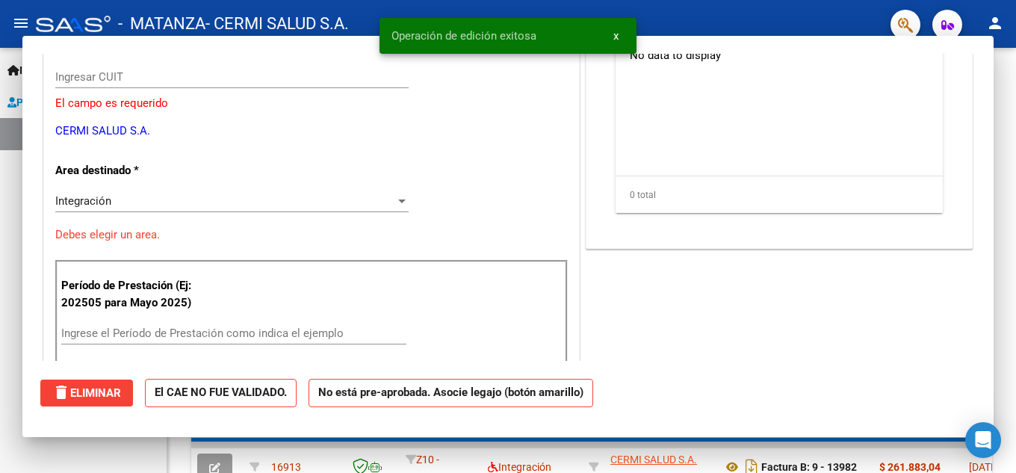
scroll to position [0, 0]
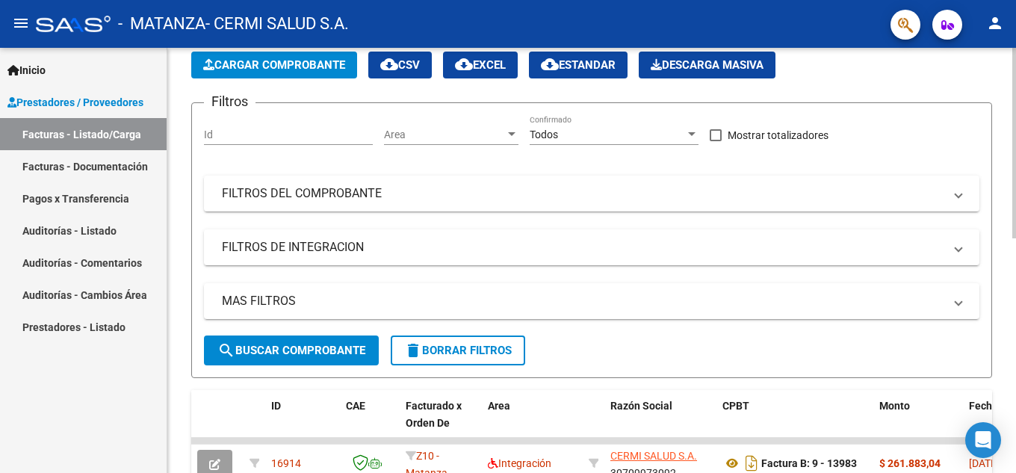
click at [260, 72] on button "Cargar Comprobante" at bounding box center [274, 65] width 166 height 27
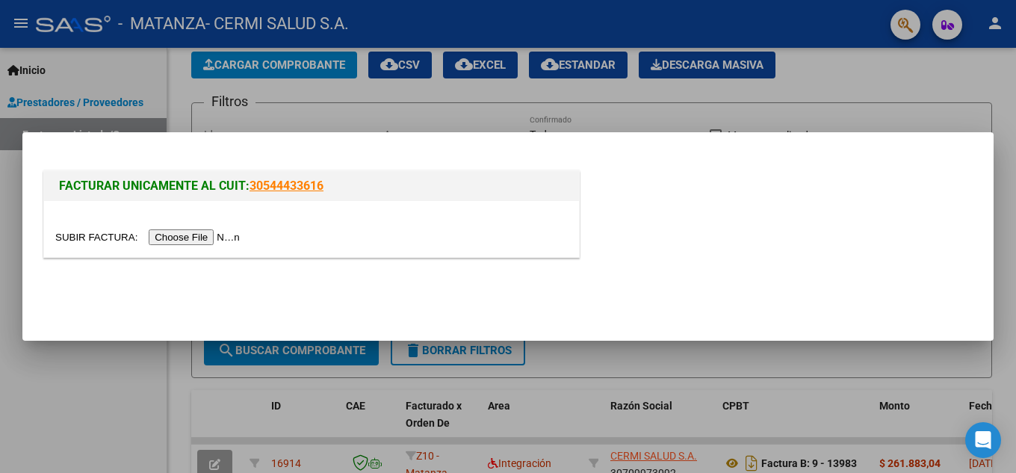
click at [218, 233] on input "file" at bounding box center [149, 237] width 189 height 16
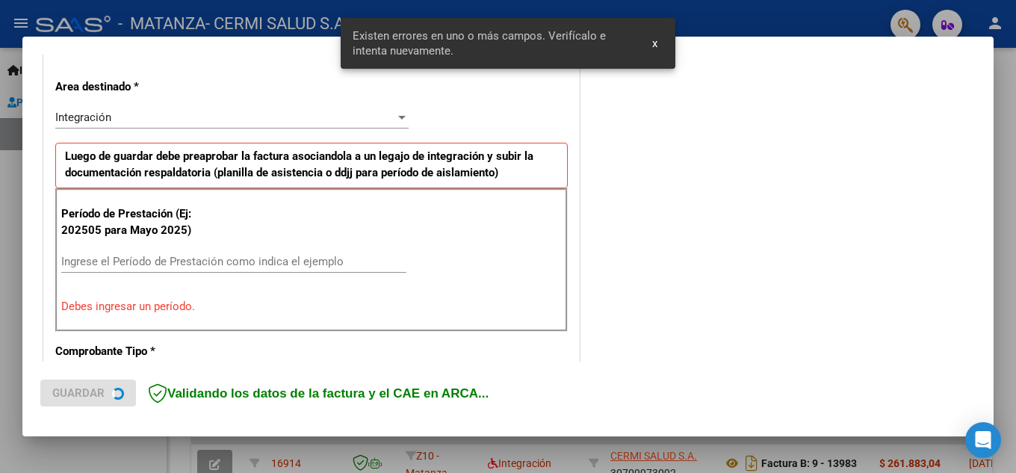
scroll to position [338, 0]
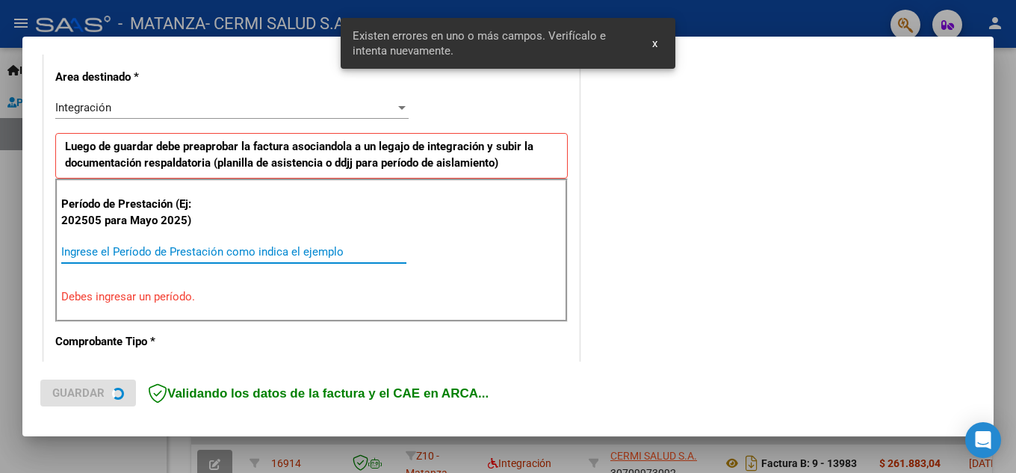
click at [220, 256] on input "Ingrese el Período de Prestación como indica el ejemplo" at bounding box center [233, 251] width 345 height 13
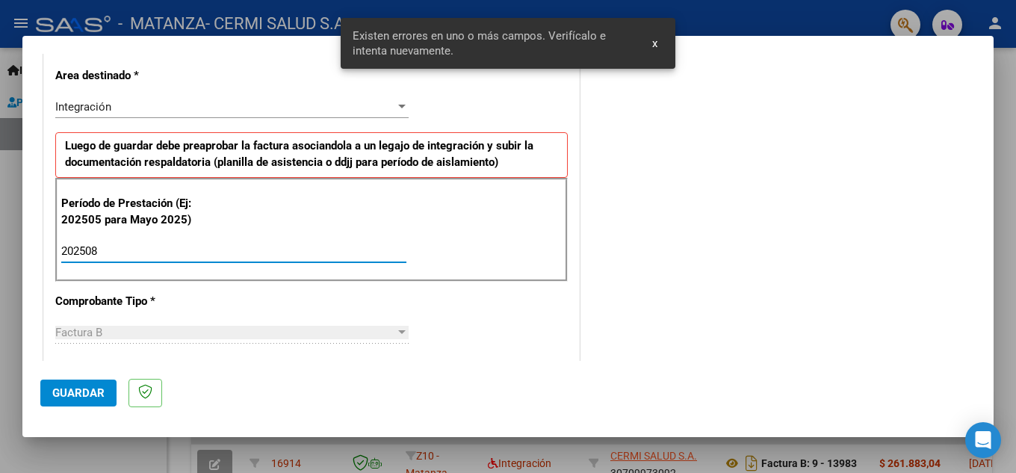
type input "202508"
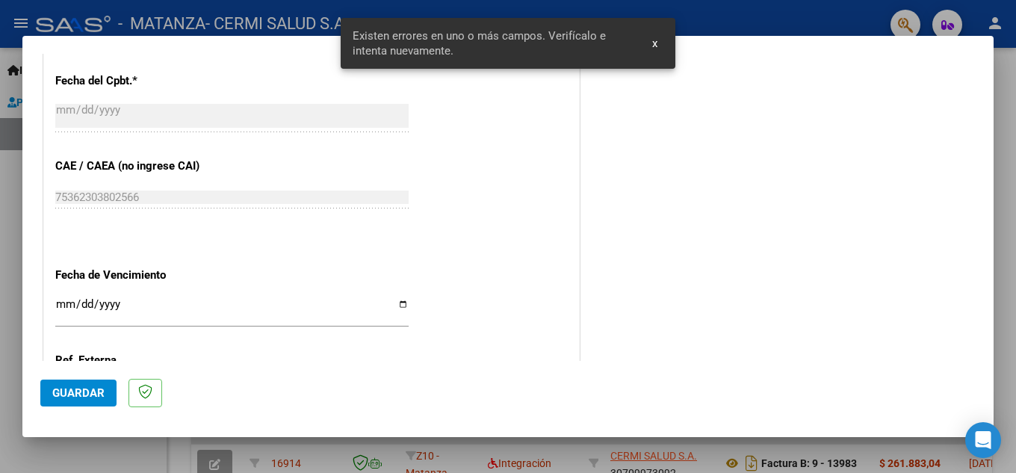
scroll to position [1007, 0]
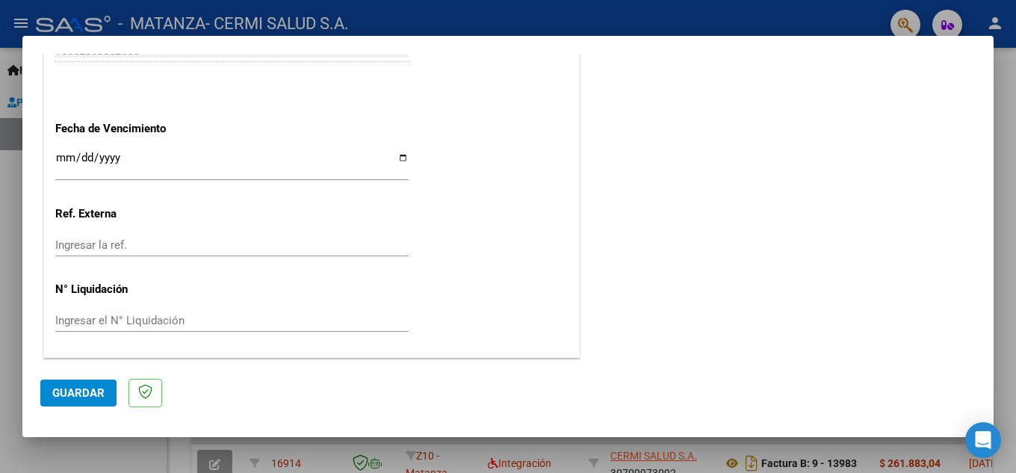
click at [226, 179] on div "Ingresar la fecha" at bounding box center [231, 172] width 353 height 46
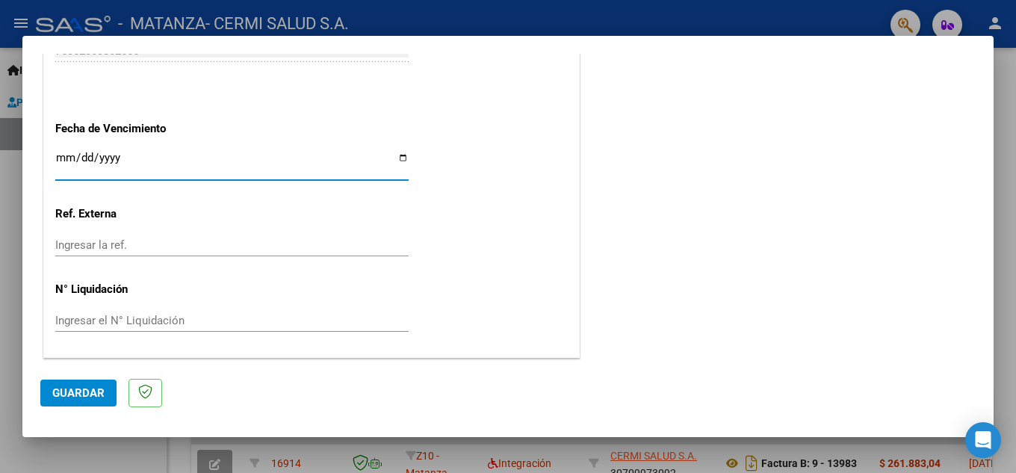
click at [223, 154] on input "Ingresar la fecha" at bounding box center [231, 164] width 353 height 24
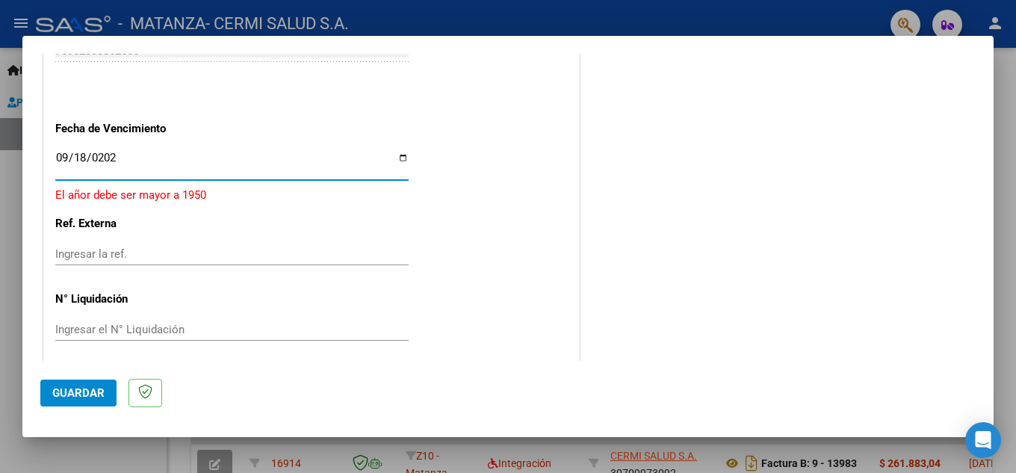
type input "[DATE]"
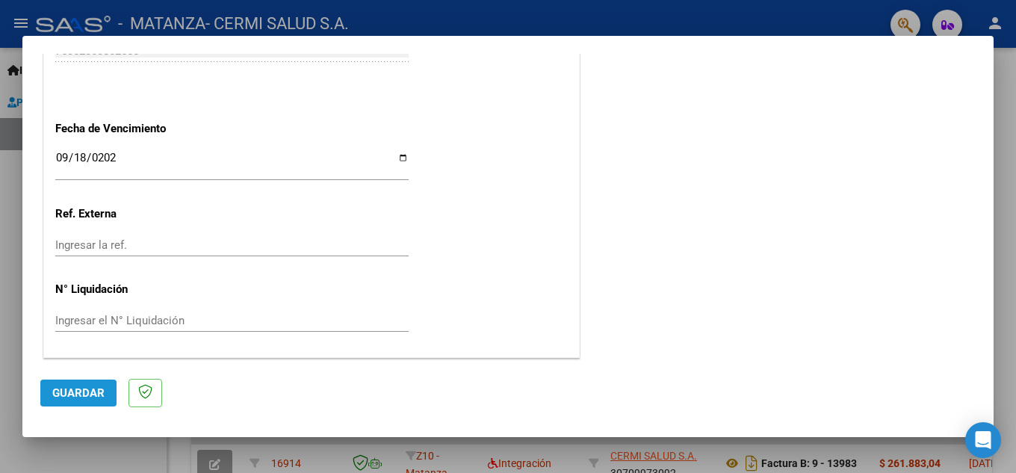
click at [102, 397] on span "Guardar" at bounding box center [78, 392] width 52 height 13
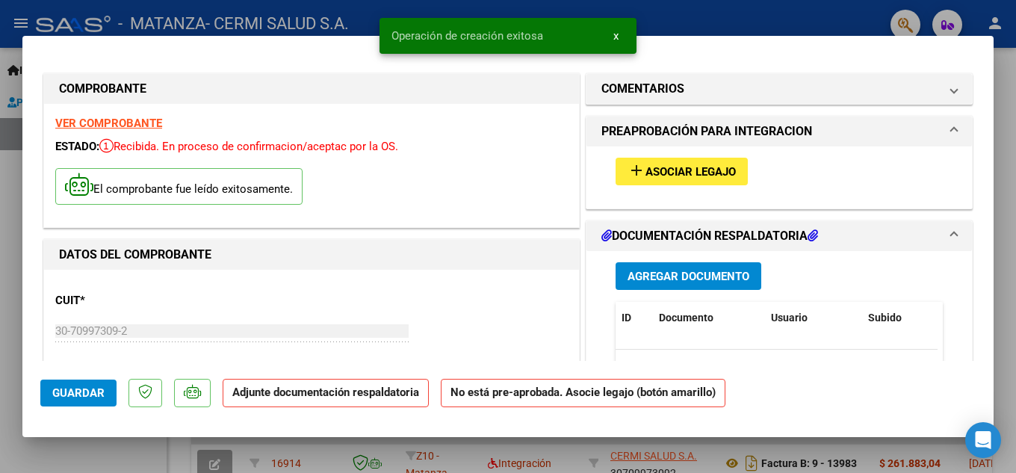
click at [673, 276] on span "Agregar Documento" at bounding box center [688, 276] width 122 height 13
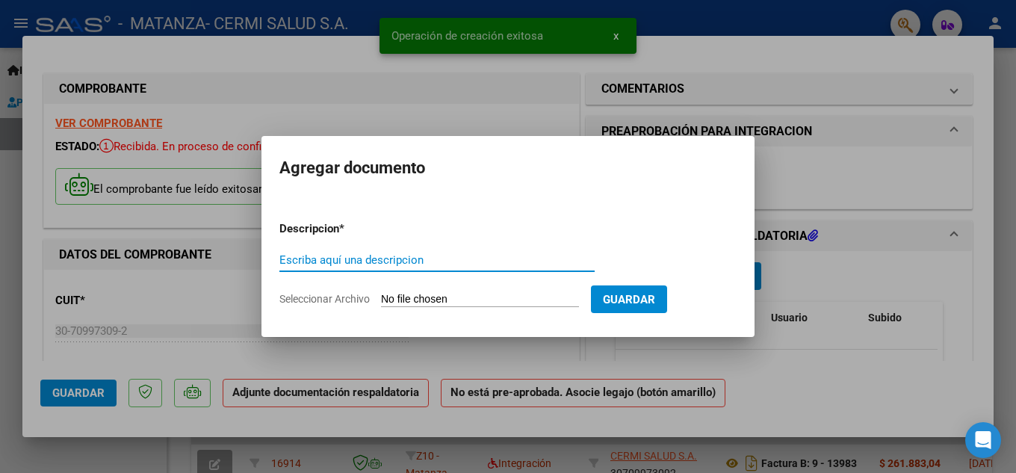
paste input "planilla"
type input "planilla"
click at [427, 295] on input "Seleccionar Archivo" at bounding box center [480, 300] width 198 height 14
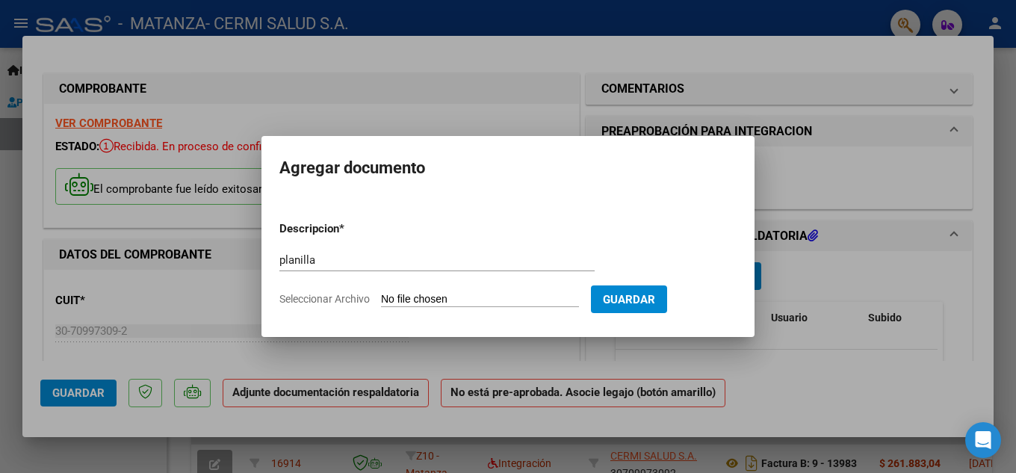
type input "C:\fakepath\2843_14832_0009-00013984_SANTILLANLUCIANONICOLAS.pdf"
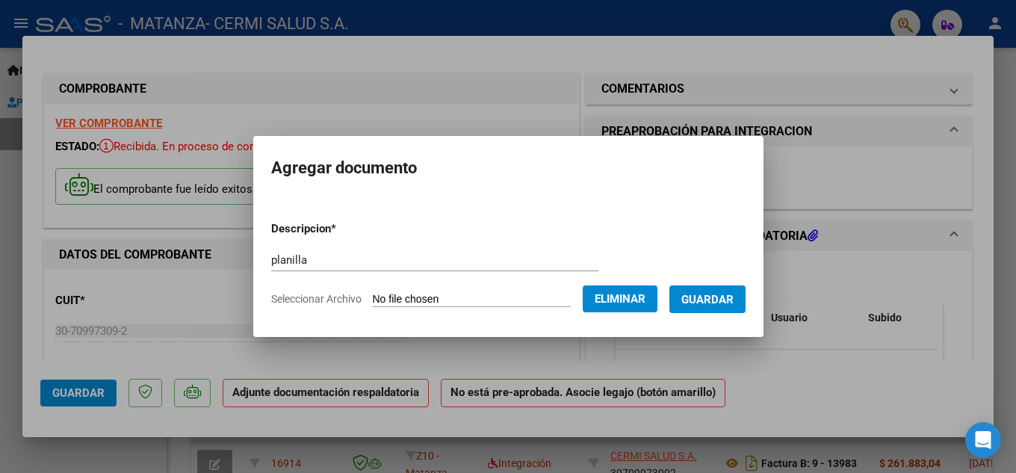
click at [689, 306] on button "Guardar" at bounding box center [707, 299] width 76 height 28
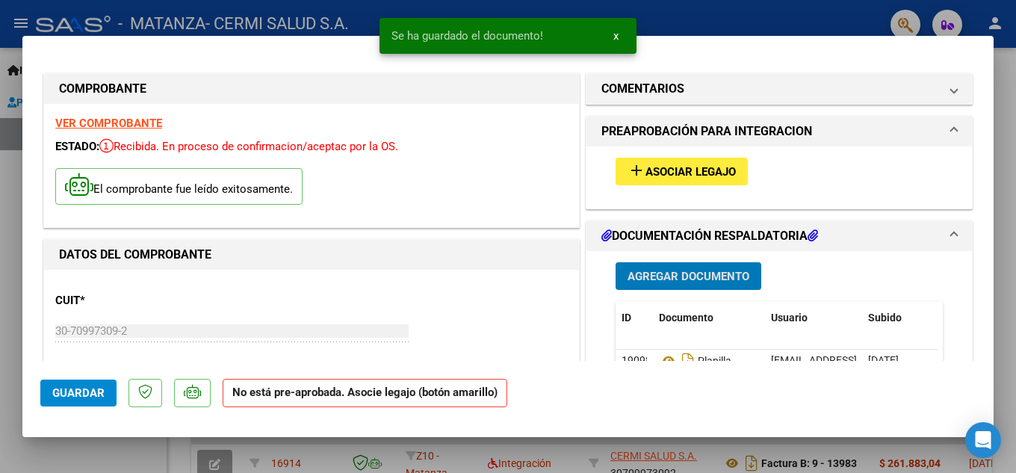
click at [630, 188] on div "add Asociar Legajo" at bounding box center [778, 171] width 349 height 50
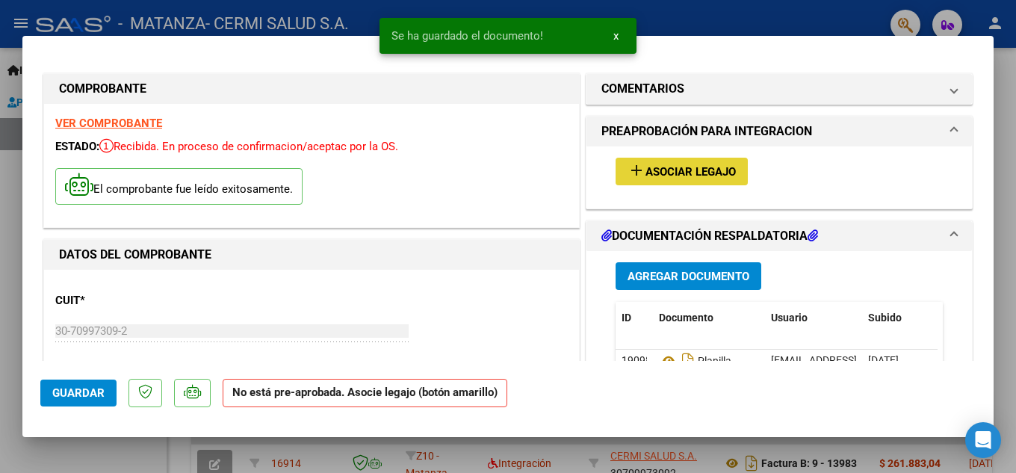
click at [627, 178] on mat-icon "add" at bounding box center [636, 170] width 18 height 18
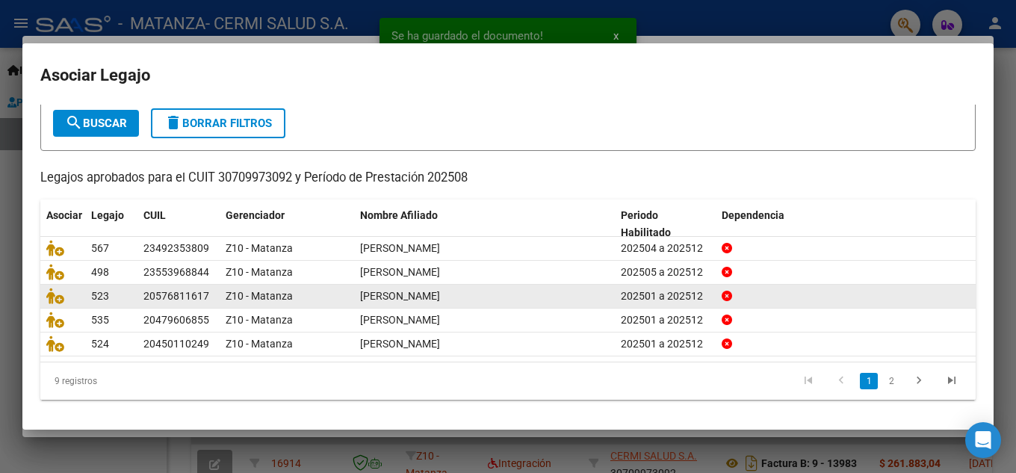
scroll to position [86, 0]
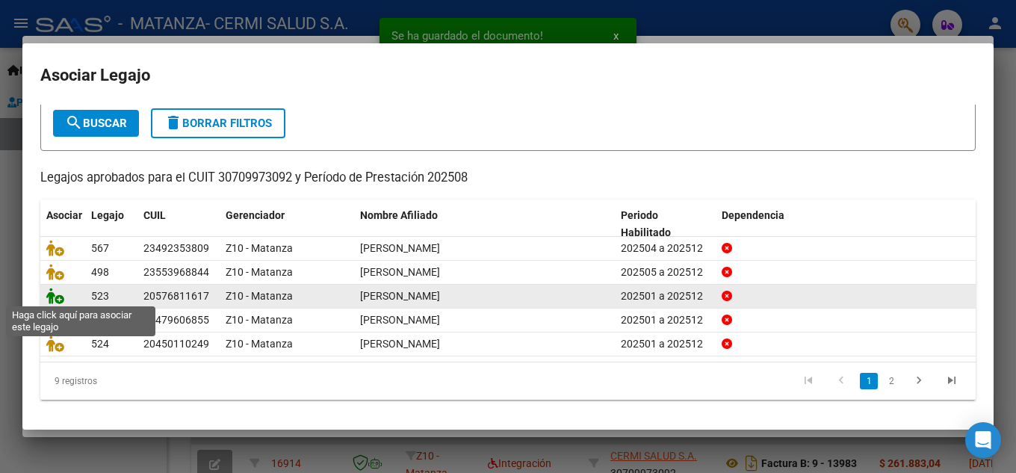
click at [59, 297] on icon at bounding box center [55, 296] width 18 height 16
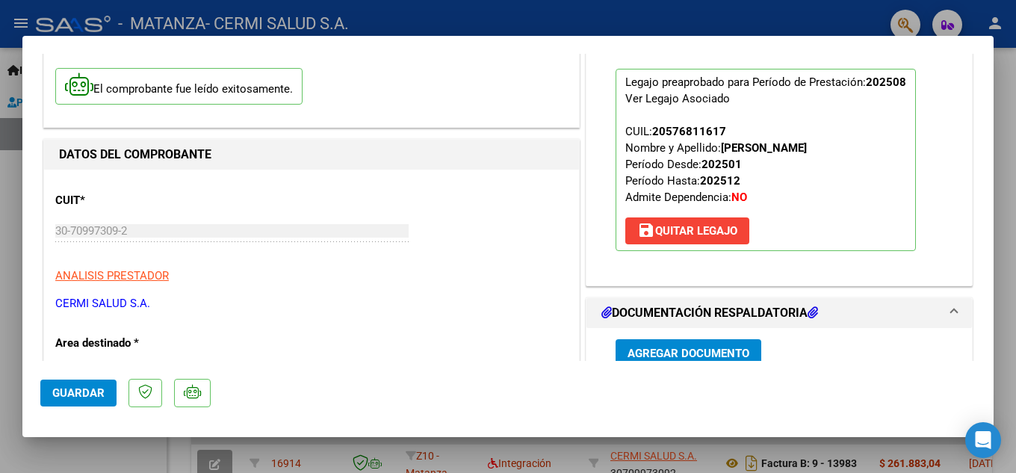
scroll to position [224, 0]
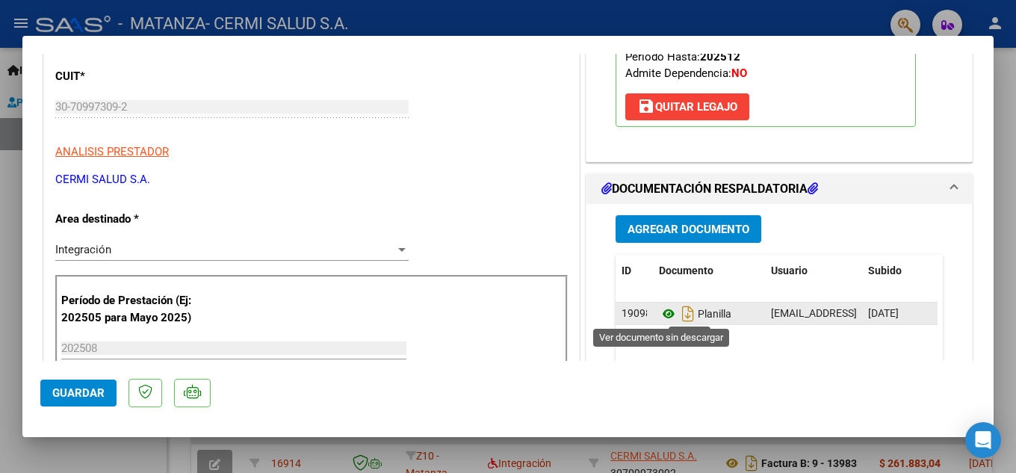
click at [667, 312] on icon at bounding box center [668, 314] width 19 height 18
click at [662, 315] on icon at bounding box center [668, 314] width 19 height 18
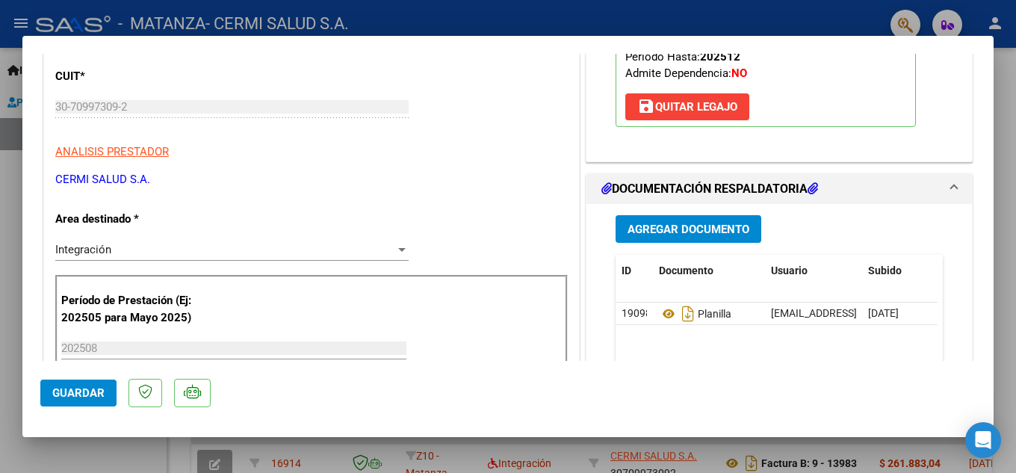
click at [675, 226] on span "Agregar Documento" at bounding box center [688, 229] width 122 height 13
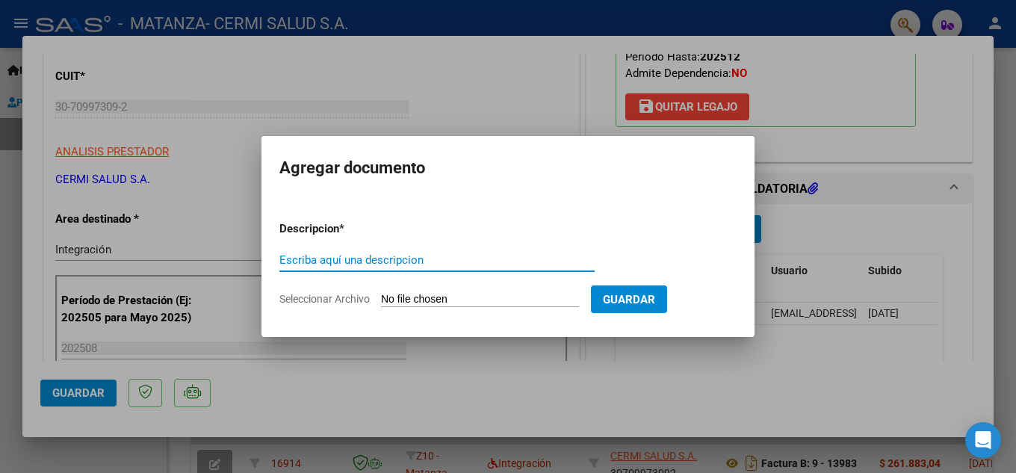
paste input "planilla"
type input "planilla"
click at [439, 286] on form "Descripcion * planilla Escriba aquí una descripcion Seleccionar Archivo Guardar" at bounding box center [507, 263] width 457 height 109
click at [433, 296] on input "Seleccionar Archivo" at bounding box center [480, 300] width 198 height 14
type input "C:\fakepath\[PERSON_NAME].pdf"
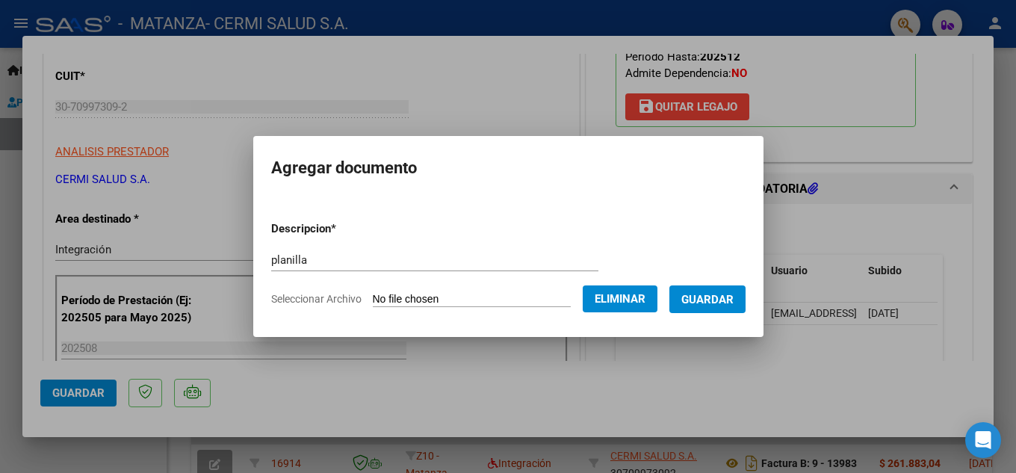
click at [715, 313] on form "Descripcion * planilla Escriba aquí una descripcion Seleccionar Archivo Elimina…" at bounding box center [508, 263] width 474 height 109
click at [716, 302] on span "Guardar" at bounding box center [707, 299] width 52 height 13
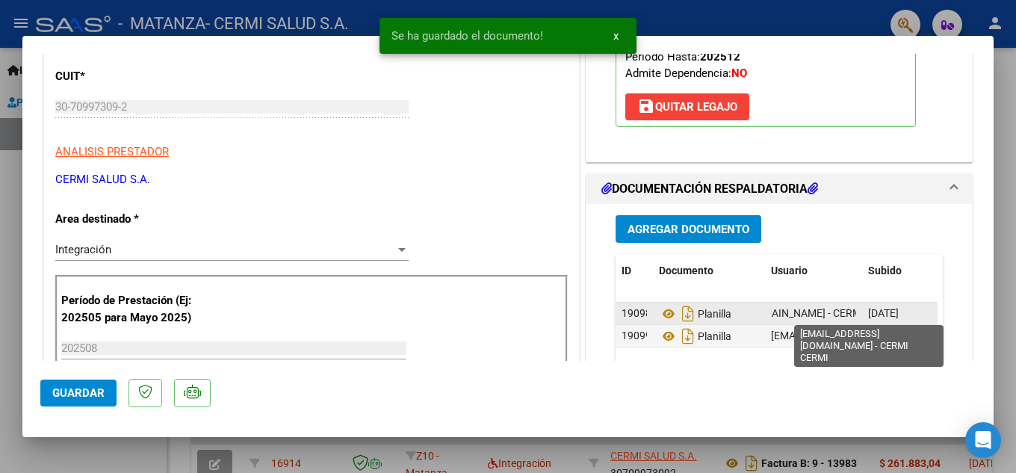
scroll to position [0, 124]
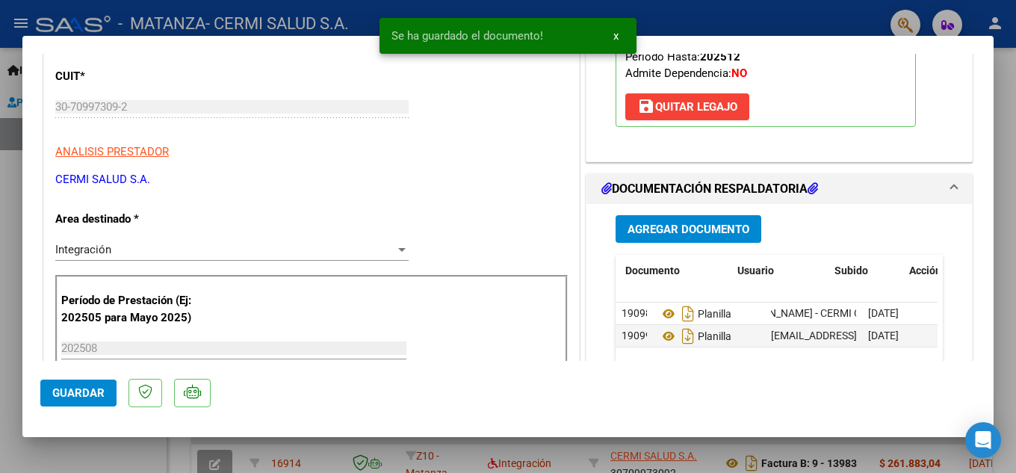
drag, startPoint x: 812, startPoint y: 311, endPoint x: 945, endPoint y: 305, distance: 133.1
click at [944, 304] on div "Agregar Documento ID Documento Usuario Subido Acción 19098 Planilla [EMAIL_ADDR…" at bounding box center [778, 359] width 385 height 310
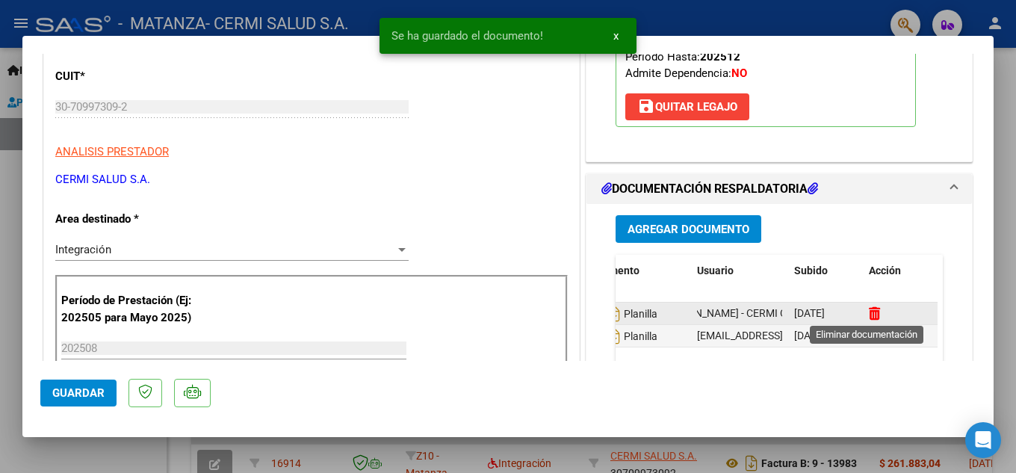
click at [868, 308] on icon at bounding box center [873, 313] width 11 height 14
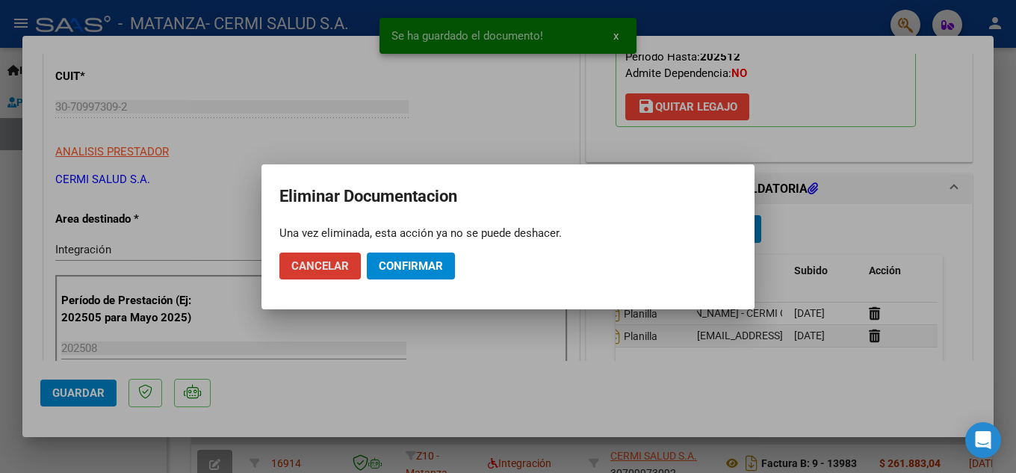
click at [411, 262] on span "Confirmar" at bounding box center [411, 265] width 64 height 13
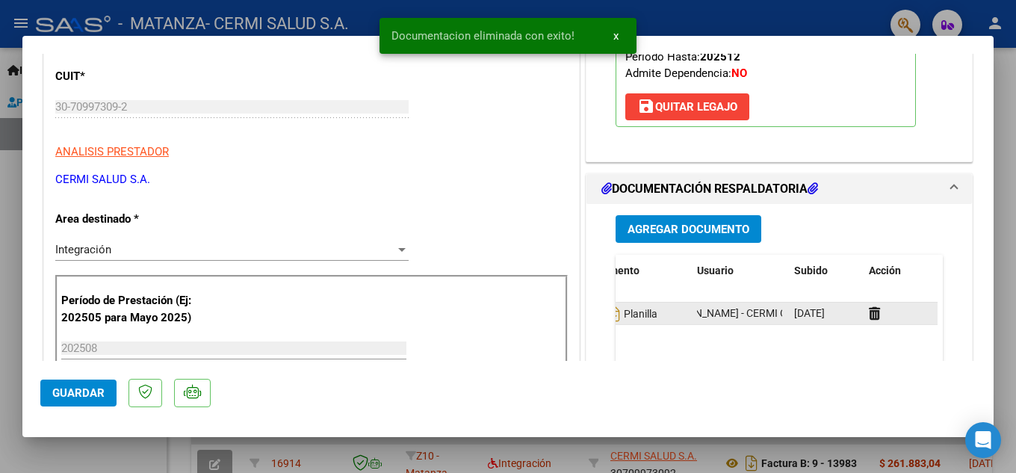
click at [675, 317] on div "Planilla" at bounding box center [635, 314] width 100 height 24
click at [610, 309] on icon "Descargar documento" at bounding box center [613, 314] width 19 height 24
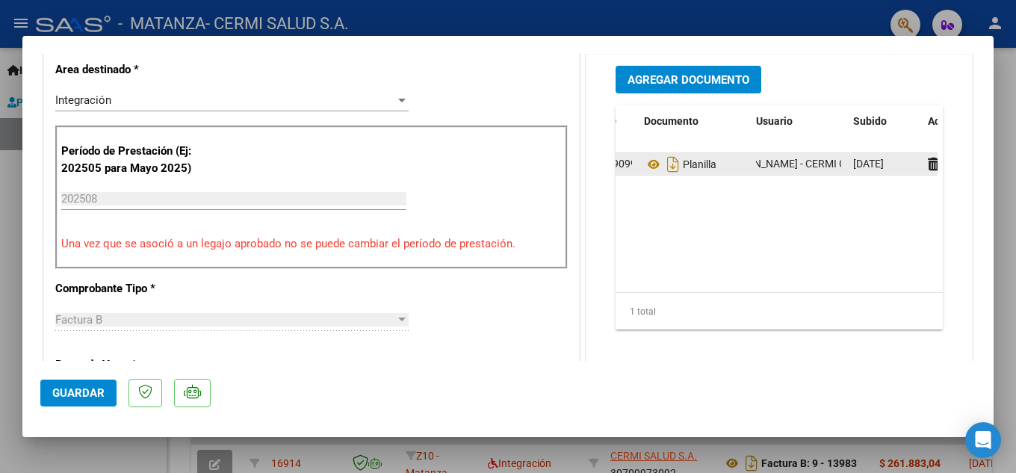
scroll to position [0, 0]
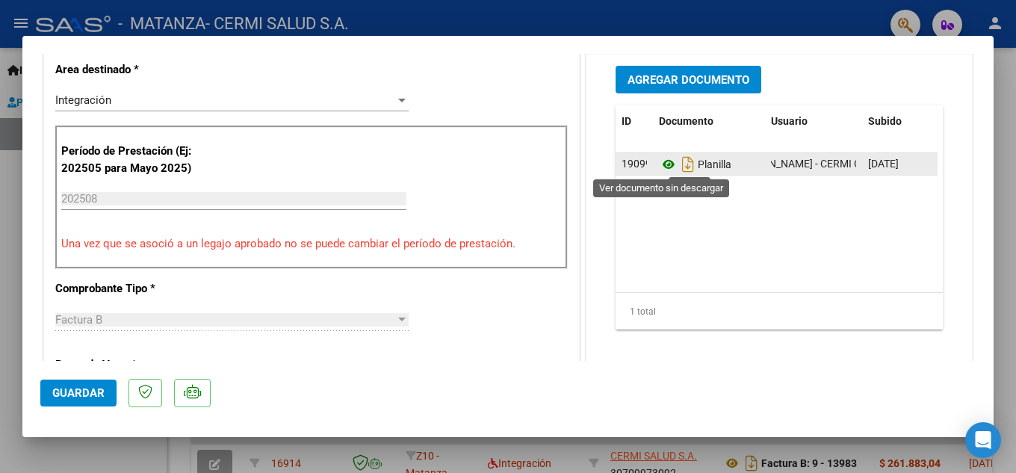
click at [664, 164] on icon at bounding box center [668, 164] width 19 height 18
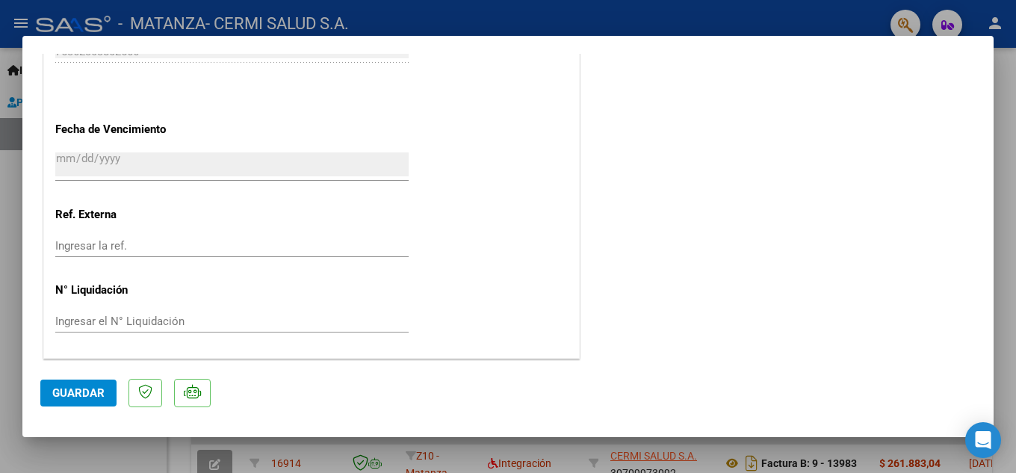
scroll to position [1030, 0]
click at [0, 326] on div at bounding box center [508, 236] width 1016 height 473
type input "$ 0,00"
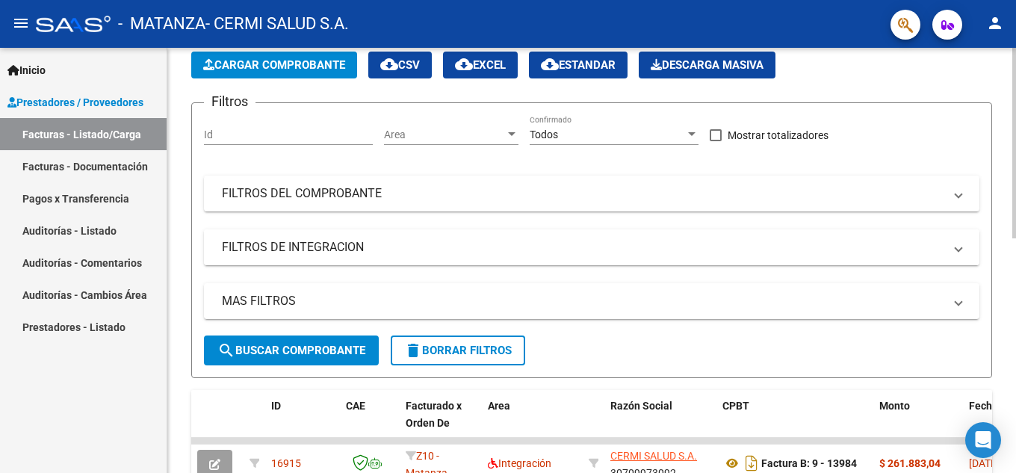
scroll to position [149, 0]
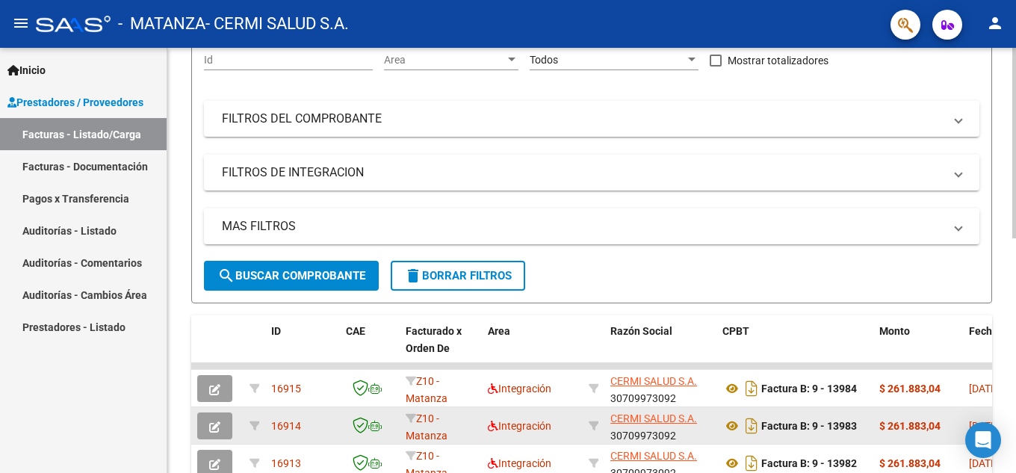
click at [214, 425] on icon "button" at bounding box center [214, 426] width 11 height 11
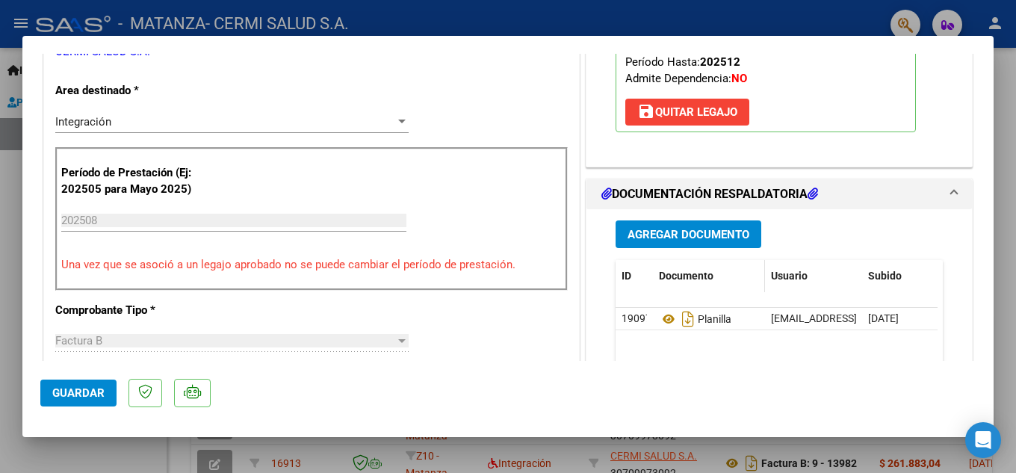
scroll to position [448, 0]
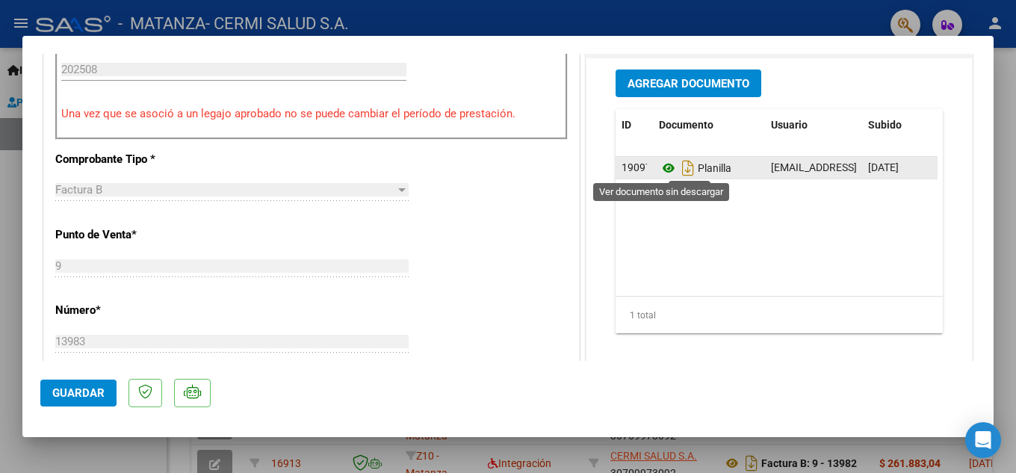
click at [659, 165] on icon at bounding box center [668, 168] width 19 height 18
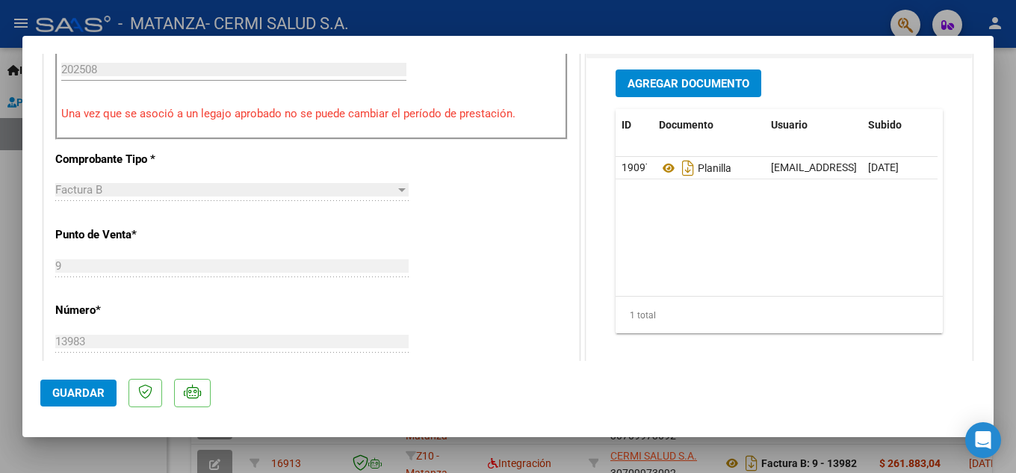
click at [38, 246] on mat-dialog-content "COMPROBANTE VER COMPROBANTE ESTADO: Recibida. En proceso de confirmacion/acepta…" at bounding box center [507, 207] width 971 height 307
click at [0, 234] on div at bounding box center [508, 236] width 1016 height 473
type input "$ 0,00"
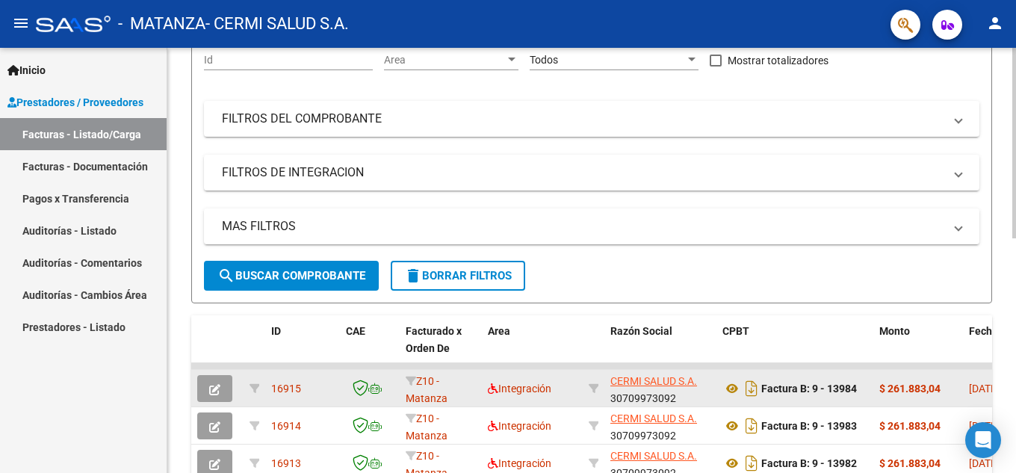
scroll to position [299, 0]
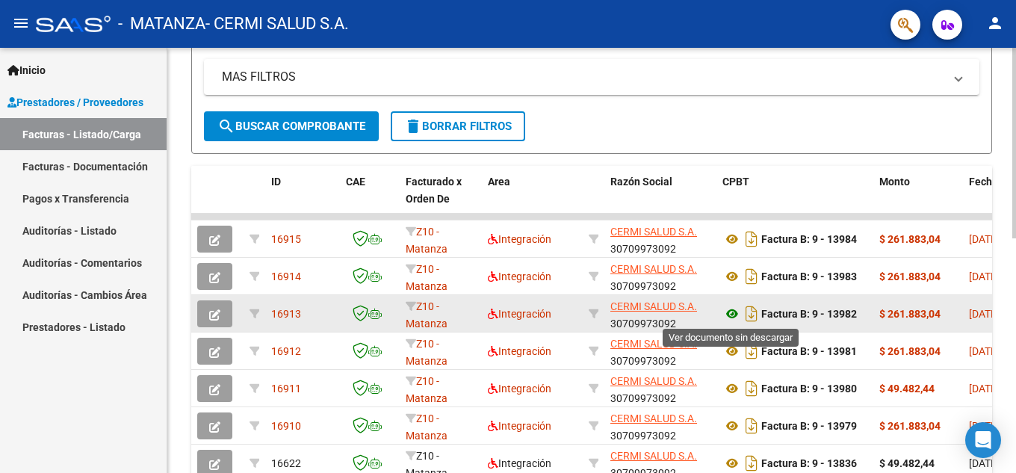
click at [730, 311] on icon at bounding box center [731, 314] width 19 height 18
click at [232, 314] on div at bounding box center [217, 313] width 40 height 27
click at [221, 312] on button "button" at bounding box center [214, 313] width 35 height 27
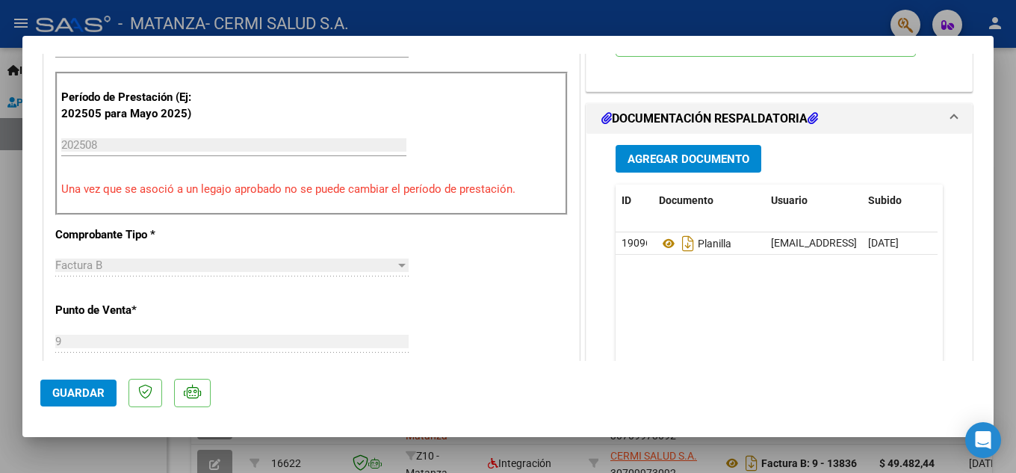
scroll to position [373, 0]
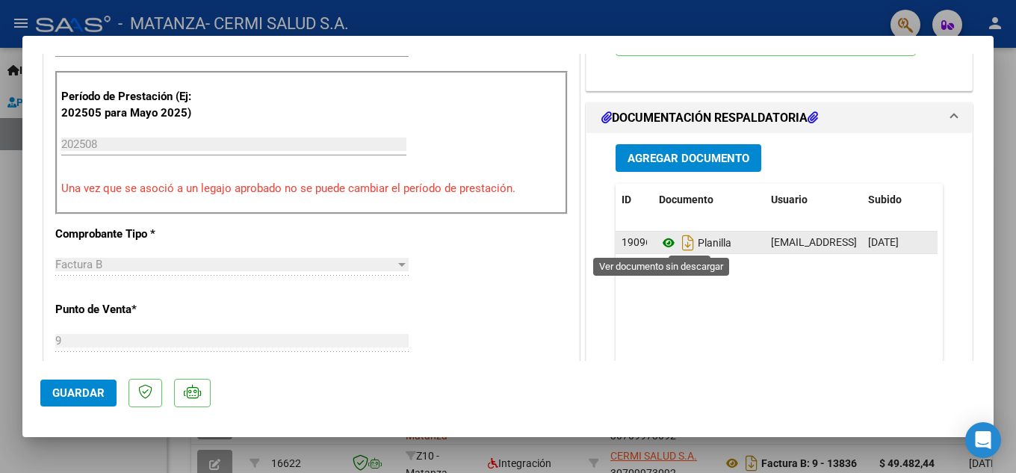
click at [662, 243] on icon at bounding box center [668, 243] width 19 height 18
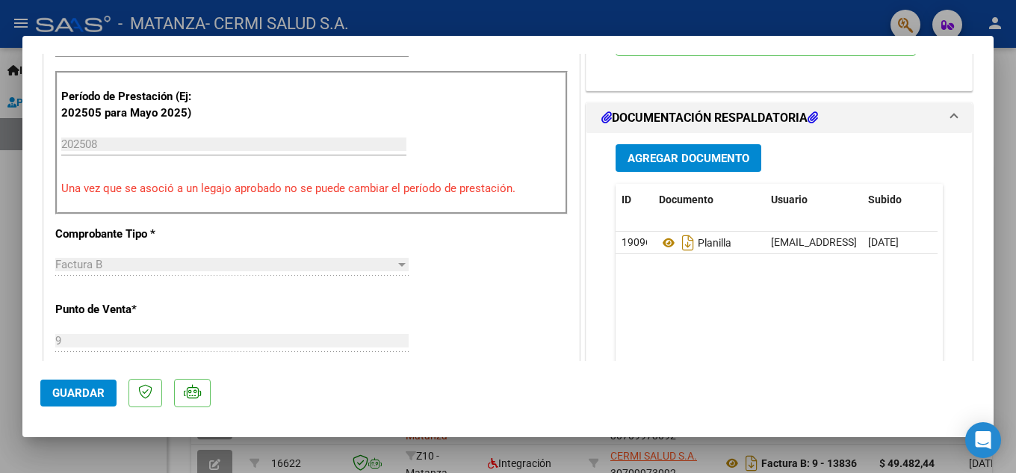
scroll to position [75, 0]
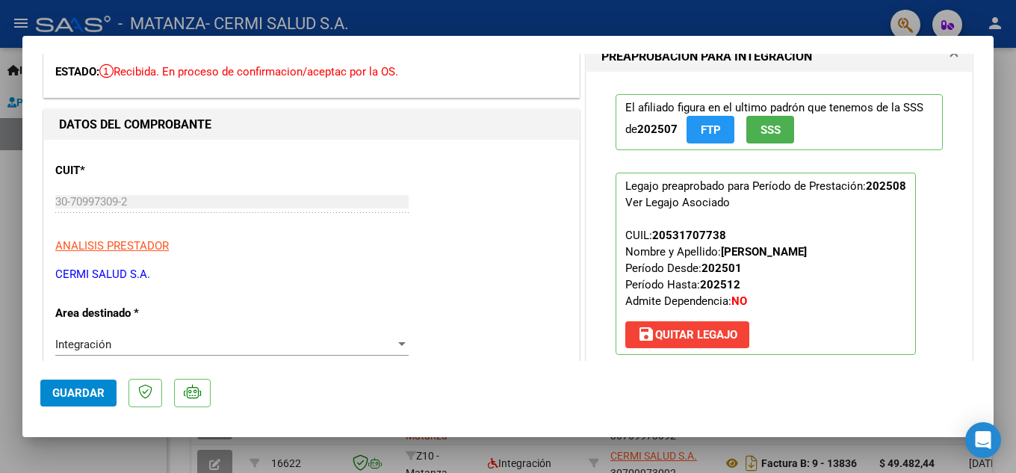
click at [0, 330] on div at bounding box center [508, 236] width 1016 height 473
type input "$ 0,00"
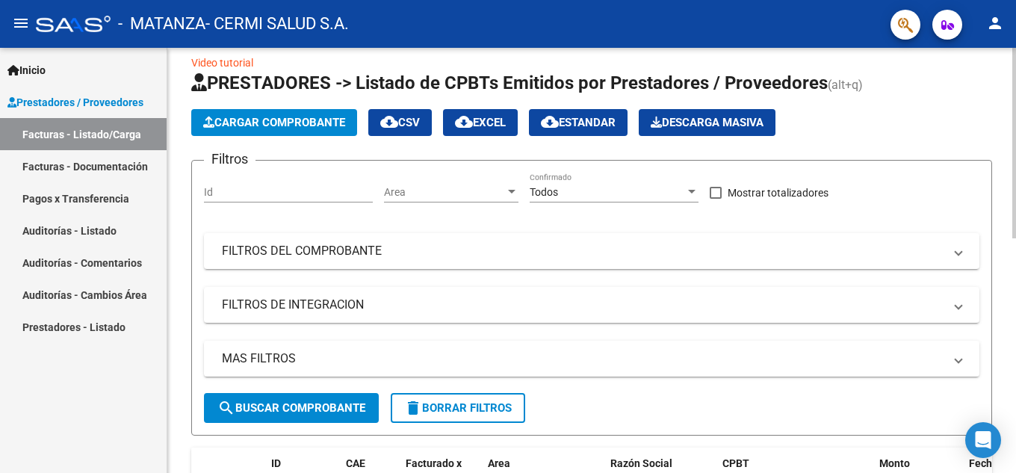
scroll to position [0, 0]
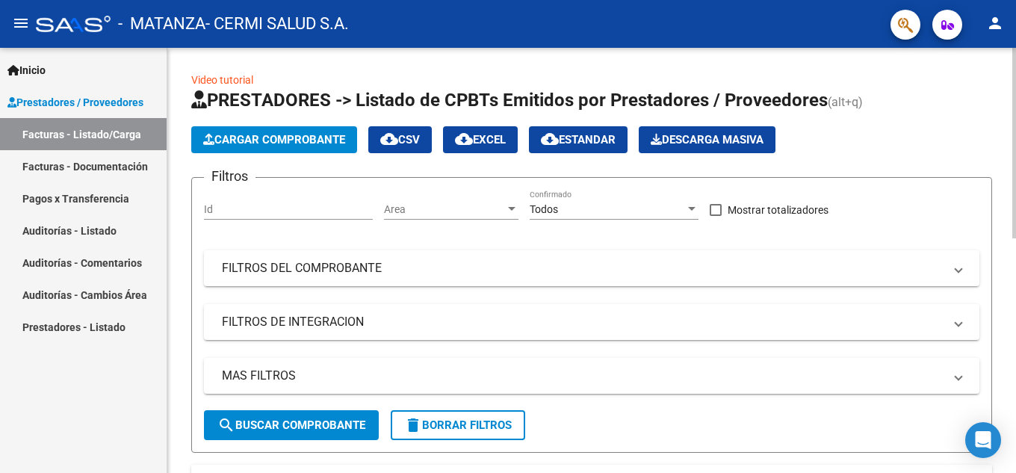
click at [293, 123] on app-list-header "PRESTADORES -> Listado de CPBTs Emitidos por Prestadores / Proveedores (alt+q) …" at bounding box center [591, 270] width 801 height 364
click at [290, 129] on button "Cargar Comprobante" at bounding box center [274, 139] width 166 height 27
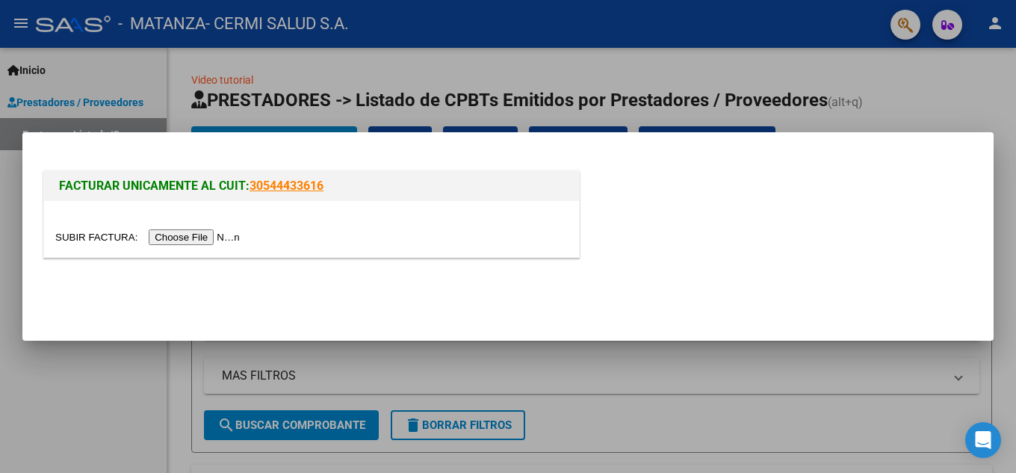
click at [180, 227] on div at bounding box center [311, 229] width 535 height 56
click at [168, 237] on input "file" at bounding box center [149, 237] width 189 height 16
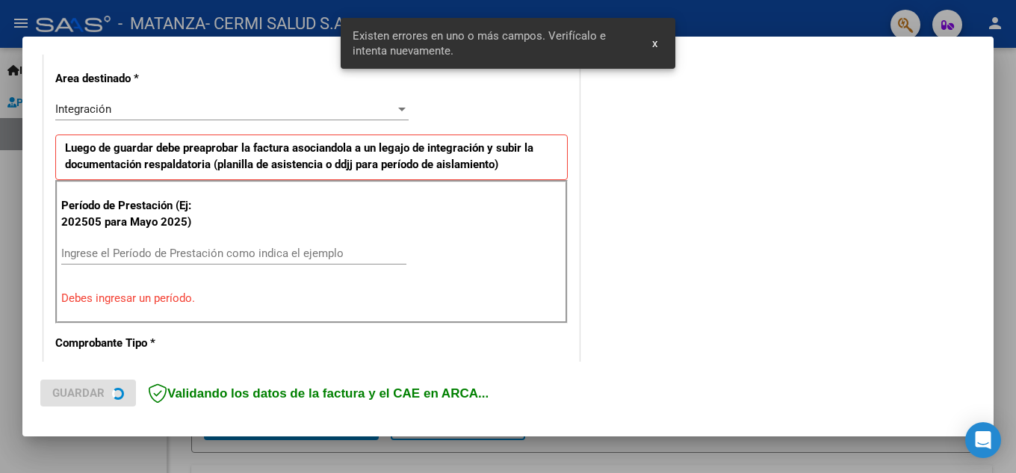
scroll to position [338, 0]
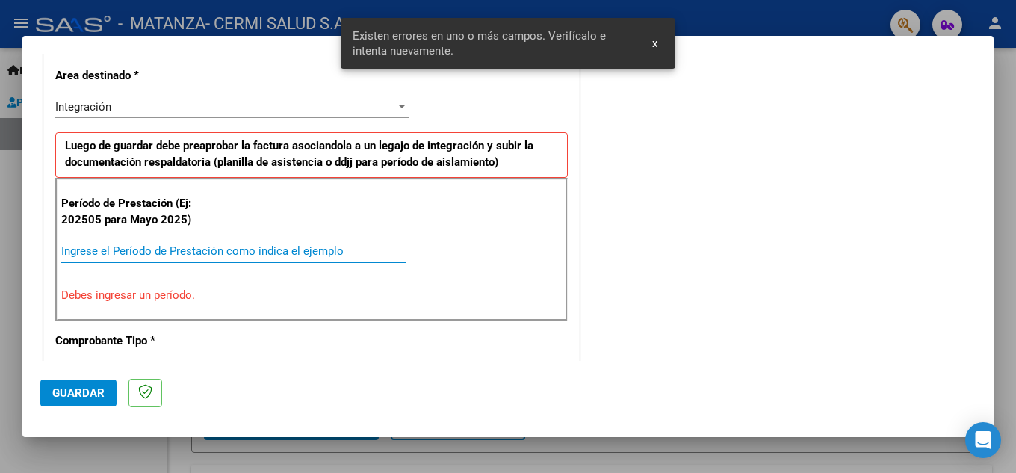
click at [242, 251] on input "Ingrese el Período de Prestación como indica el ejemplo" at bounding box center [233, 250] width 345 height 13
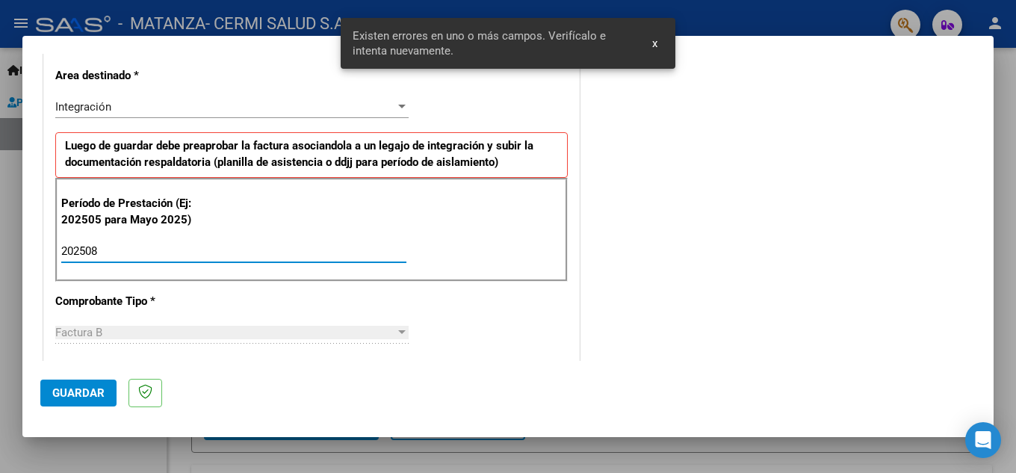
type input "202508"
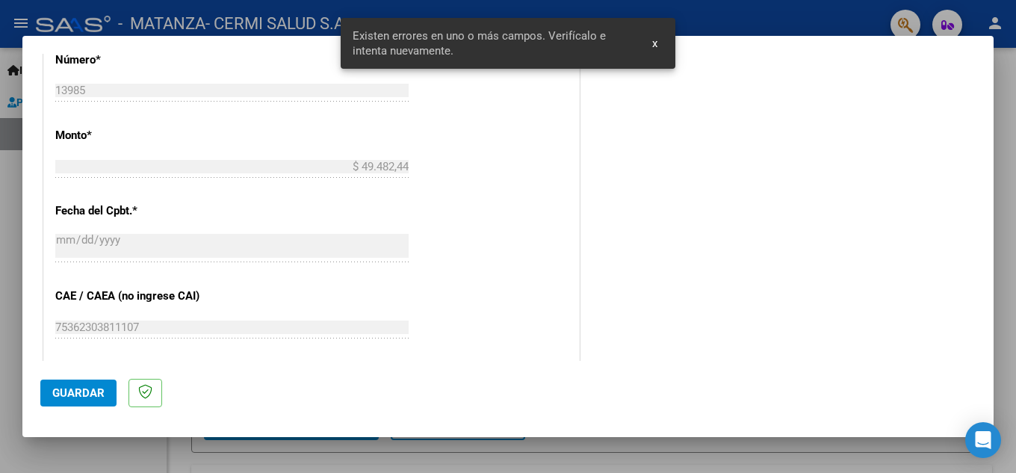
scroll to position [1007, 0]
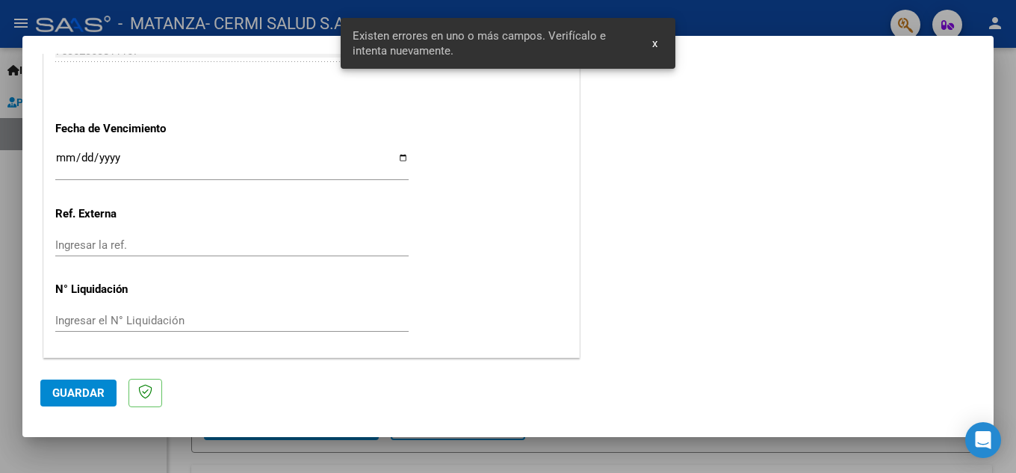
drag, startPoint x: 237, startPoint y: 249, endPoint x: 236, endPoint y: 240, distance: 8.3
click at [237, 247] on input "Ingresar la ref." at bounding box center [231, 244] width 353 height 13
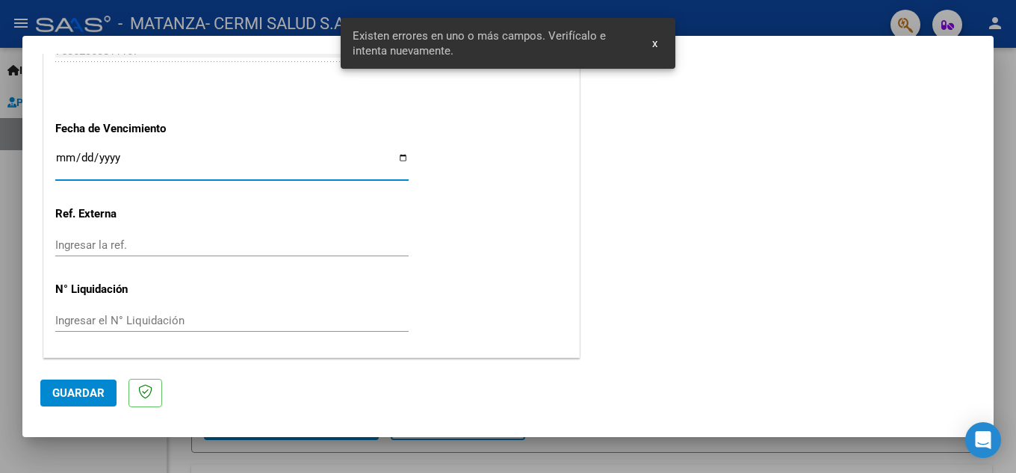
click at [240, 170] on input "Ingresar la fecha" at bounding box center [231, 164] width 353 height 24
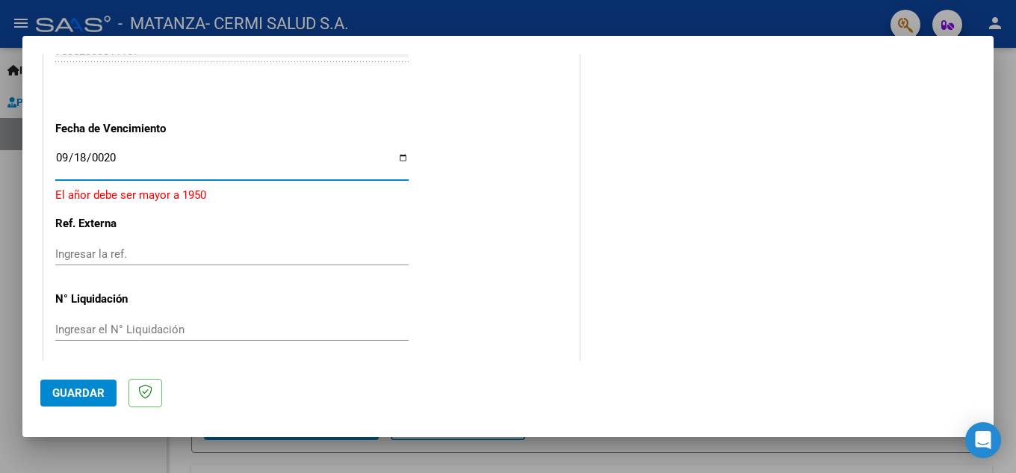
type input "0205-09-18"
type input "[DATE]"
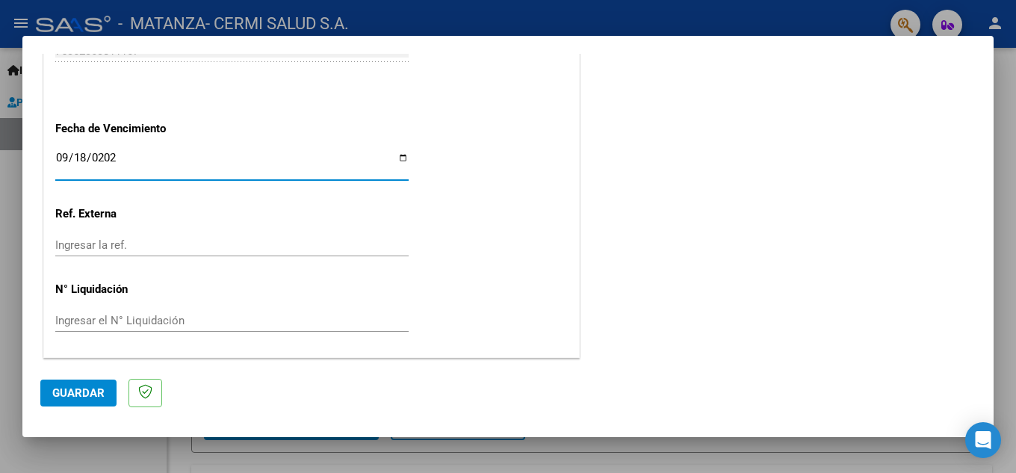
click at [92, 404] on button "Guardar" at bounding box center [78, 392] width 76 height 27
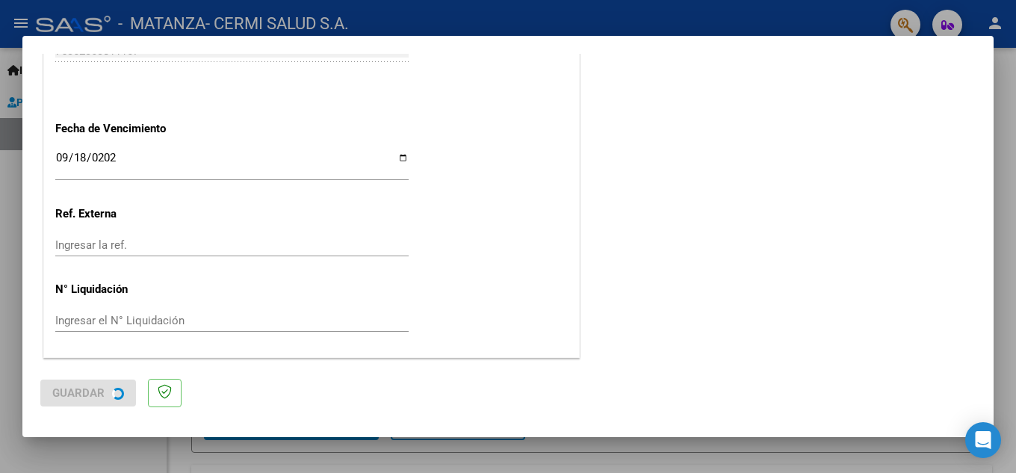
scroll to position [0, 0]
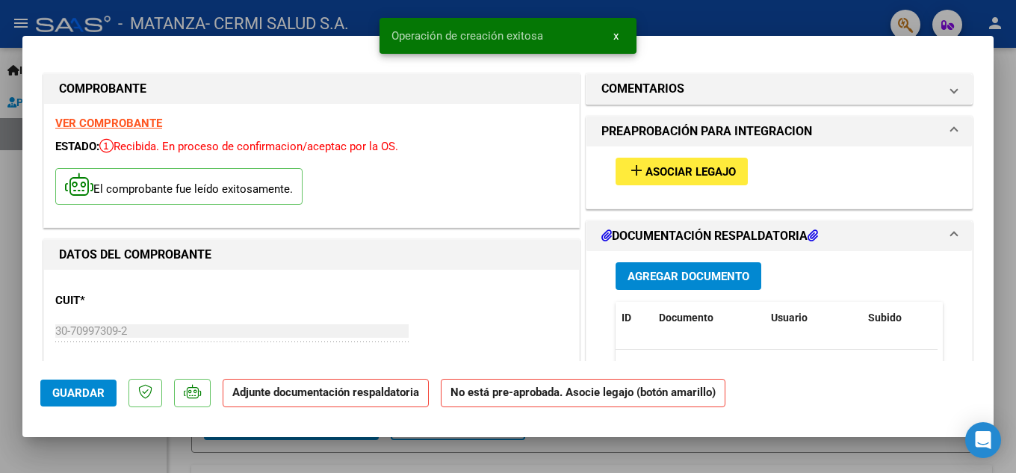
click at [645, 266] on button "Agregar Documento" at bounding box center [688, 276] width 146 height 28
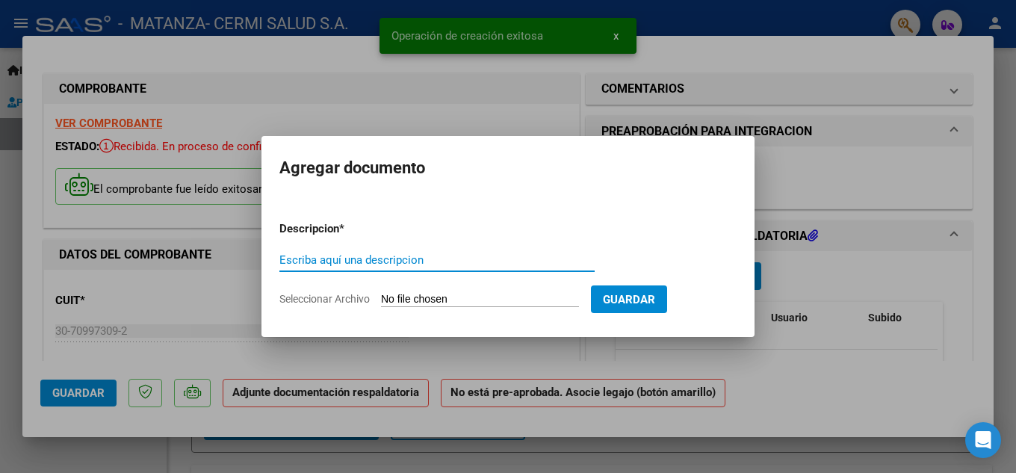
paste input "planilla"
type input "planilla"
click at [491, 301] on input "Seleccionar Archivo" at bounding box center [480, 300] width 198 height 14
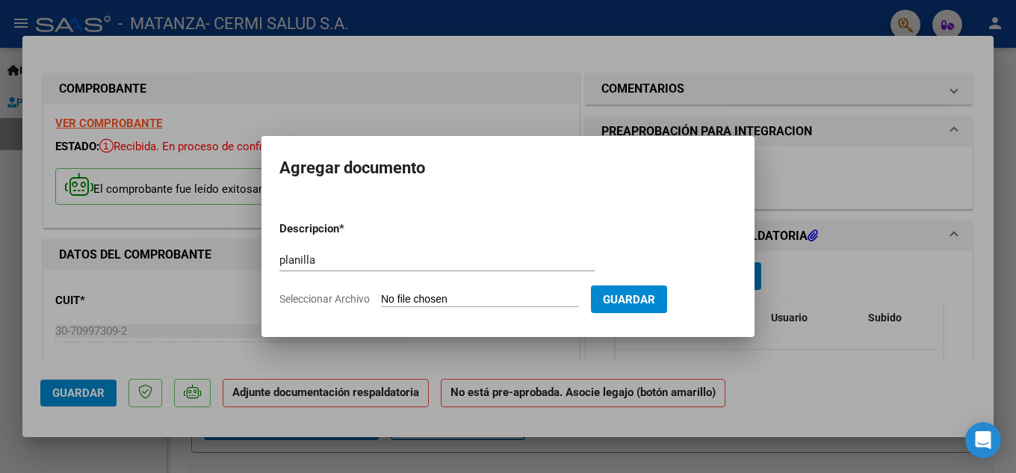
type input "C:\fakepath\[PERSON_NAME].pdf"
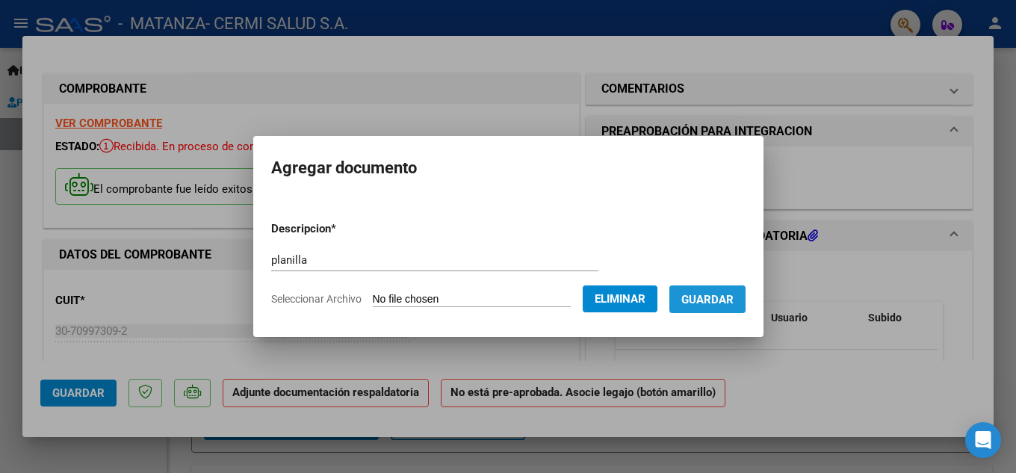
click at [739, 306] on button "Guardar" at bounding box center [707, 299] width 76 height 28
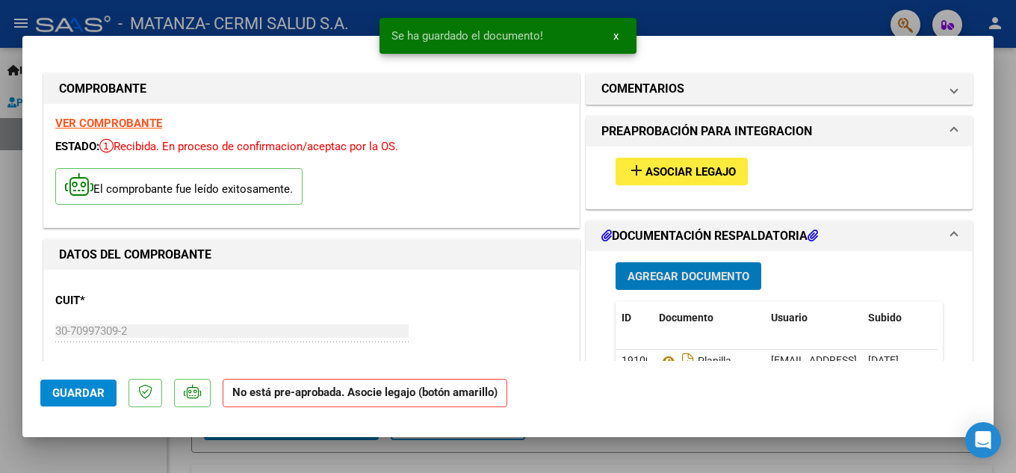
click at [683, 179] on button "add Asociar Legajo" at bounding box center [681, 172] width 132 height 28
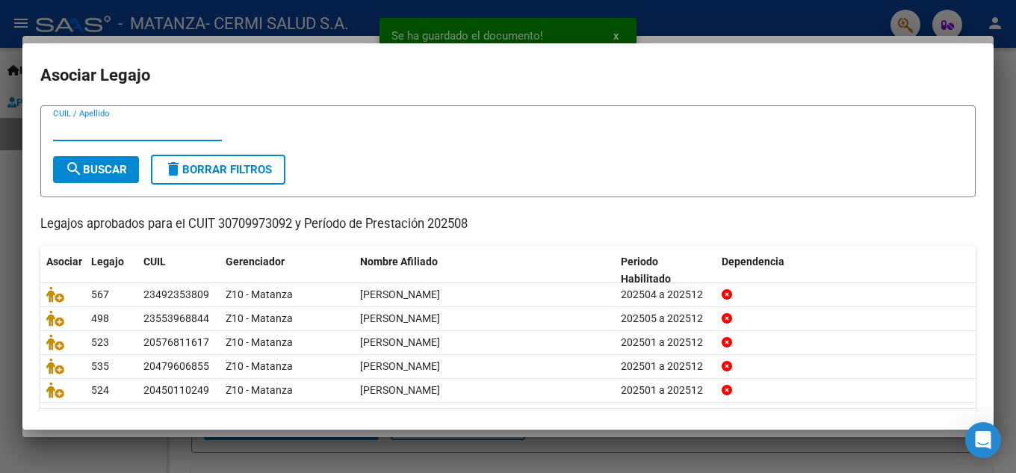
scroll to position [86, 0]
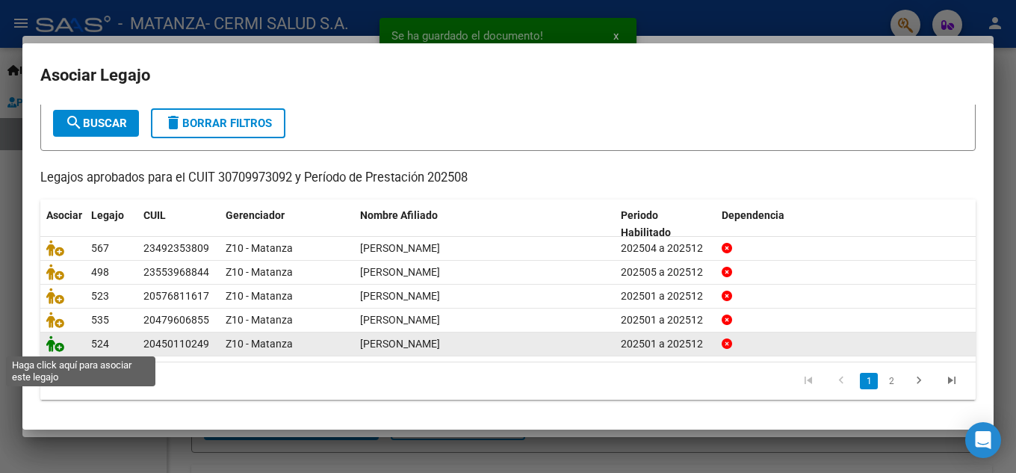
click at [63, 349] on icon at bounding box center [55, 343] width 18 height 16
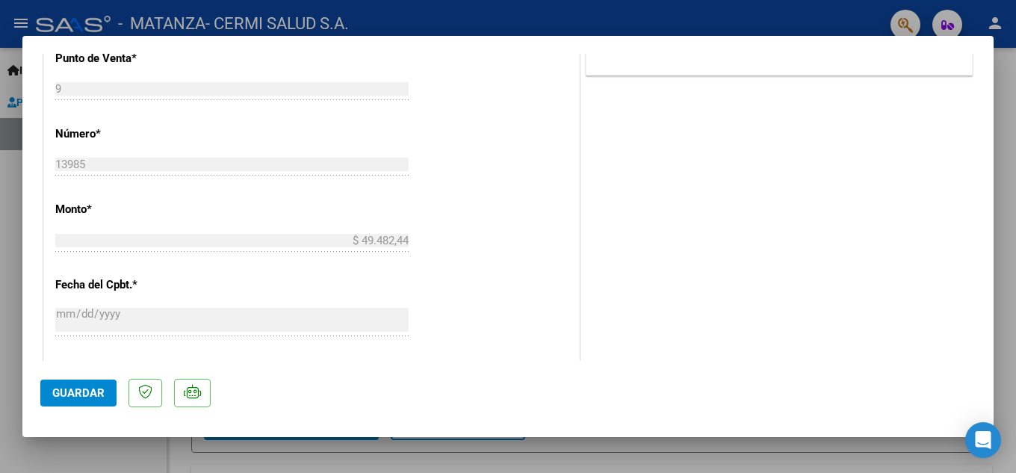
scroll to position [507, 0]
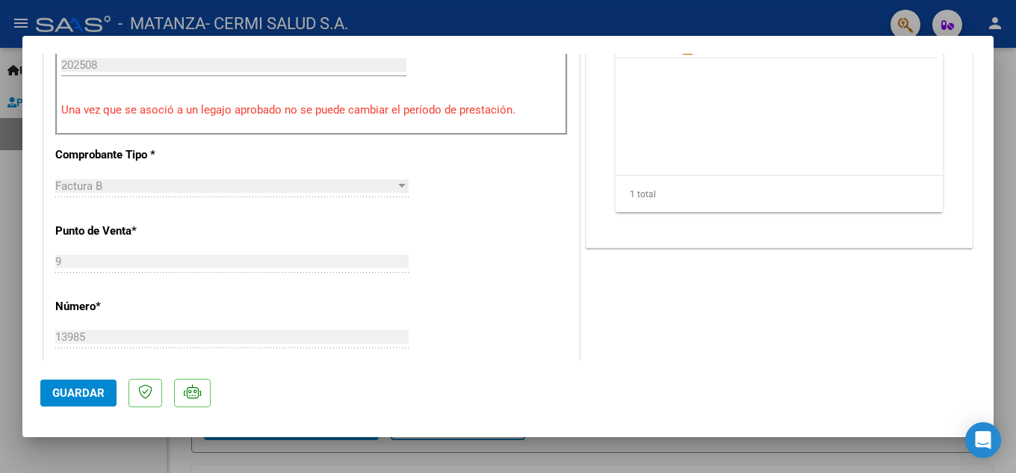
click at [0, 219] on div at bounding box center [508, 236] width 1016 height 473
type input "$ 0,00"
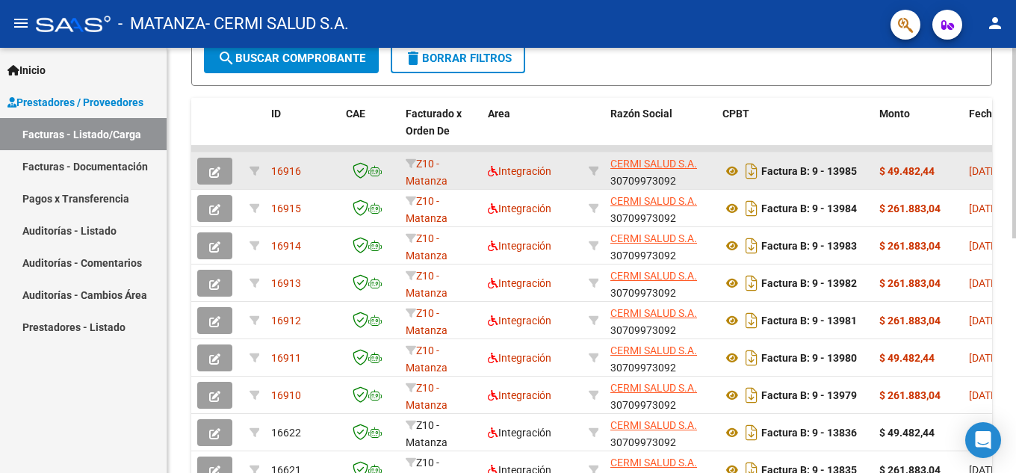
scroll to position [373, 0]
